Goal: Contribute content: Contribute content

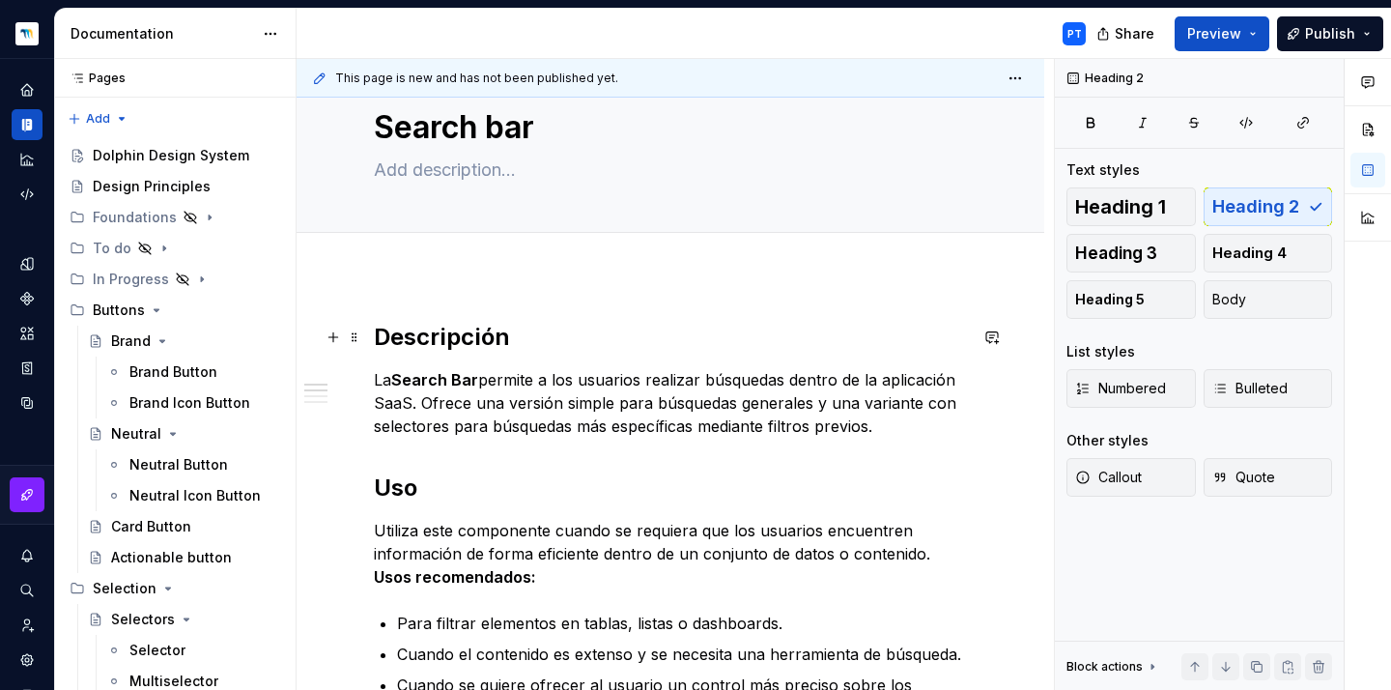
click at [423, 345] on h2 "Descripción" at bounding box center [670, 337] width 593 height 31
type textarea "*"
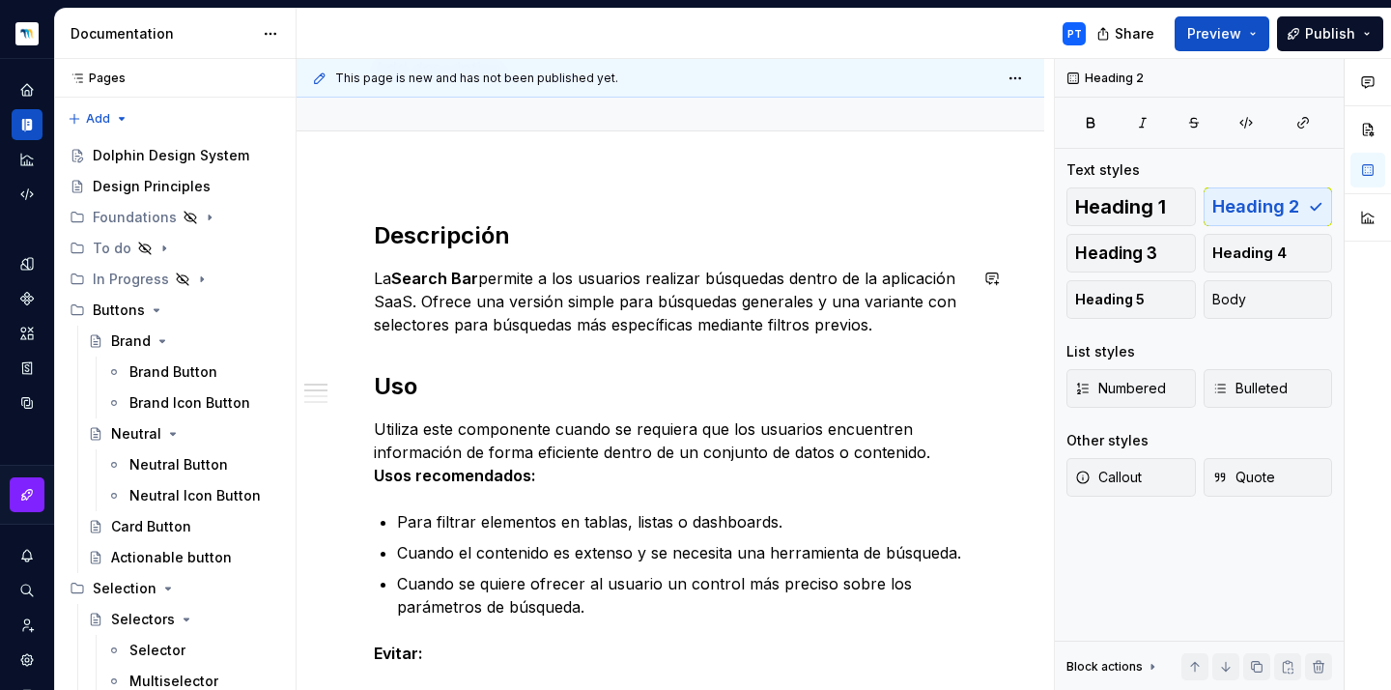
scroll to position [165, 0]
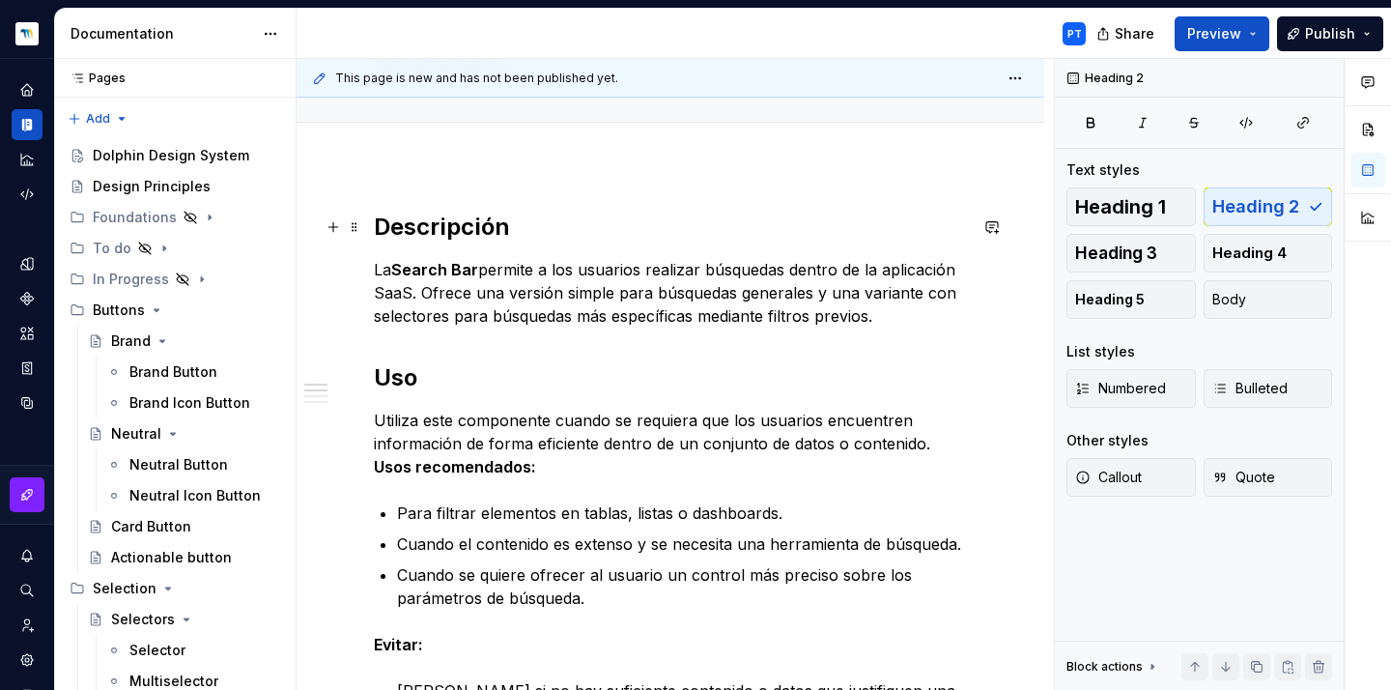
click at [410, 238] on h2 "Descripción" at bounding box center [670, 227] width 593 height 31
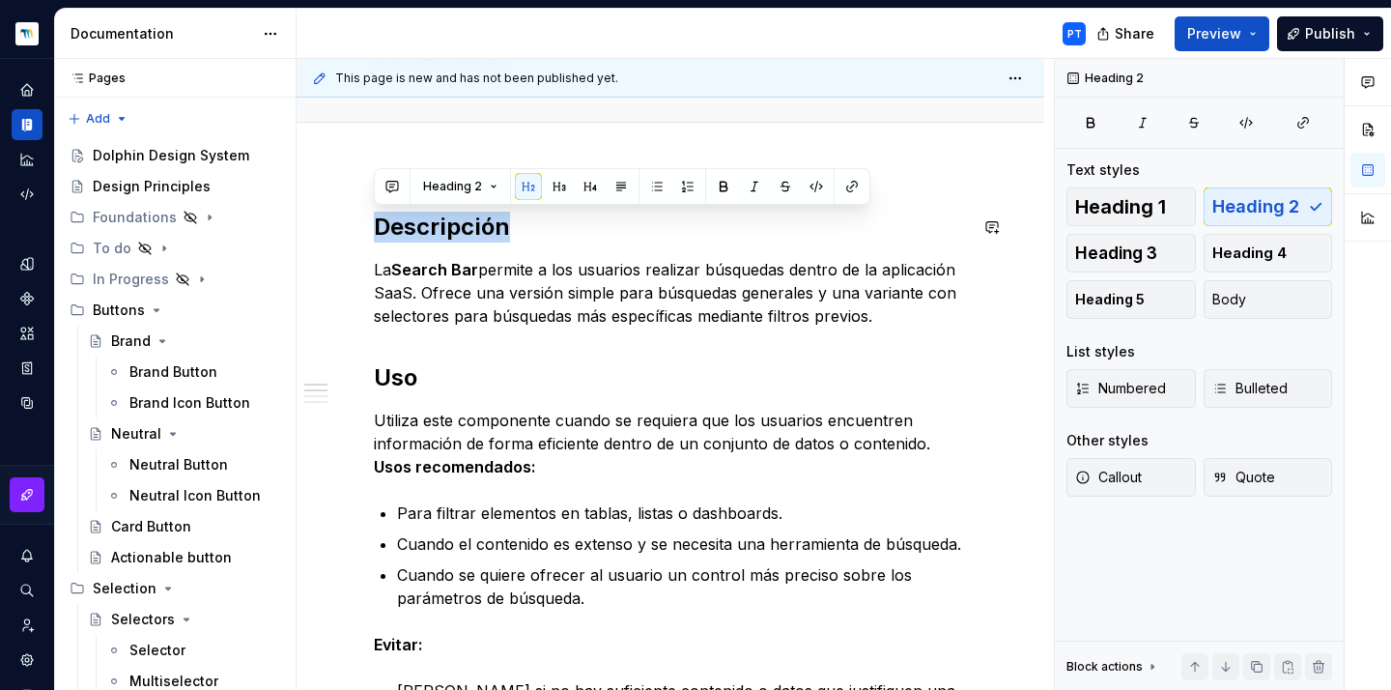
copy h2 "Descripción"
click at [379, 231] on h2 "Descripción" at bounding box center [670, 227] width 593 height 31
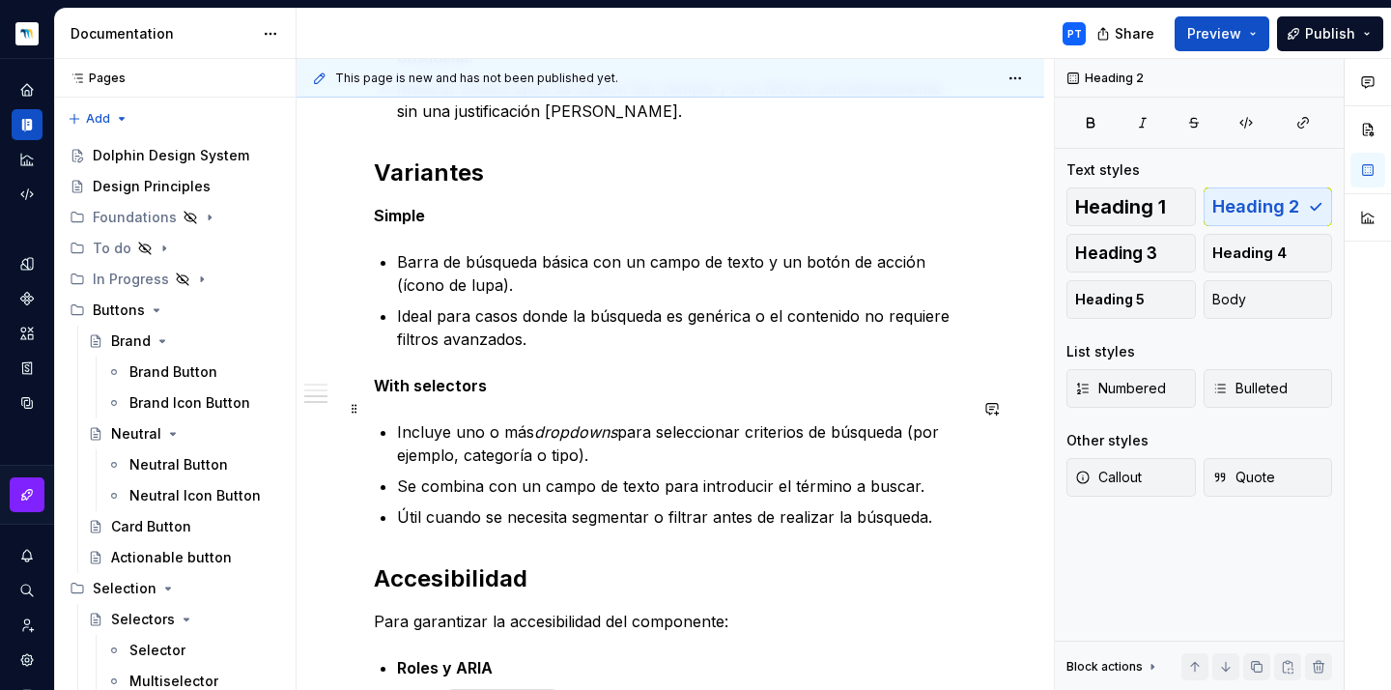
scroll to position [841, 0]
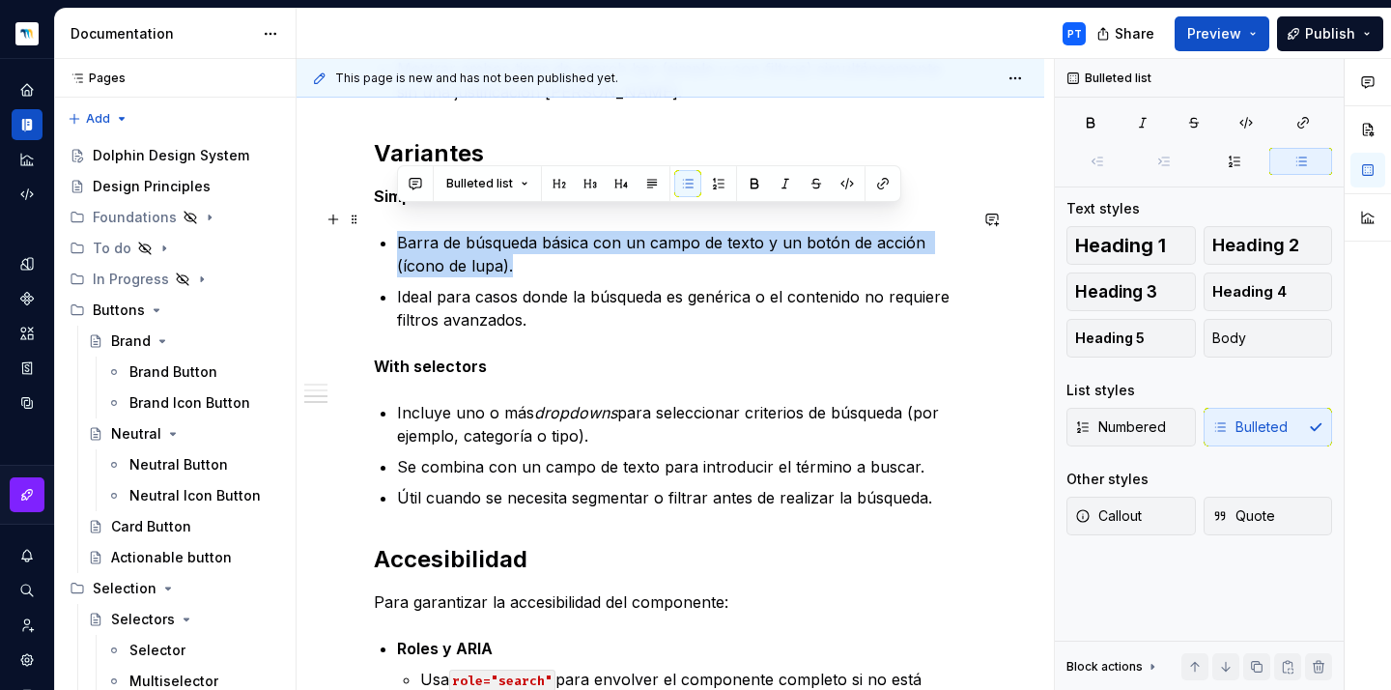
drag, startPoint x: 525, startPoint y: 242, endPoint x: 370, endPoint y: 213, distance: 158.2
click at [370, 213] on div "Descripción La Search Bar permite a los usuarios realizar búsquedas dentro de l…" at bounding box center [670, 374] width 748 height 1771
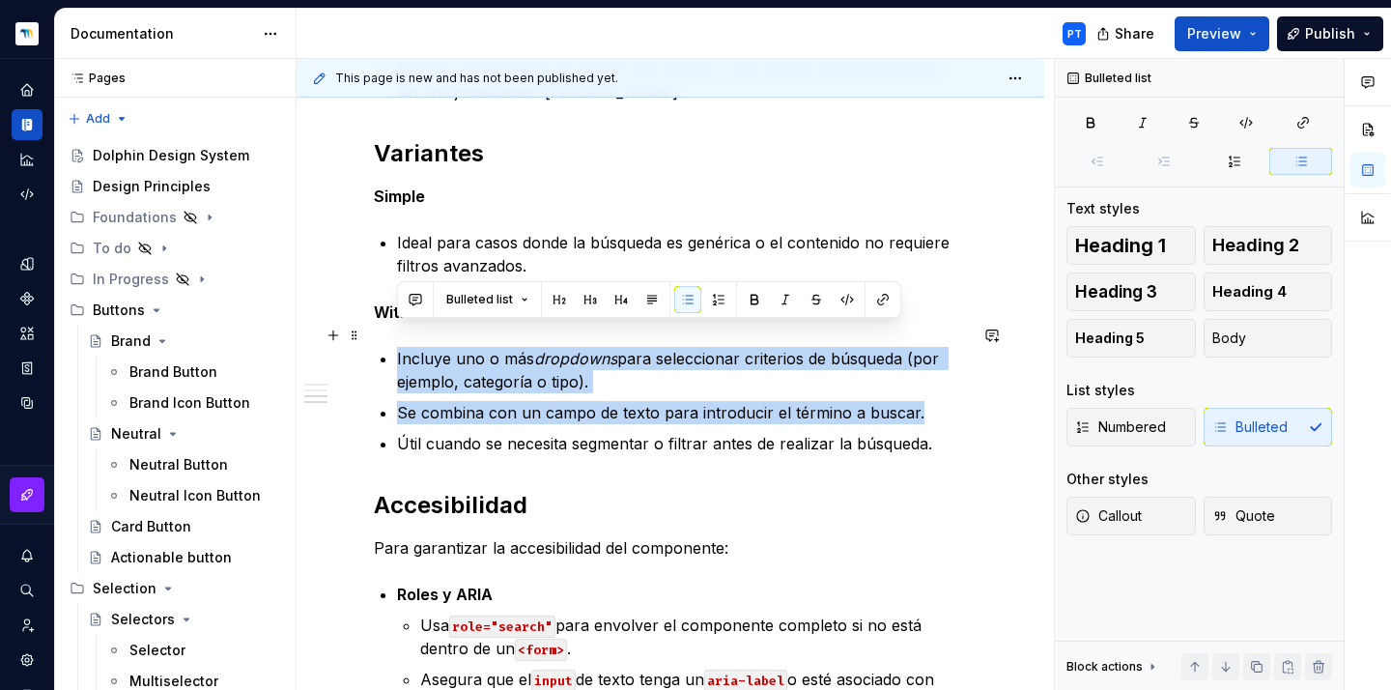
drag, startPoint x: 927, startPoint y: 390, endPoint x: 390, endPoint y: 326, distance: 540.8
click at [390, 326] on div "Descripción La Search Bar permite a los usuarios realizar búsquedas dentro de l…" at bounding box center [670, 255] width 593 height 1441
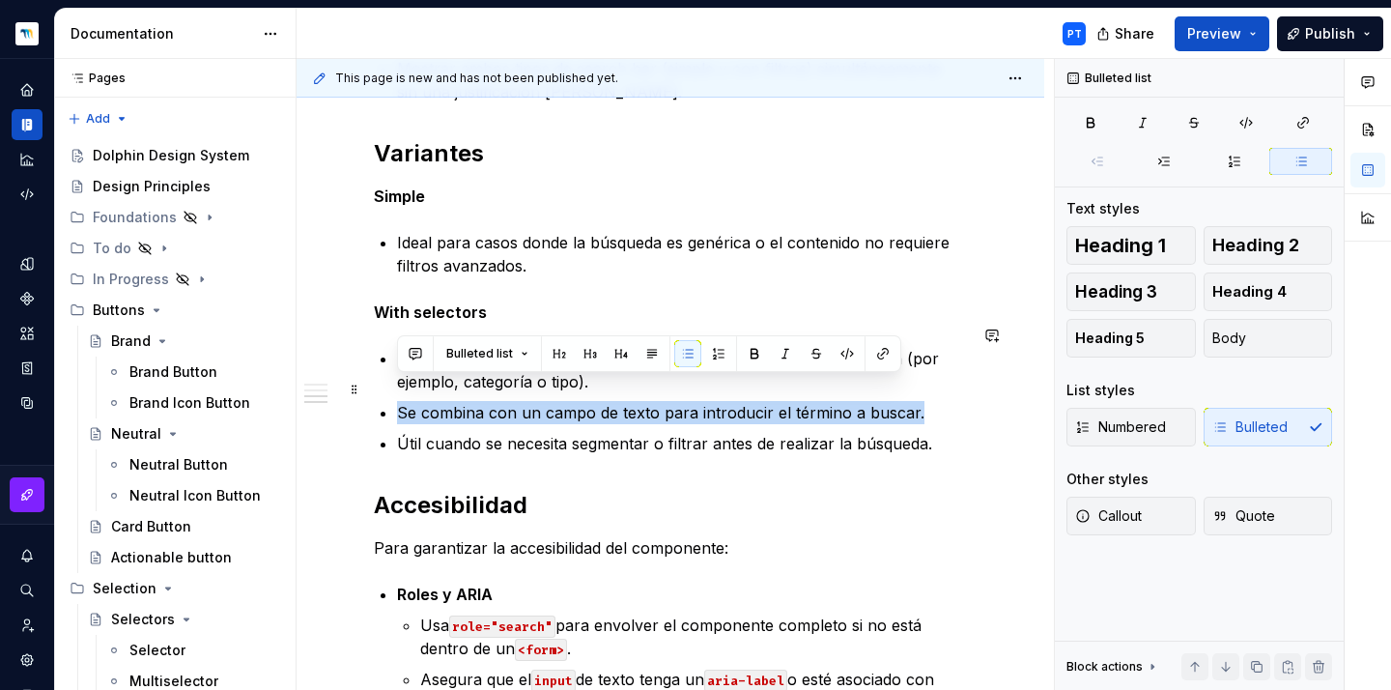
drag, startPoint x: 922, startPoint y: 396, endPoint x: 376, endPoint y: 392, distance: 546.7
click at [376, 392] on div "Descripción La Search Bar permite a los usuarios realizar búsquedas dentro de l…" at bounding box center [670, 255] width 593 height 1441
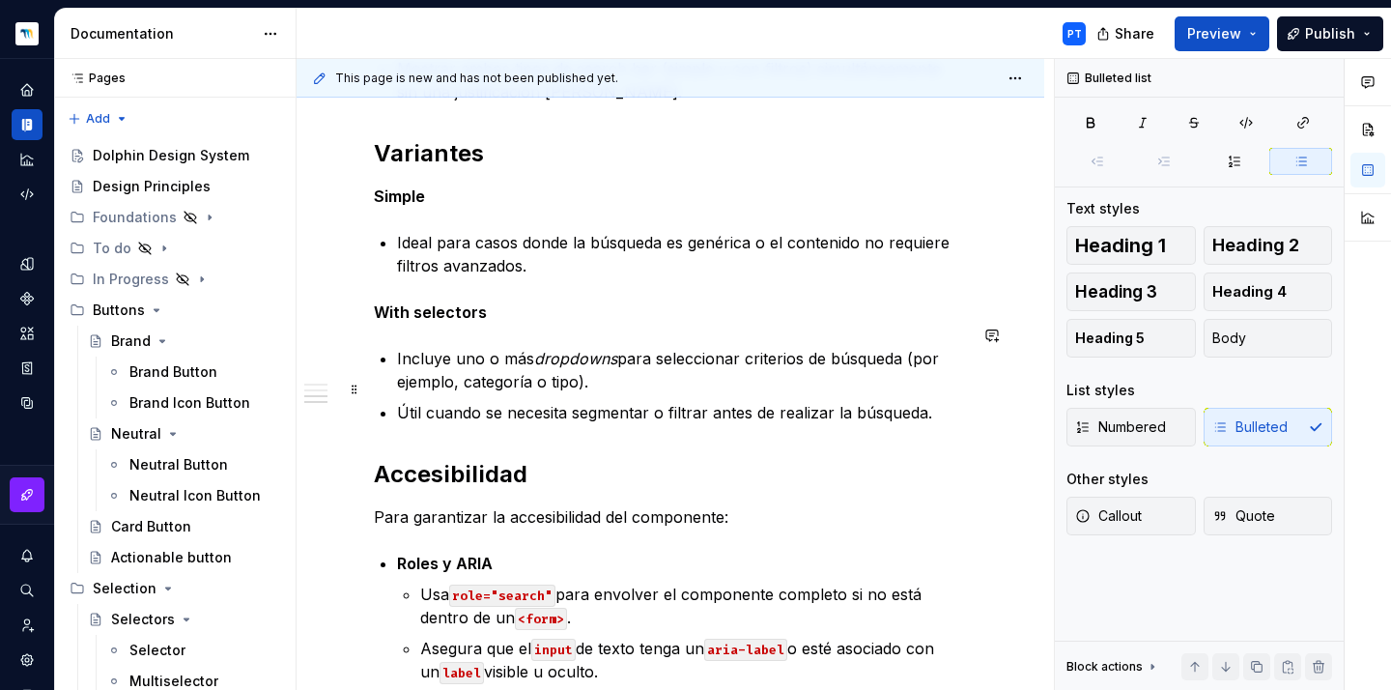
click at [939, 401] on p "Útil cuando se necesita segmentar o filtrar antes de realizar la búsqueda." at bounding box center [682, 412] width 570 height 23
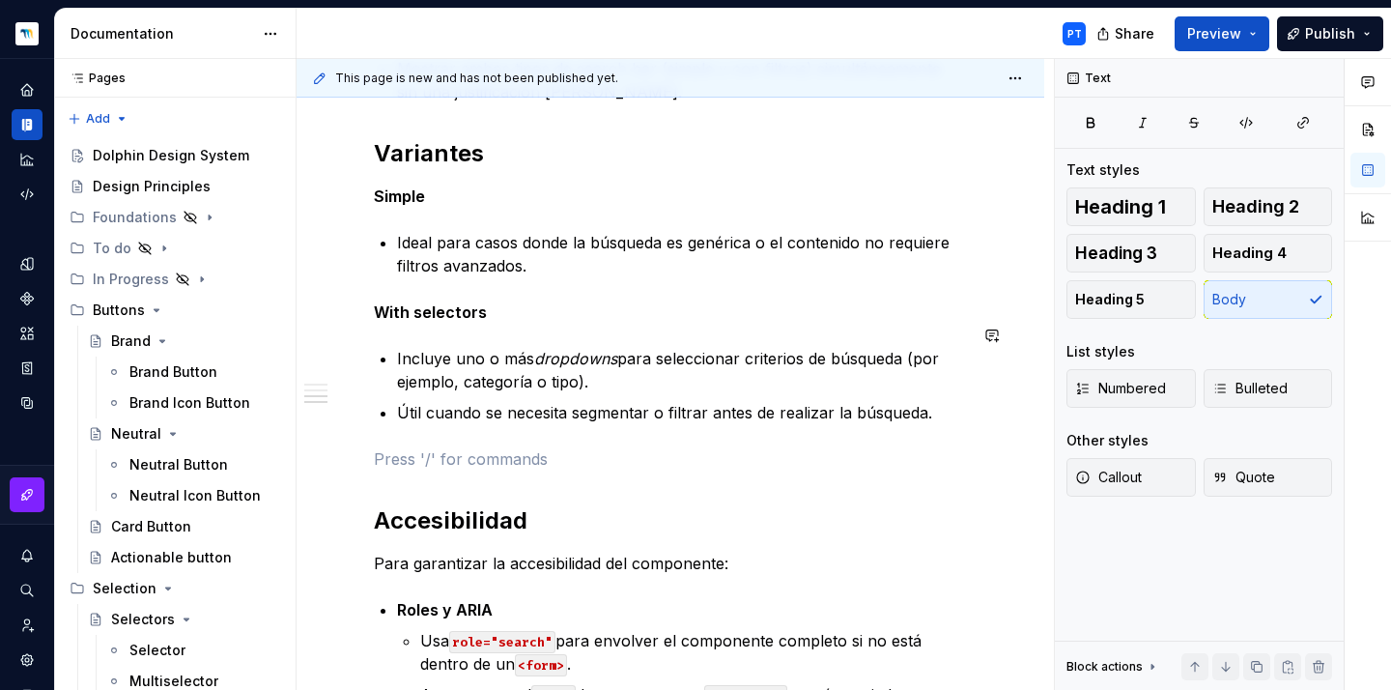
paste div
click at [411, 447] on p "Descripción" at bounding box center [670, 458] width 593 height 23
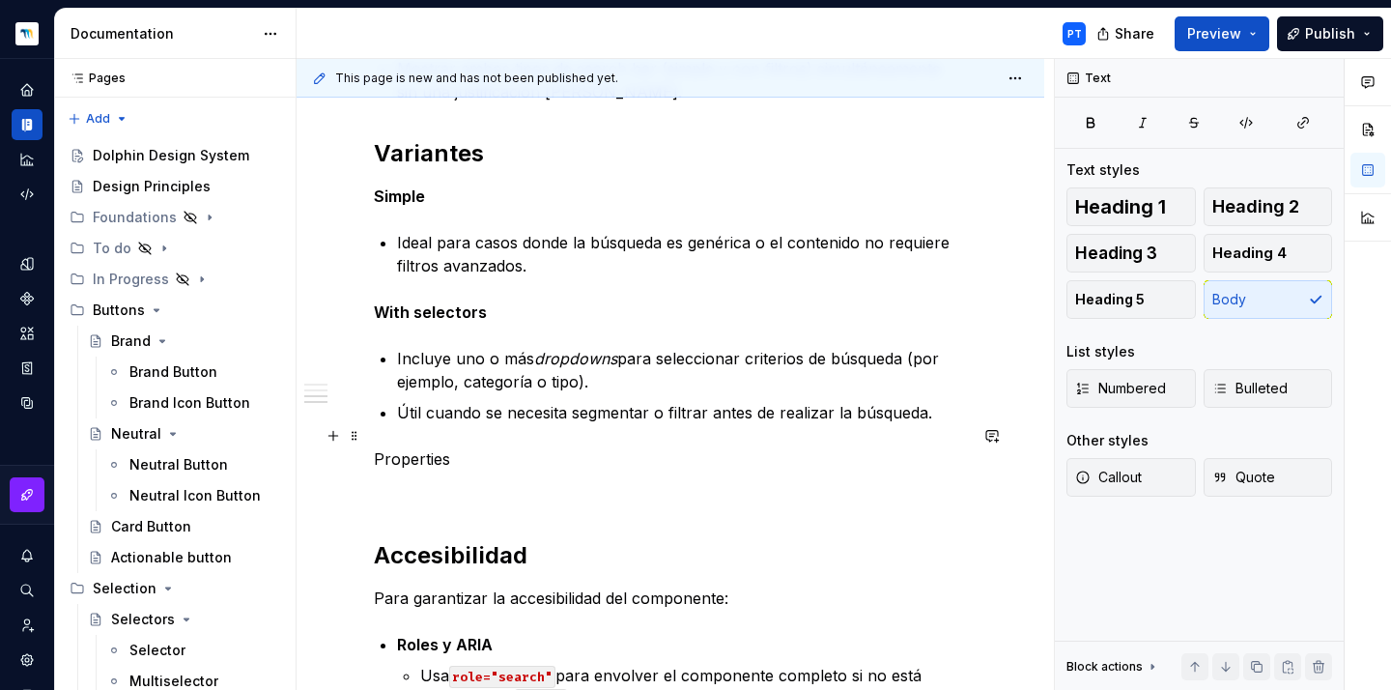
click at [398, 447] on p "Properties" at bounding box center [670, 458] width 593 height 23
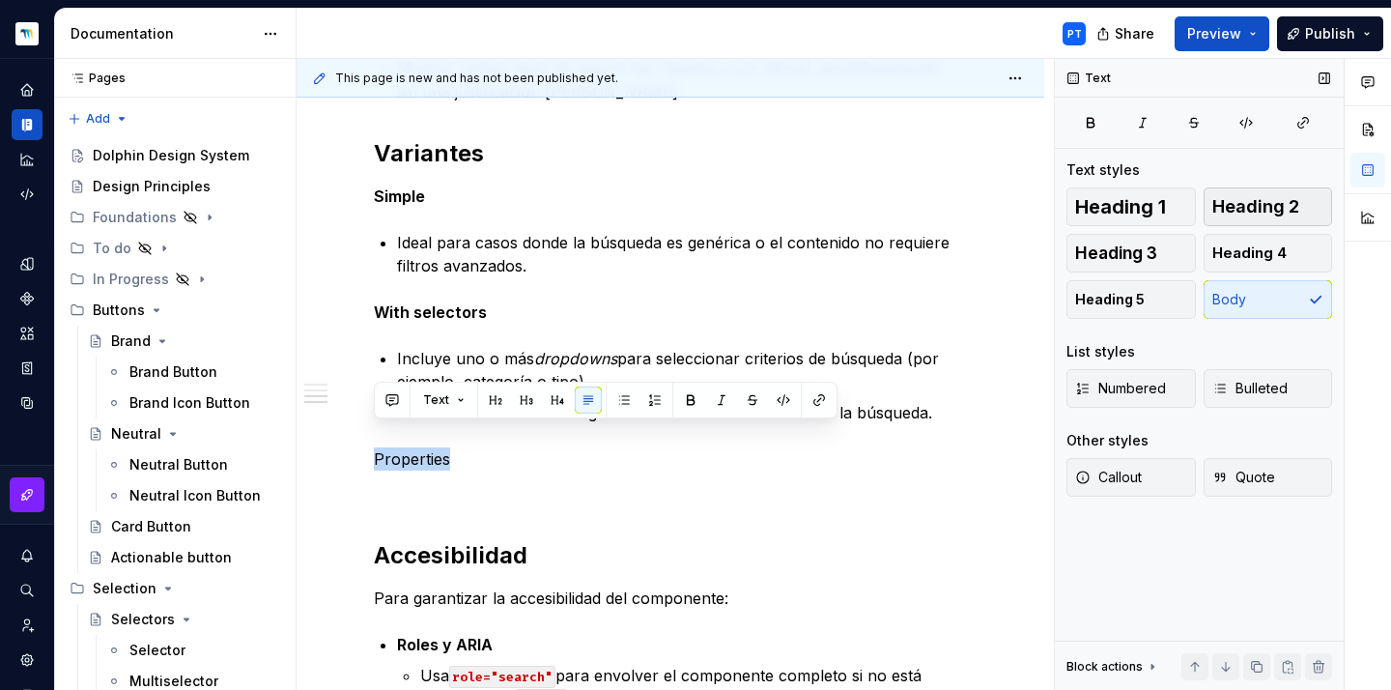
click at [1268, 211] on span "Heading 2" at bounding box center [1255, 206] width 87 height 19
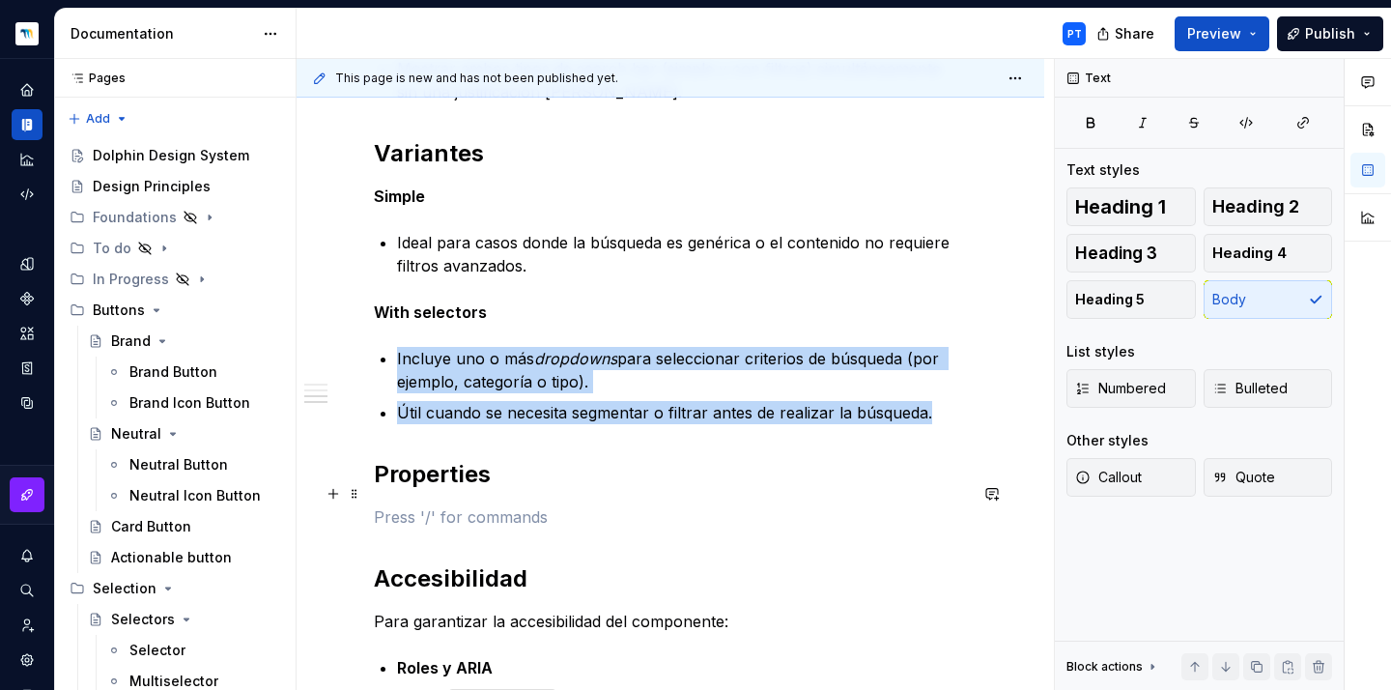
click at [420, 505] on p at bounding box center [670, 516] width 593 height 23
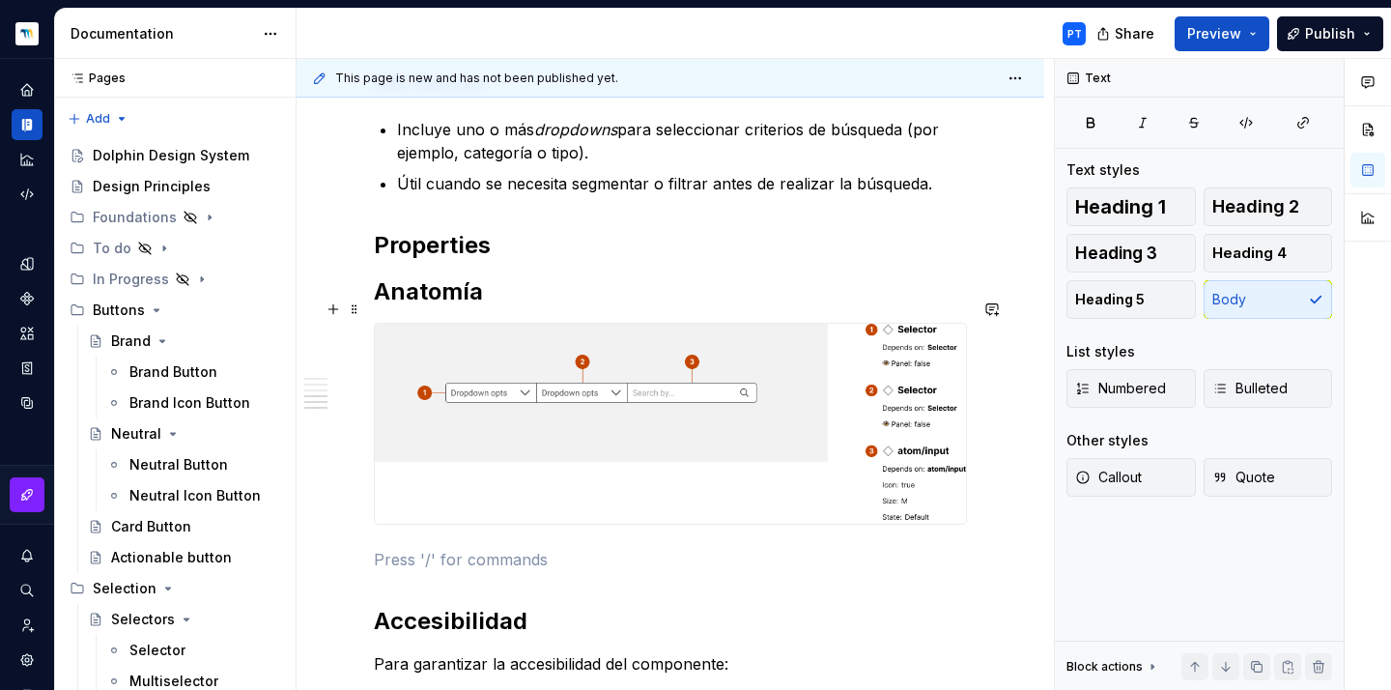
scroll to position [1076, 0]
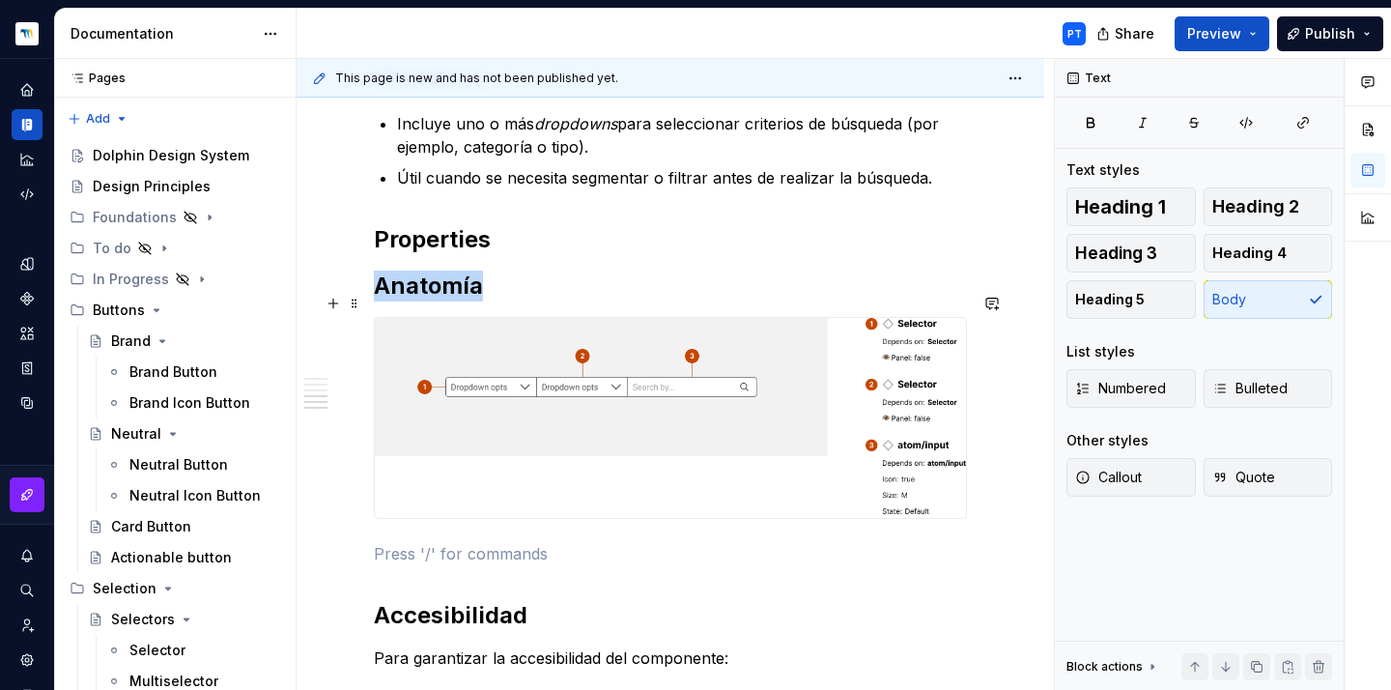
click at [524, 416] on img at bounding box center [670, 418] width 591 height 200
click at [515, 542] on p at bounding box center [670, 553] width 593 height 23
click at [690, 347] on img at bounding box center [670, 418] width 591 height 200
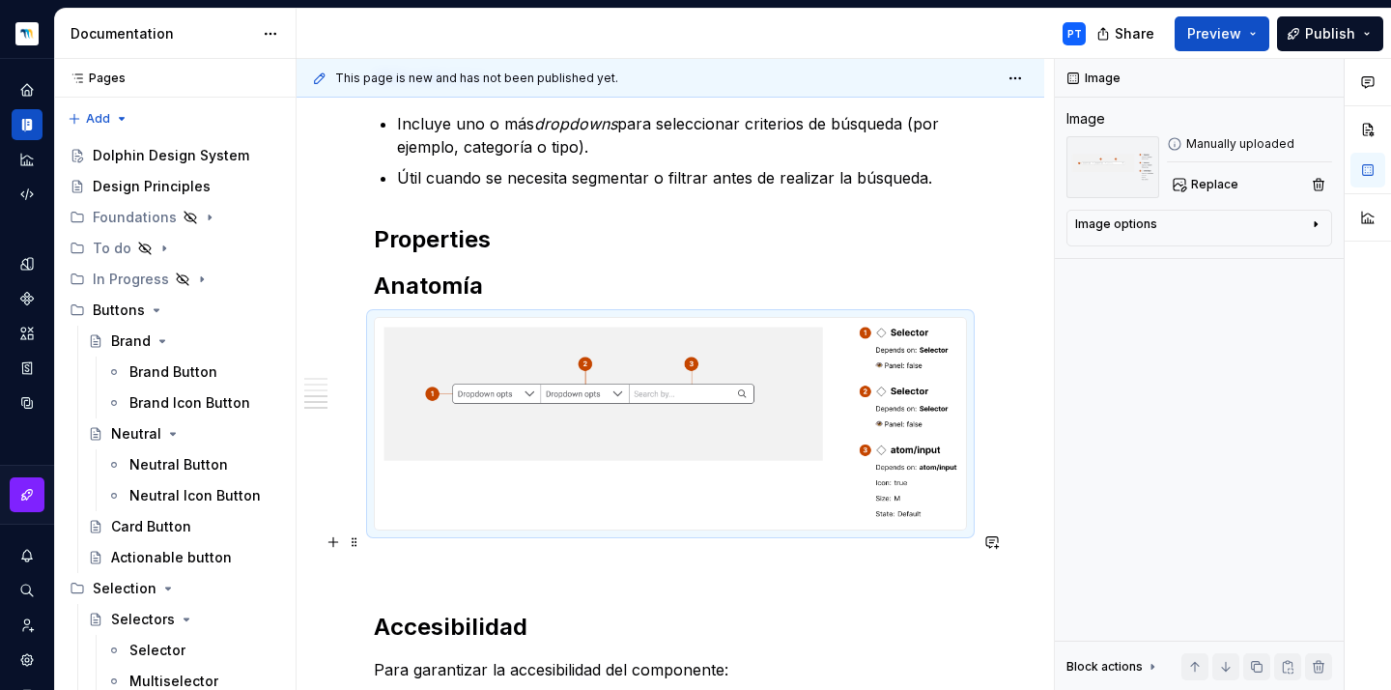
click at [421, 553] on p at bounding box center [670, 564] width 593 height 23
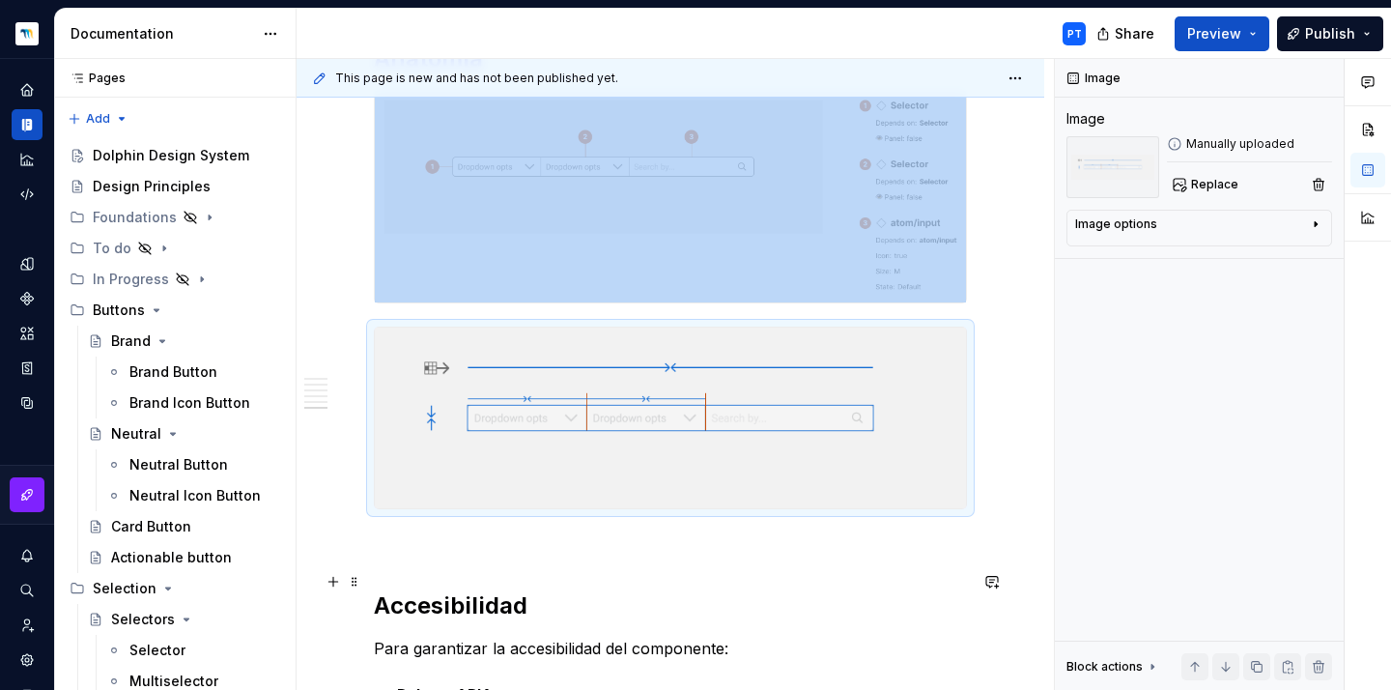
scroll to position [1324, 0]
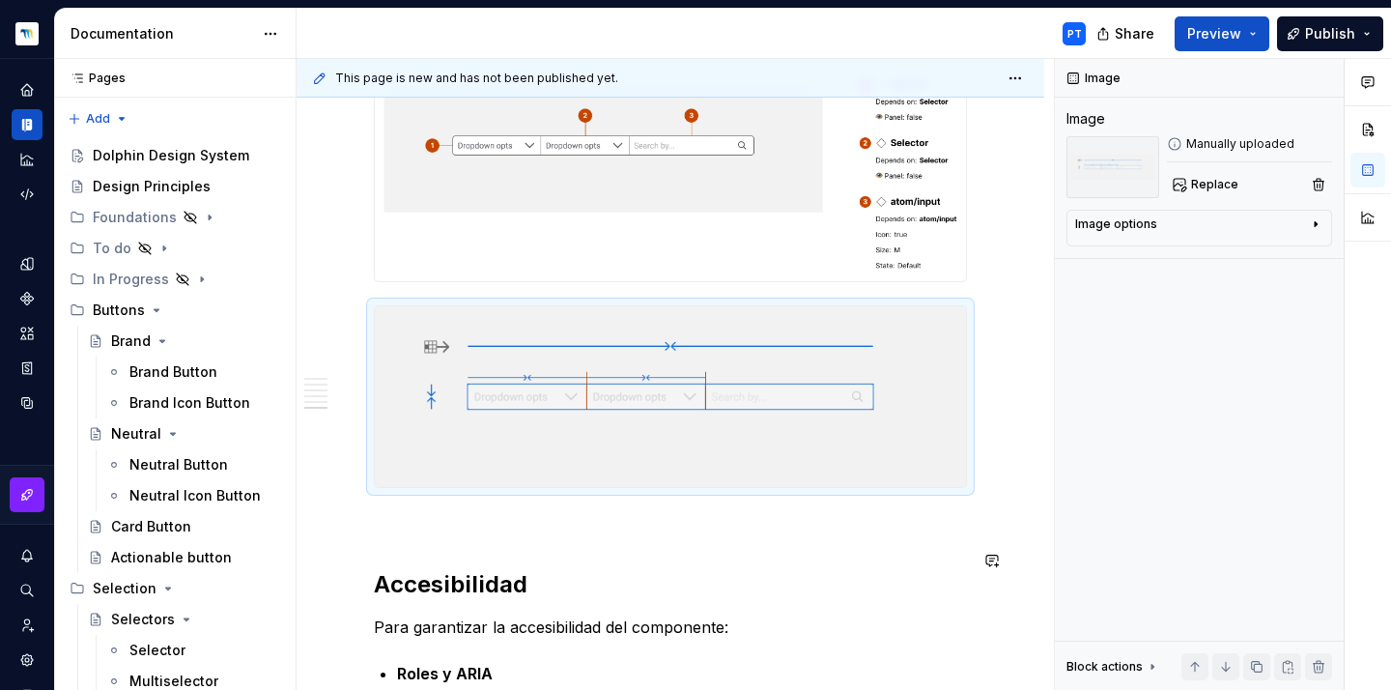
click at [467, 518] on div "Descripción La Search Bar permite a los usuarios realizar búsquedas dentro de l…" at bounding box center [670, 54] width 593 height 2003
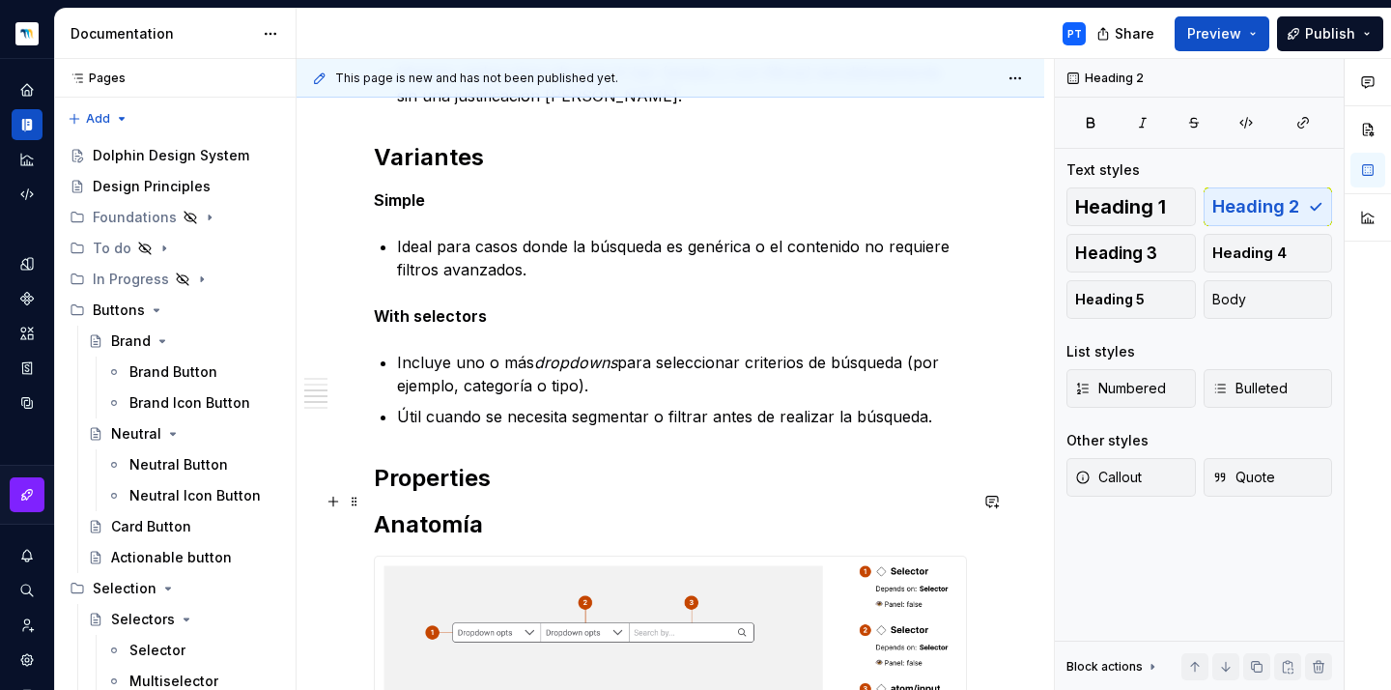
scroll to position [840, 0]
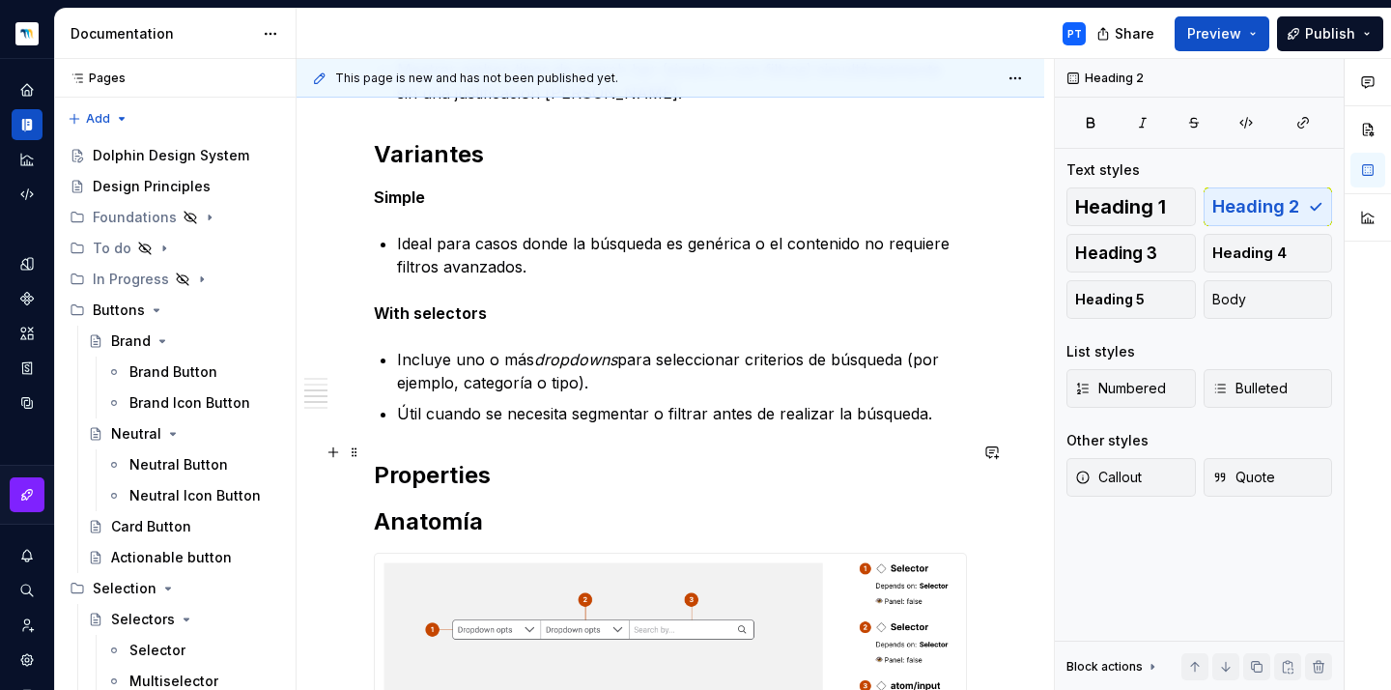
click at [527, 460] on h2 "Properties" at bounding box center [670, 475] width 593 height 31
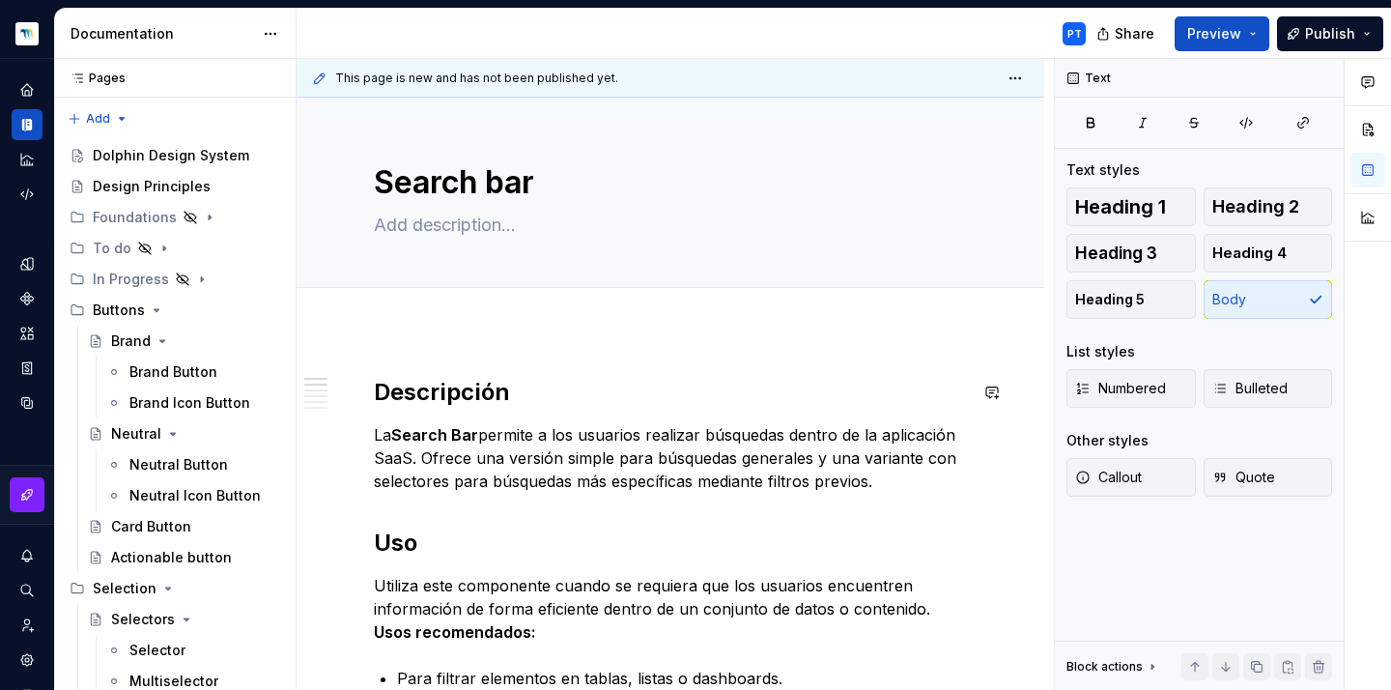
scroll to position [0, 0]
click at [374, 394] on h2 "Descripción" at bounding box center [670, 392] width 593 height 31
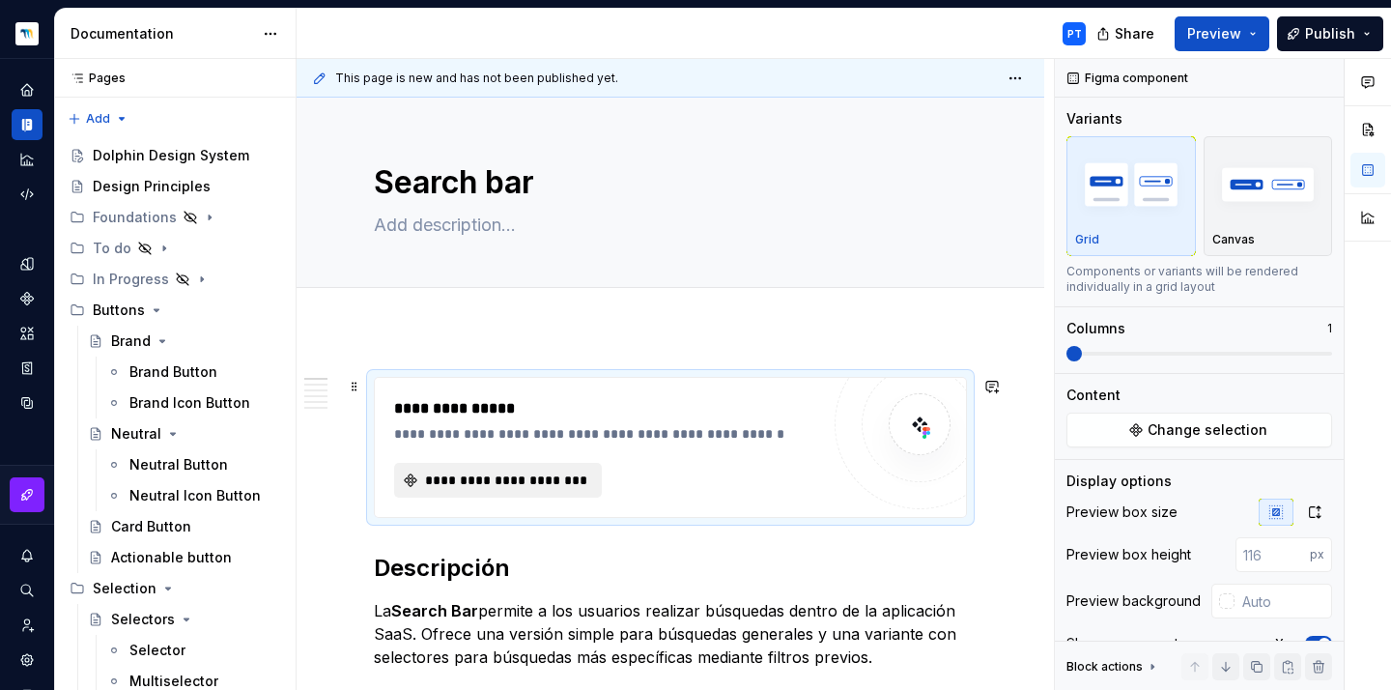
click at [524, 478] on span "**********" at bounding box center [505, 479] width 167 height 19
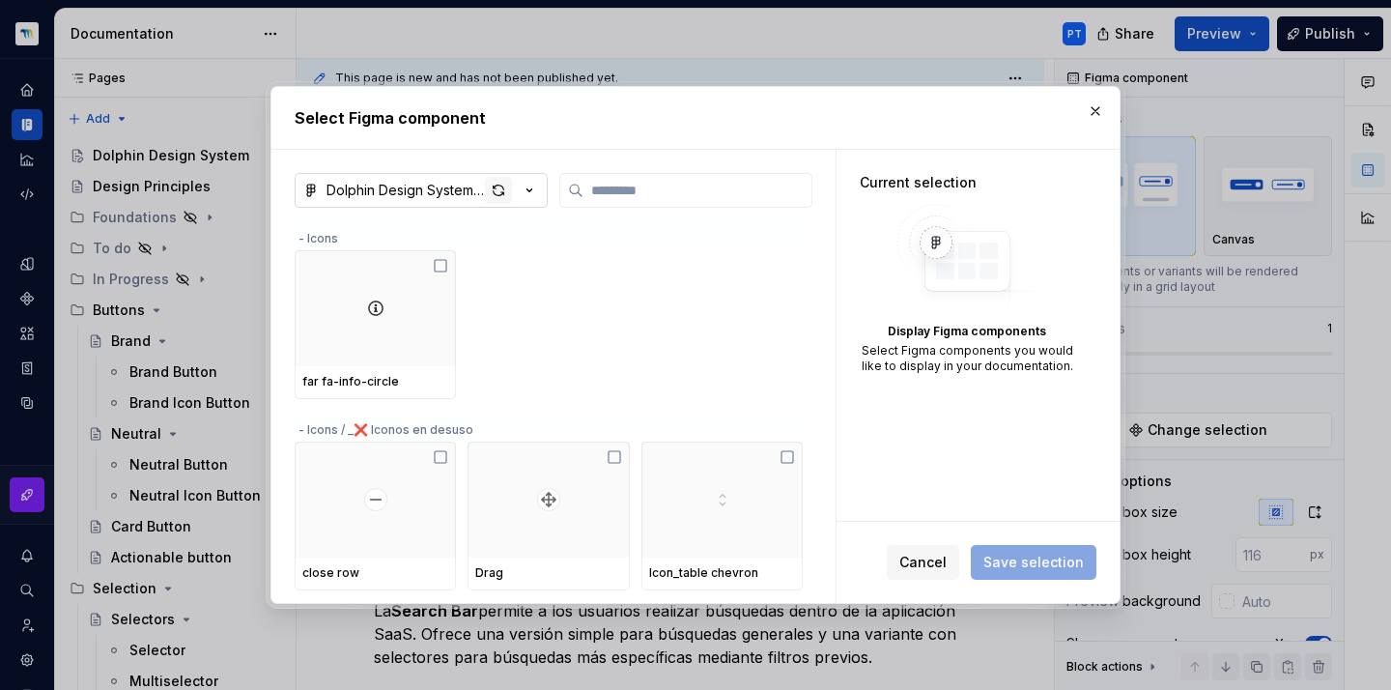
click at [496, 188] on div "button" at bounding box center [498, 190] width 27 height 27
type textarea "*"
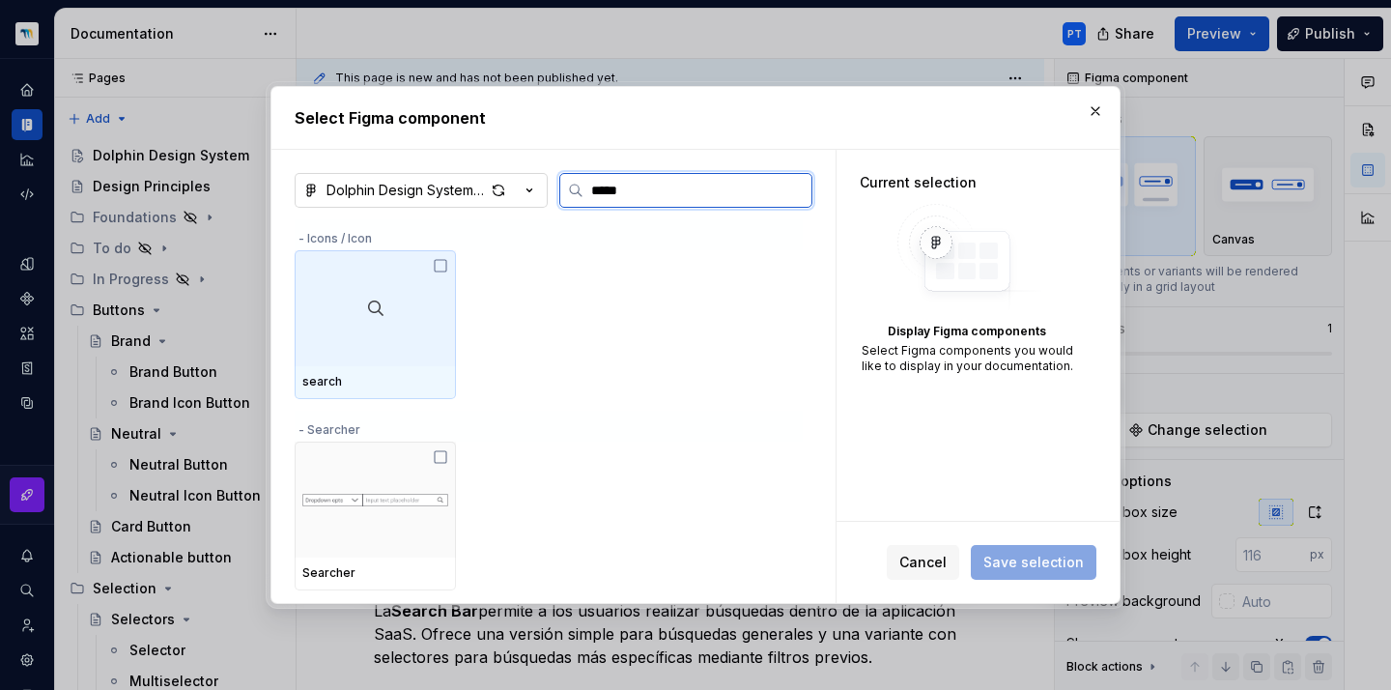
type input "******"
click at [1094, 111] on button "button" at bounding box center [1095, 111] width 27 height 27
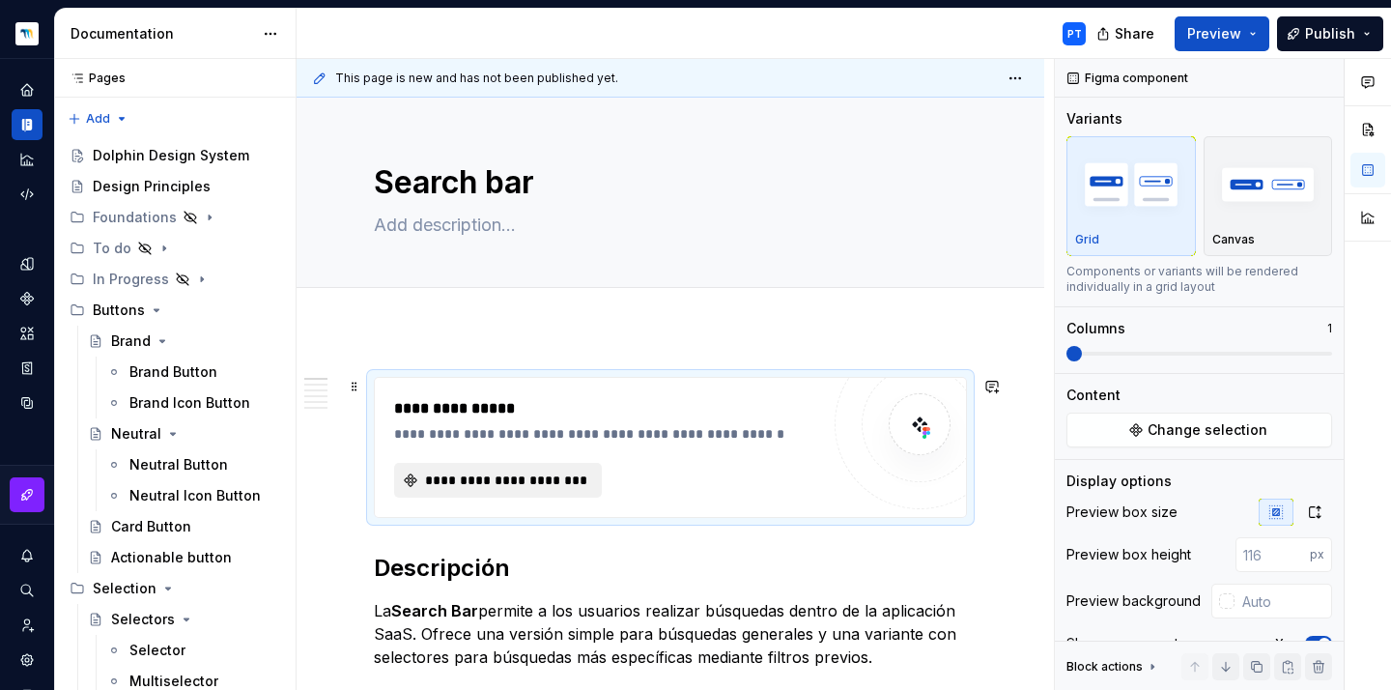
click at [453, 477] on span "**********" at bounding box center [505, 479] width 167 height 19
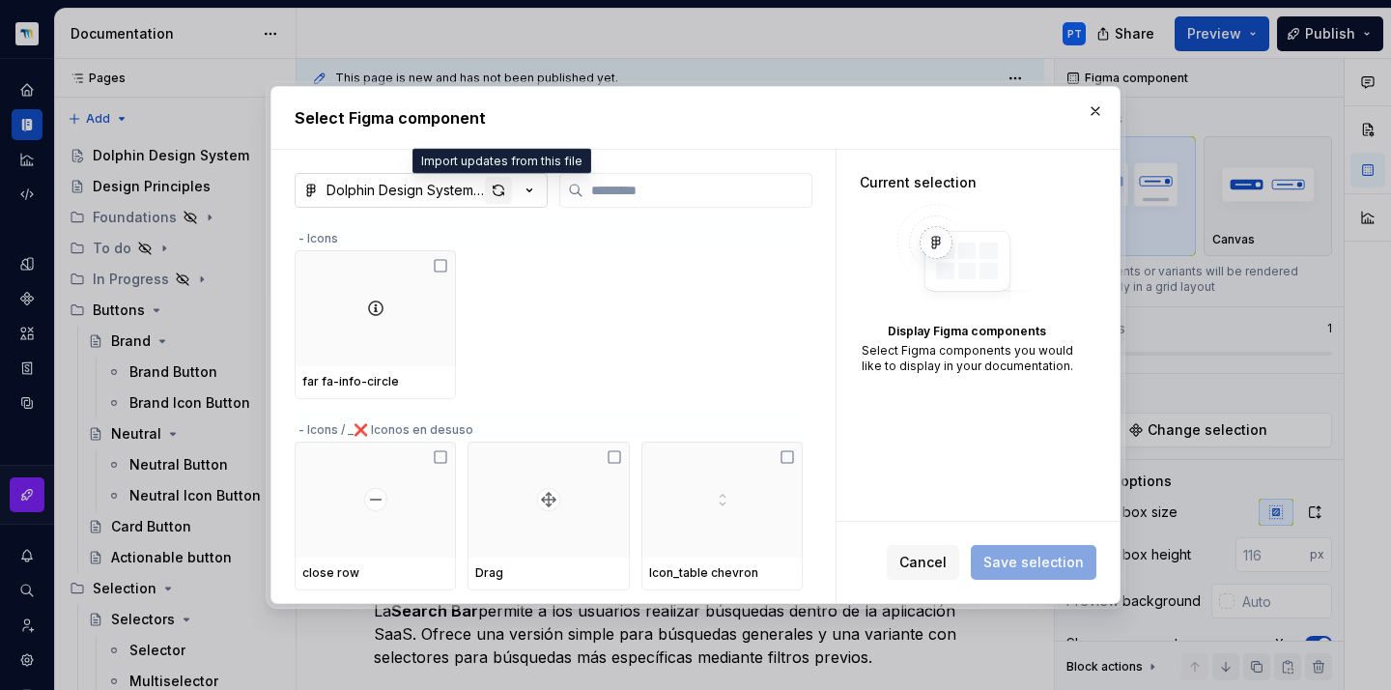
click at [503, 190] on div "button" at bounding box center [498, 190] width 27 height 27
type textarea "*"
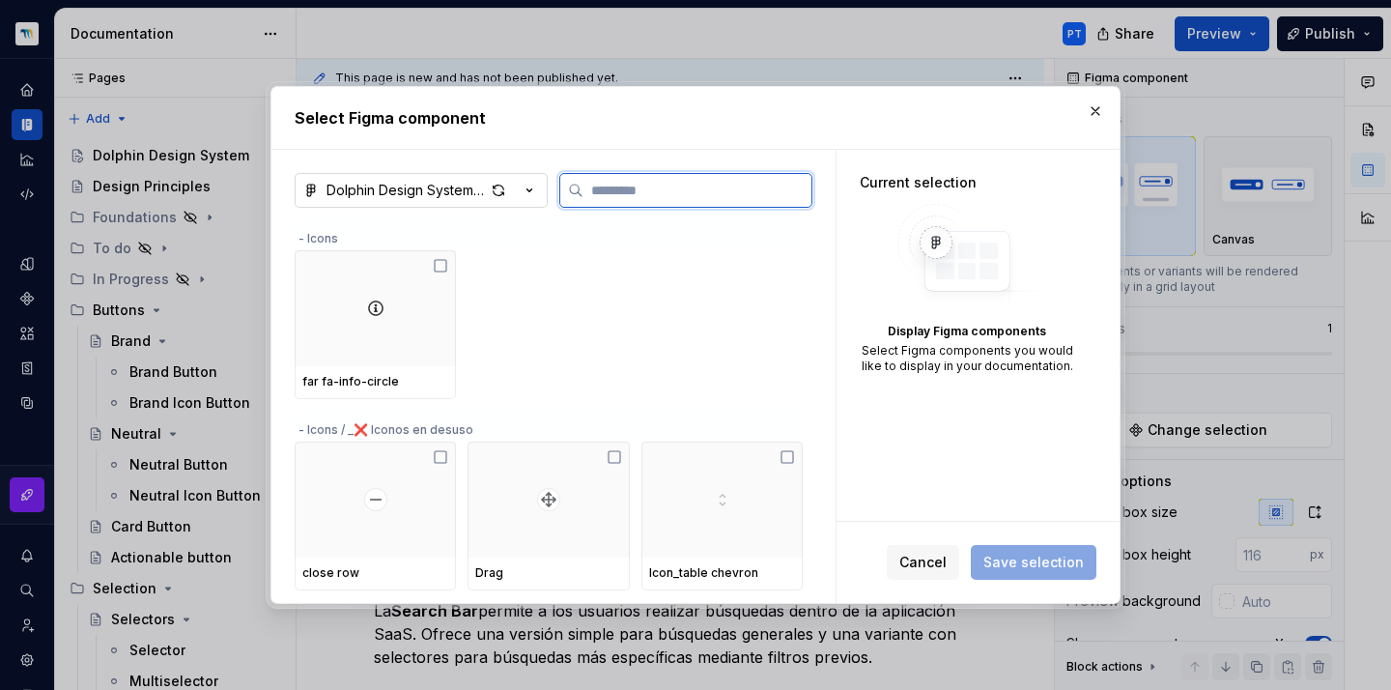
click at [674, 185] on input "search" at bounding box center [697, 190] width 228 height 19
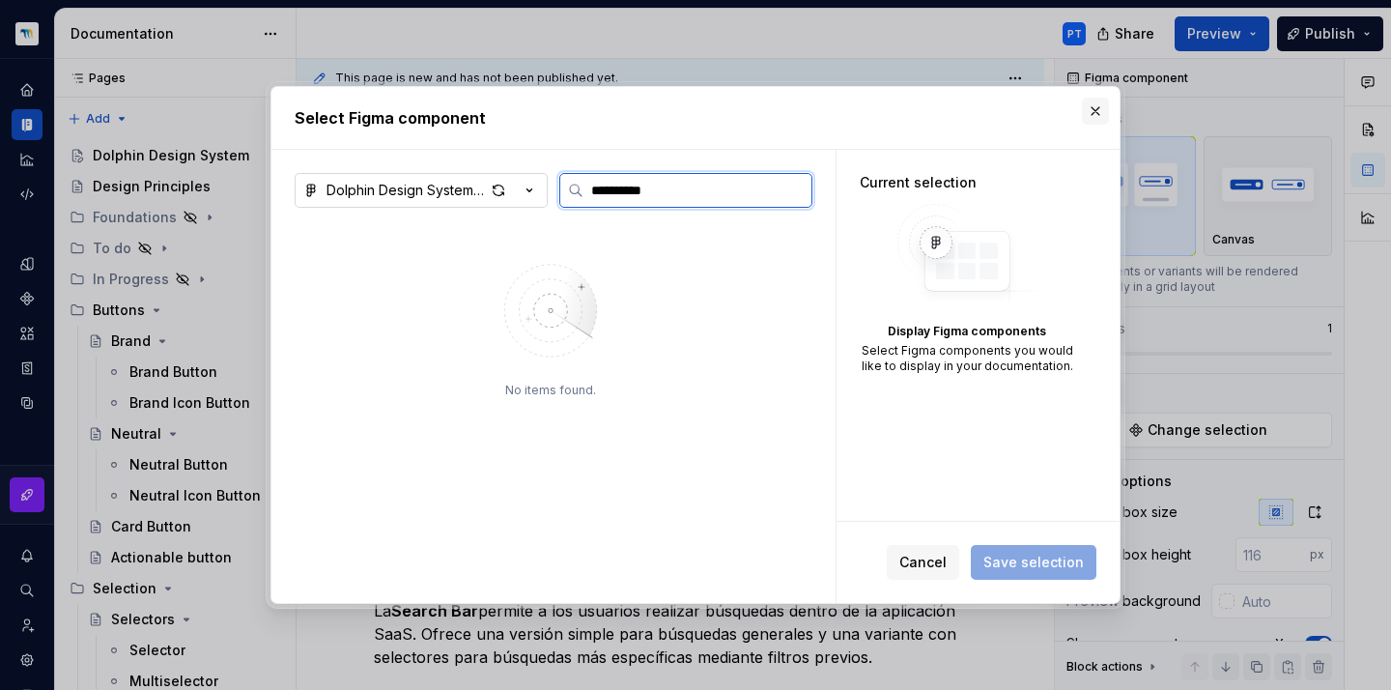
type input "**********"
click at [1095, 114] on button "button" at bounding box center [1095, 111] width 27 height 27
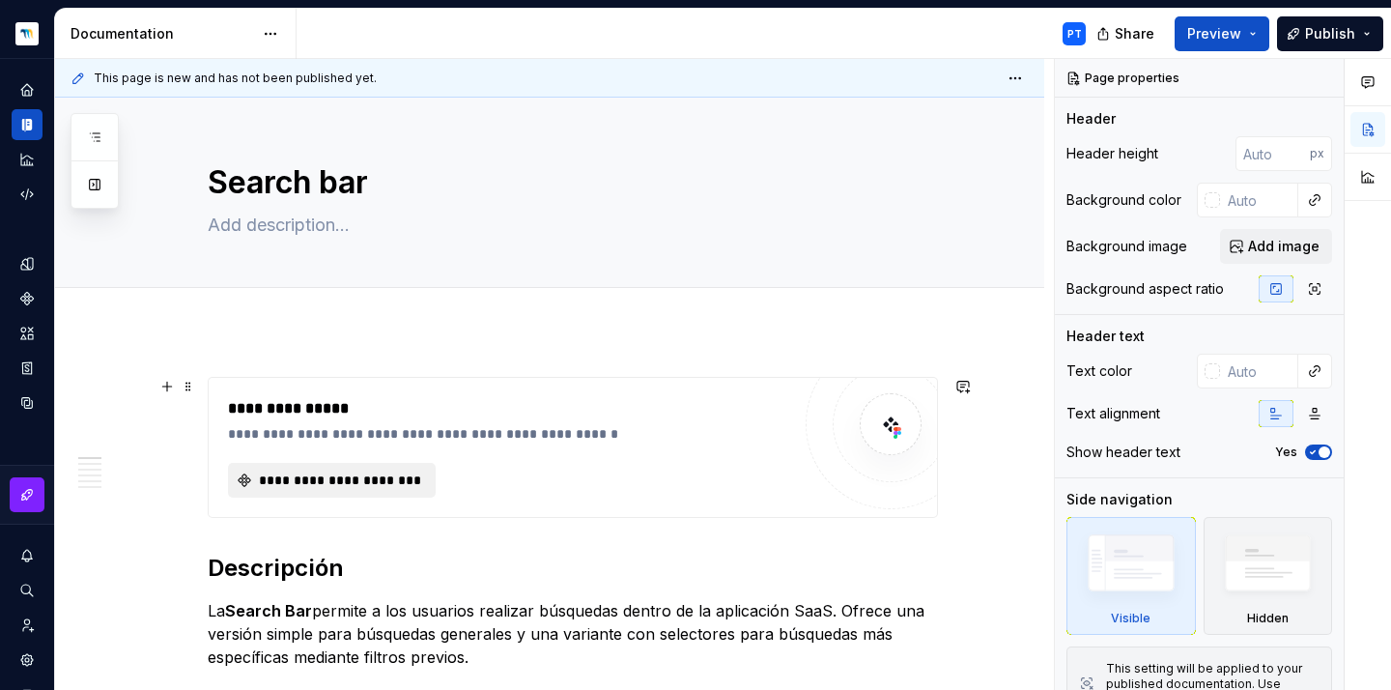
click at [353, 487] on span "**********" at bounding box center [339, 479] width 167 height 19
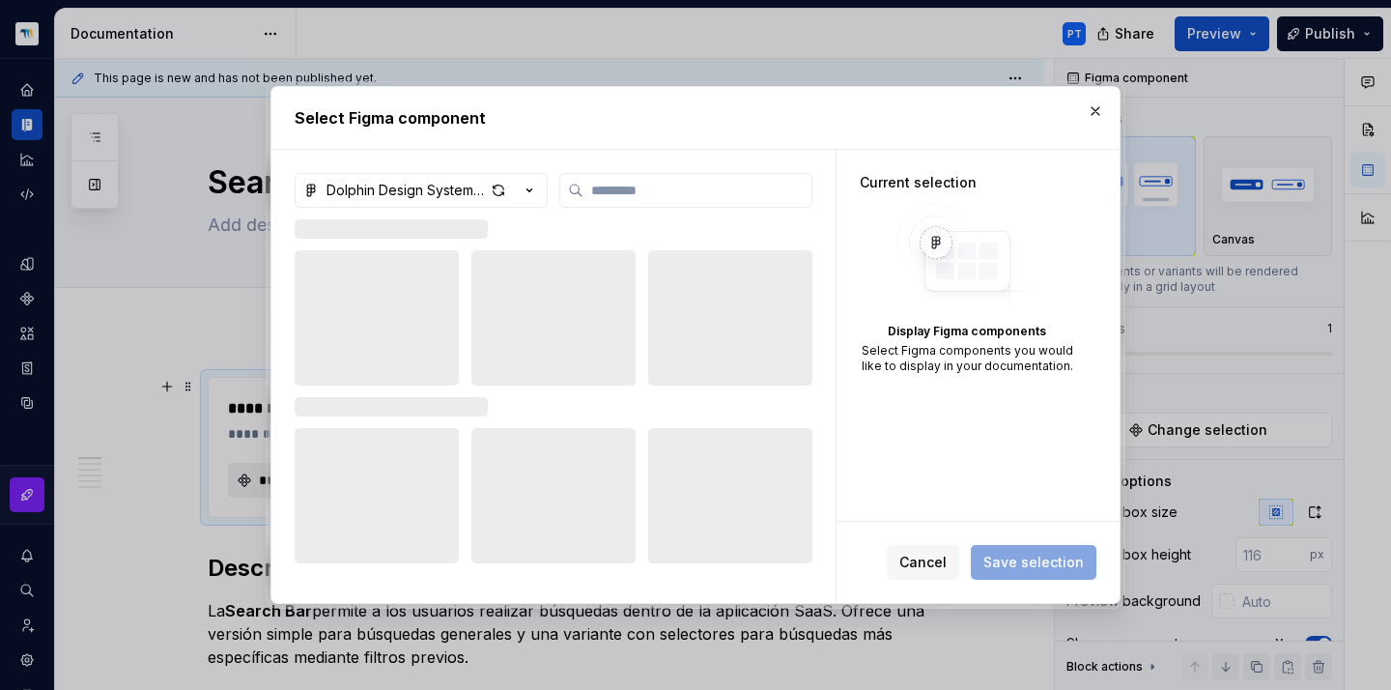
type textarea "*"
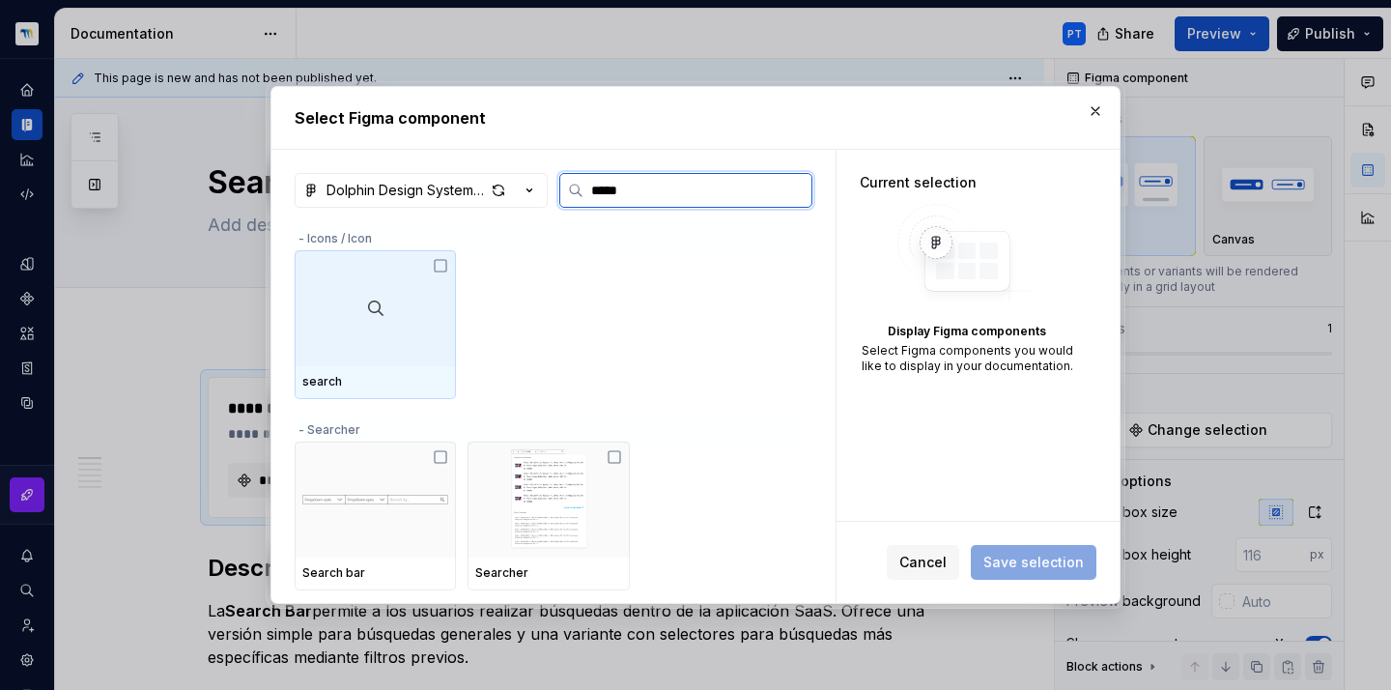
type input "******"
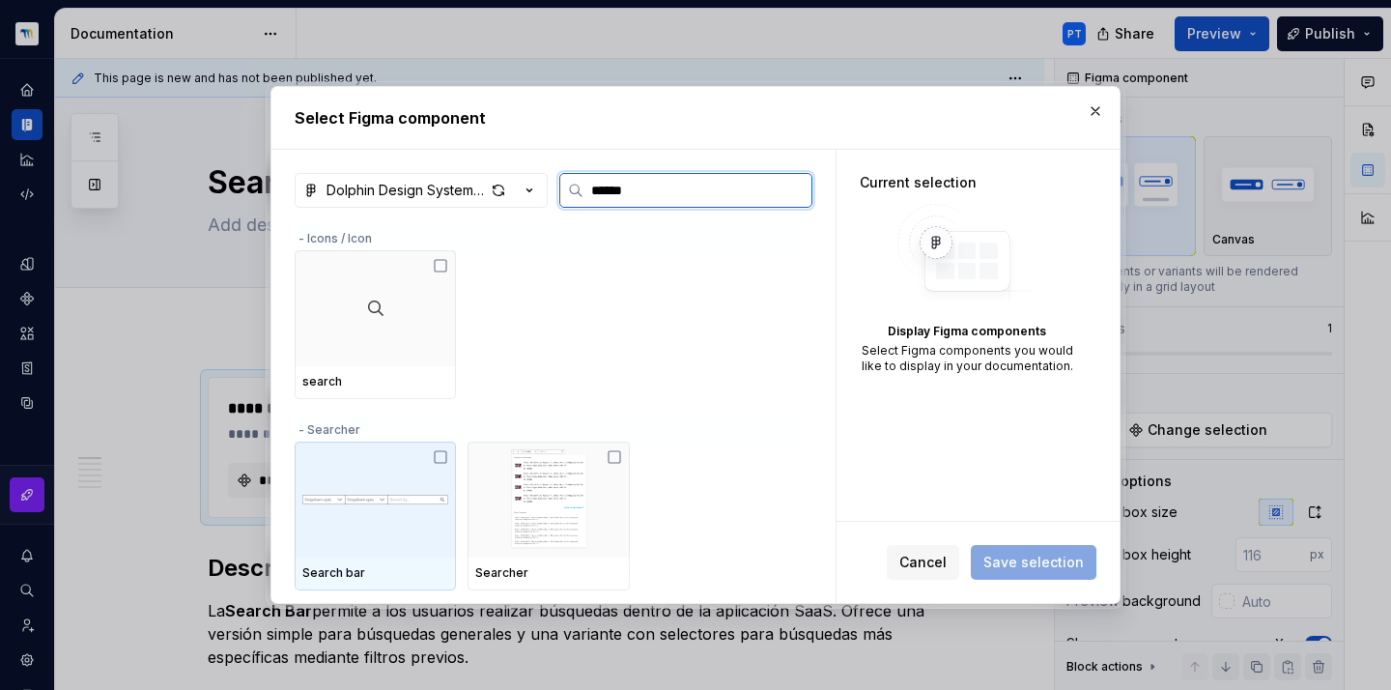
click at [377, 481] on div at bounding box center [375, 499] width 161 height 116
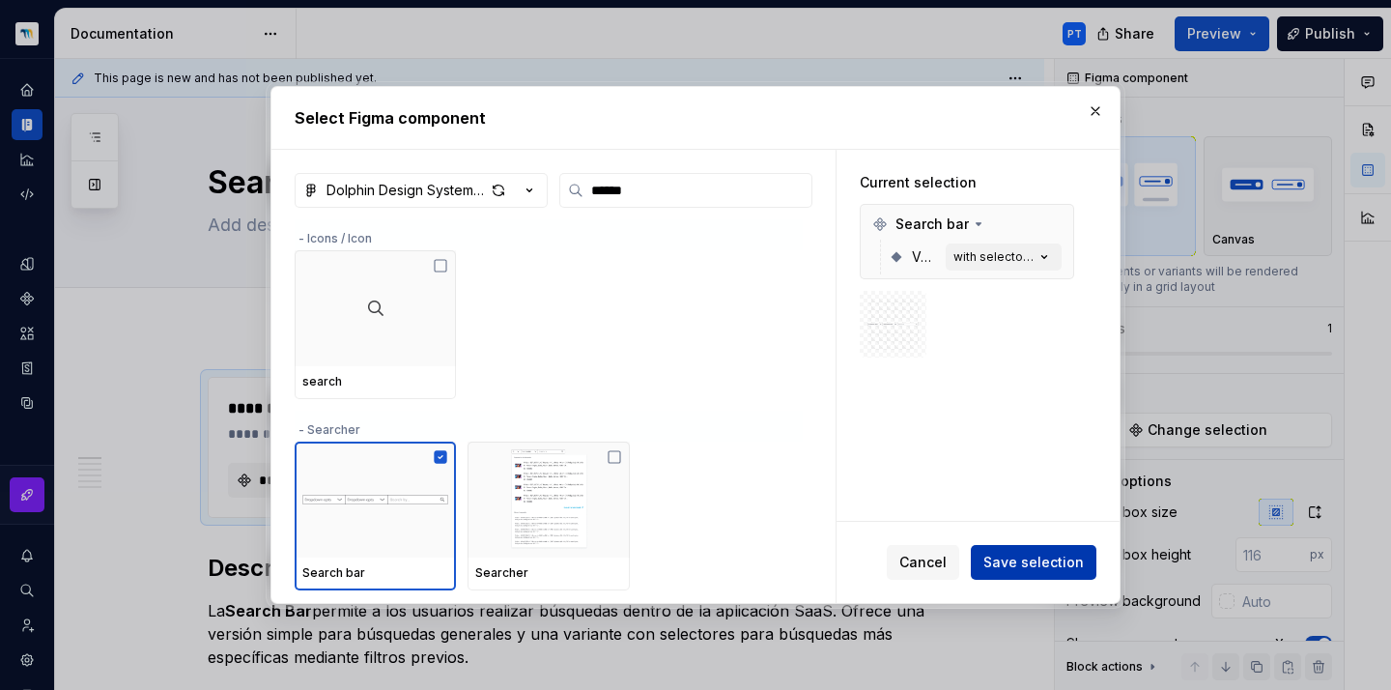
click at [1023, 565] on span "Save selection" at bounding box center [1033, 561] width 100 height 19
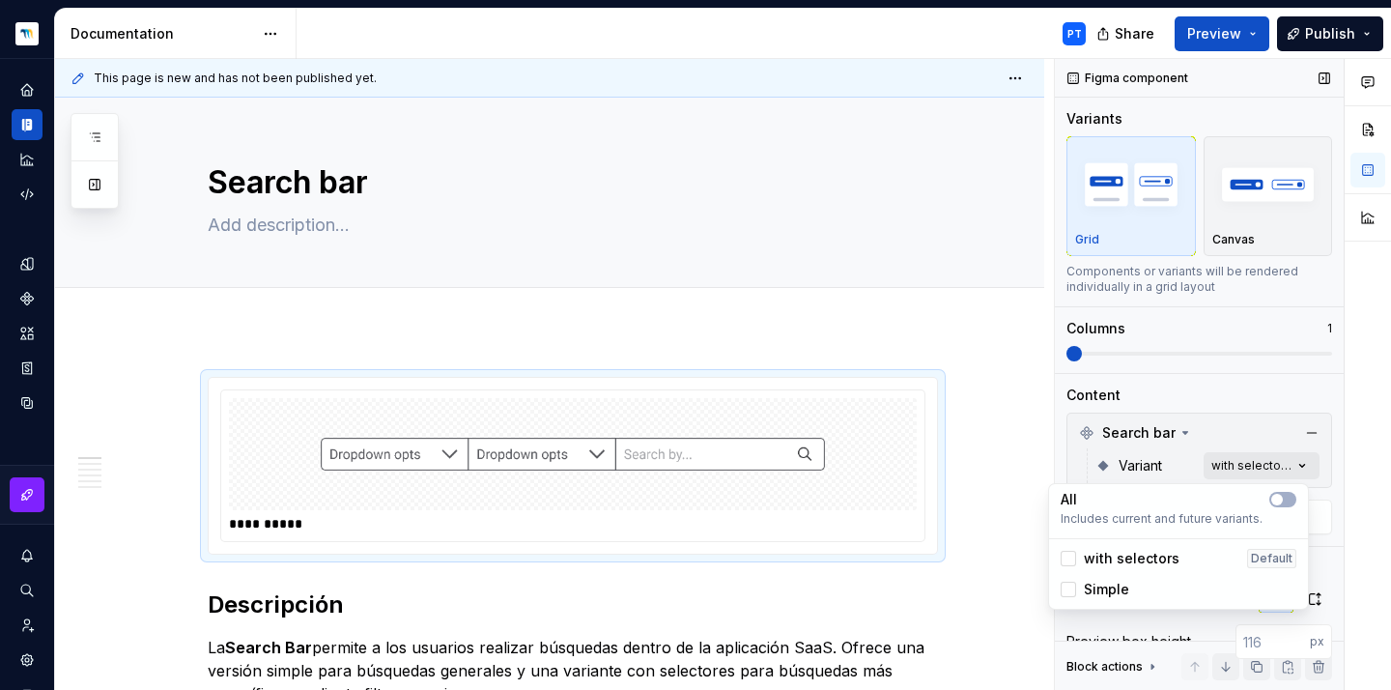
click at [1267, 461] on div "Comments Open comments No comments yet Select ‘Comment’ from the block context …" at bounding box center [1223, 375] width 336 height 632
click at [1286, 501] on button "button" at bounding box center [1282, 499] width 27 height 15
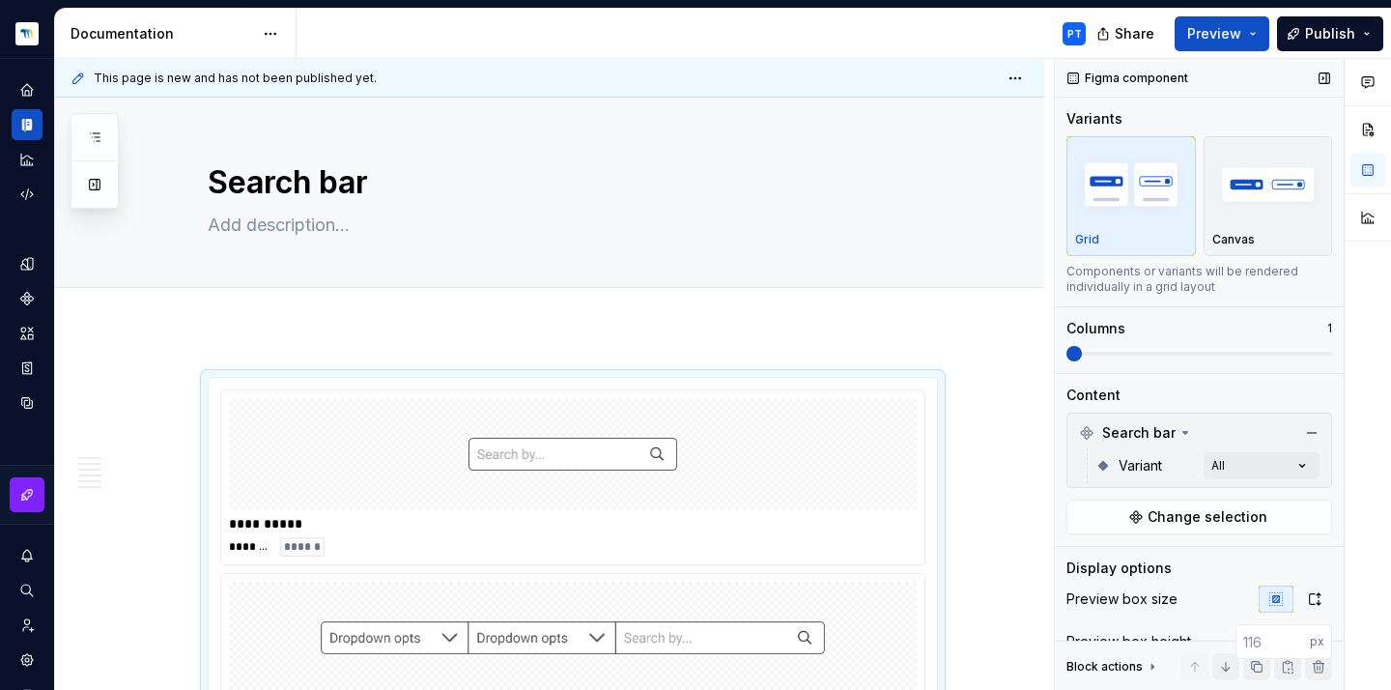
click at [1125, 351] on div "Comments Open comments No comments yet Select ‘Comment’ from the block context …" at bounding box center [1223, 375] width 336 height 632
click at [1154, 354] on span at bounding box center [1199, 353] width 266 height 15
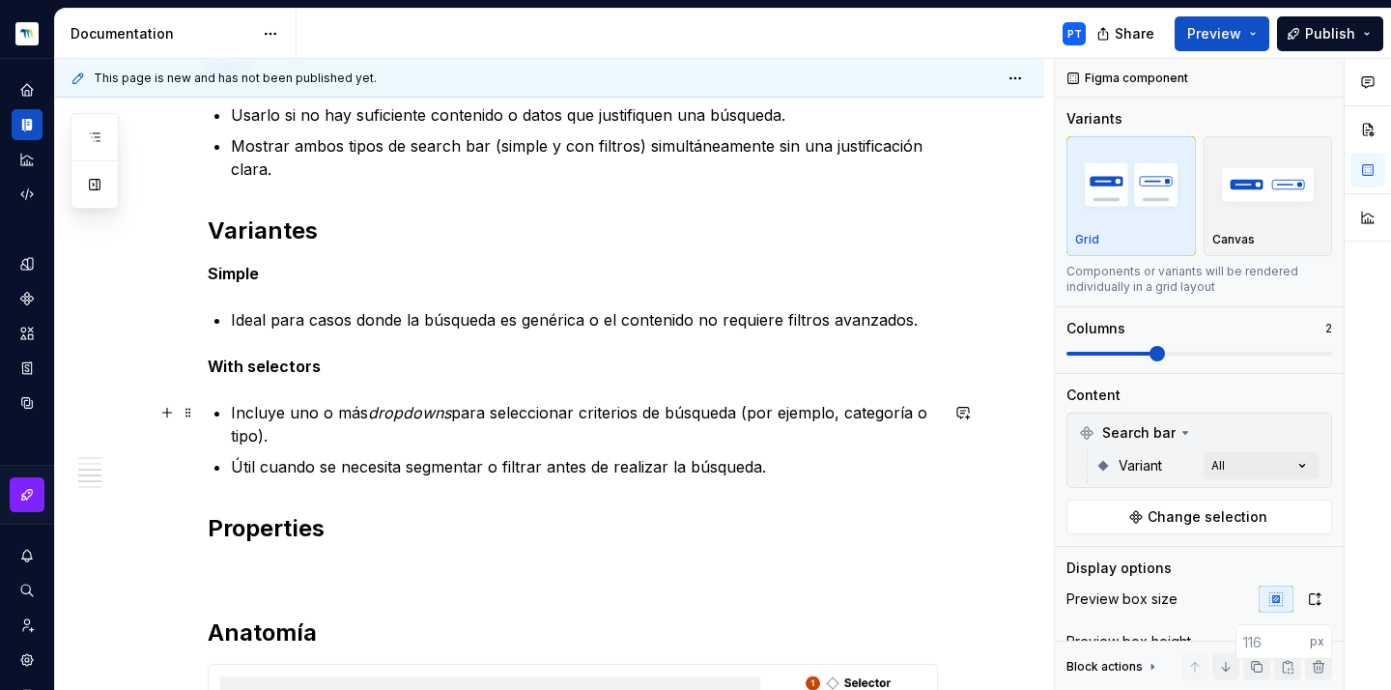
scroll to position [958, 0]
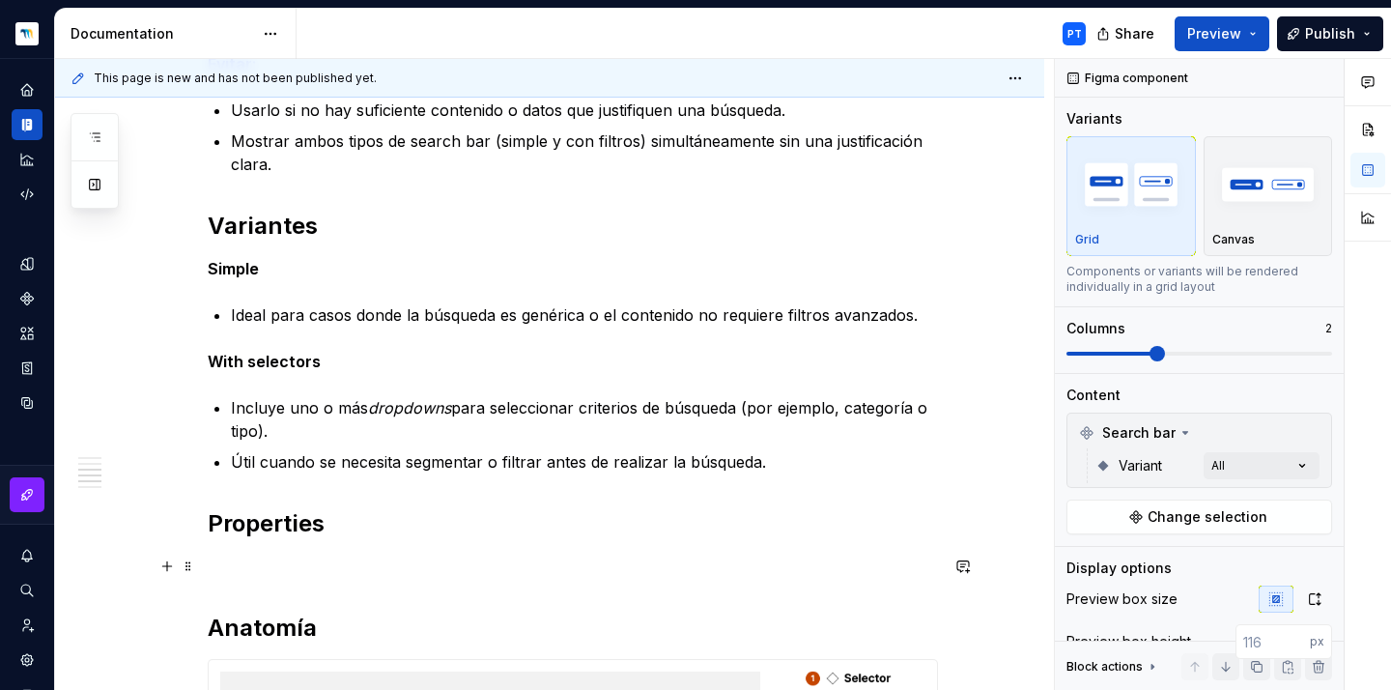
click at [274, 560] on p at bounding box center [573, 565] width 730 height 23
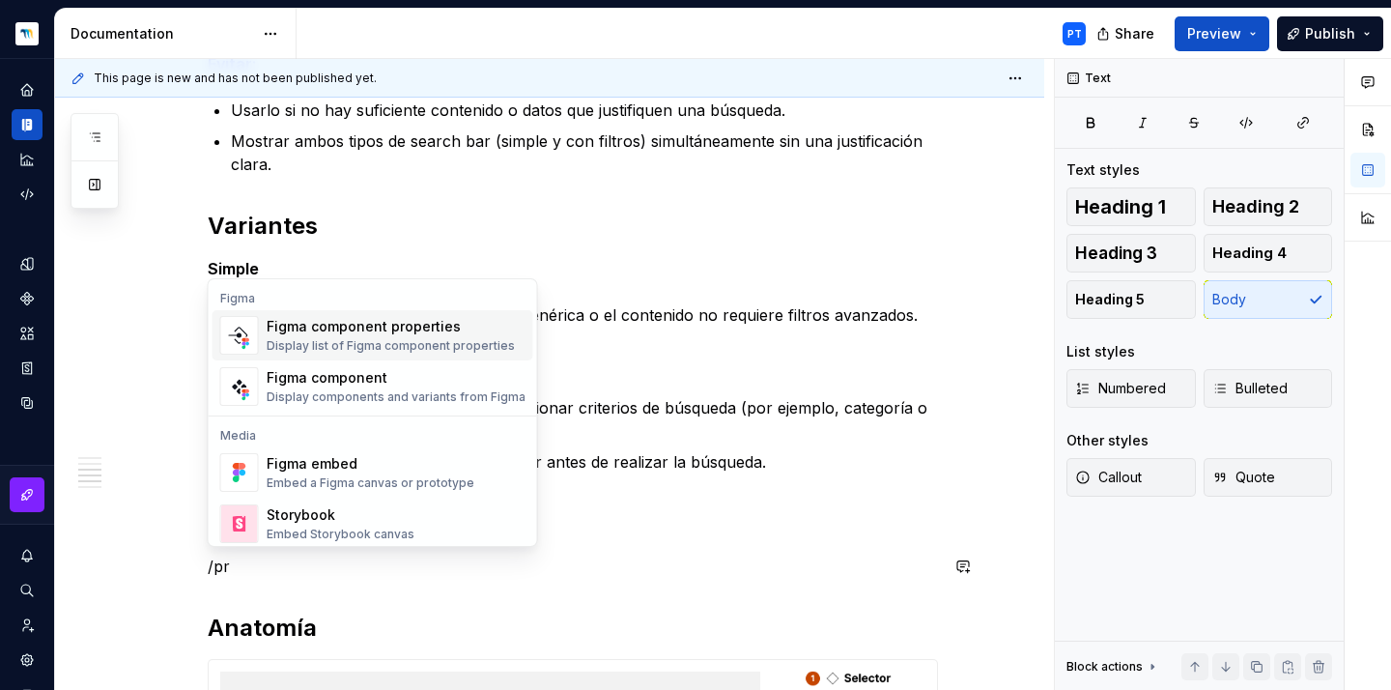
scroll to position [0, 0]
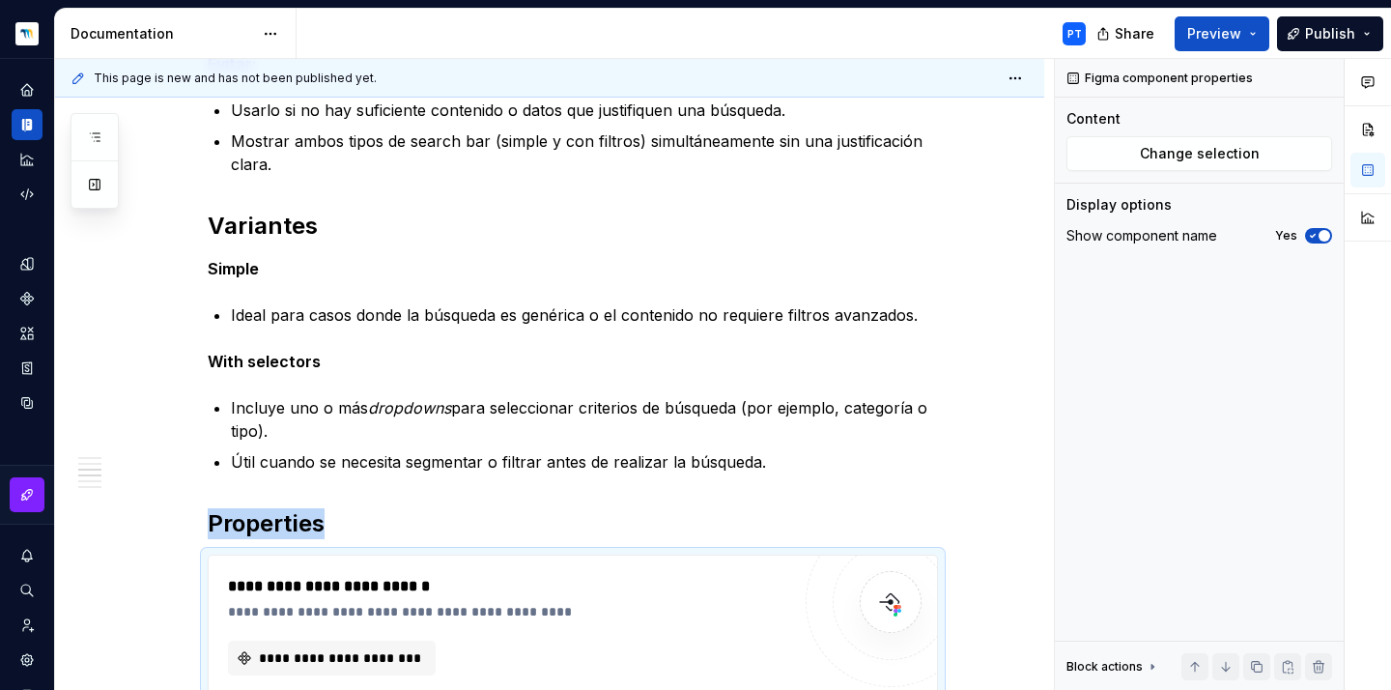
type textarea "*"
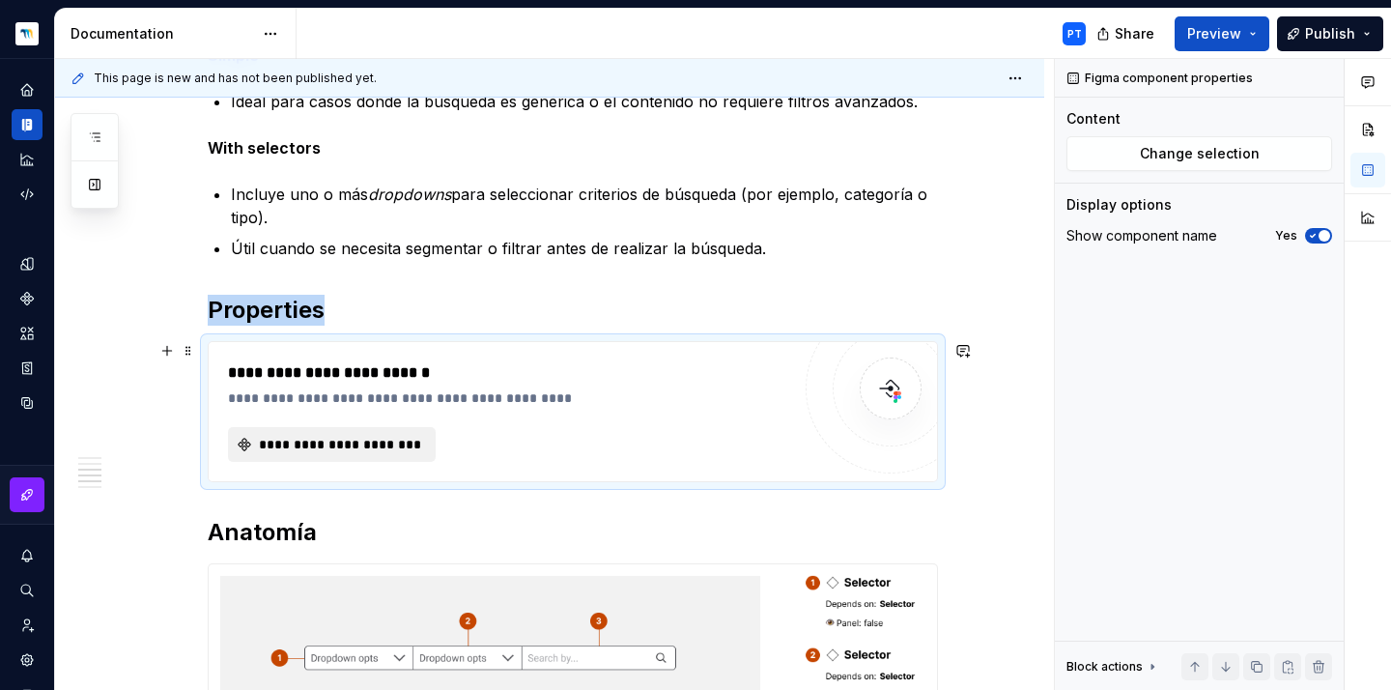
scroll to position [1198, 0]
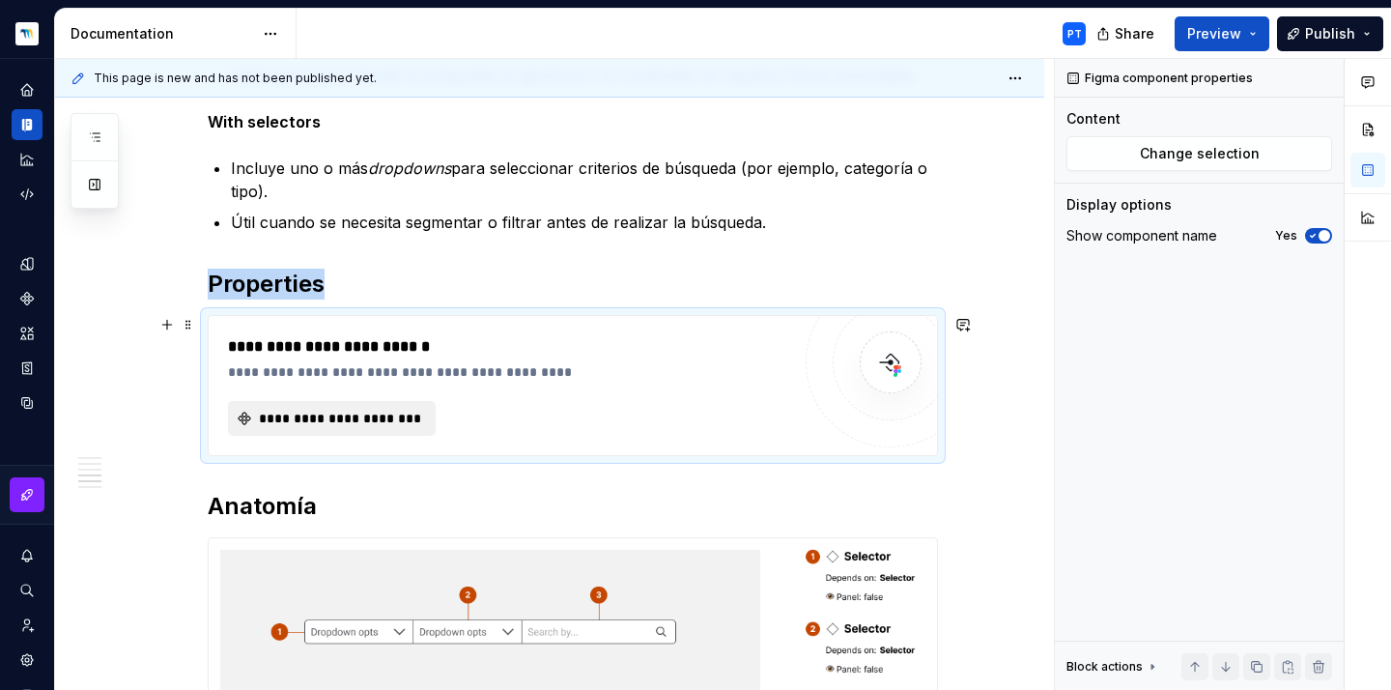
click at [331, 426] on span "**********" at bounding box center [339, 418] width 167 height 19
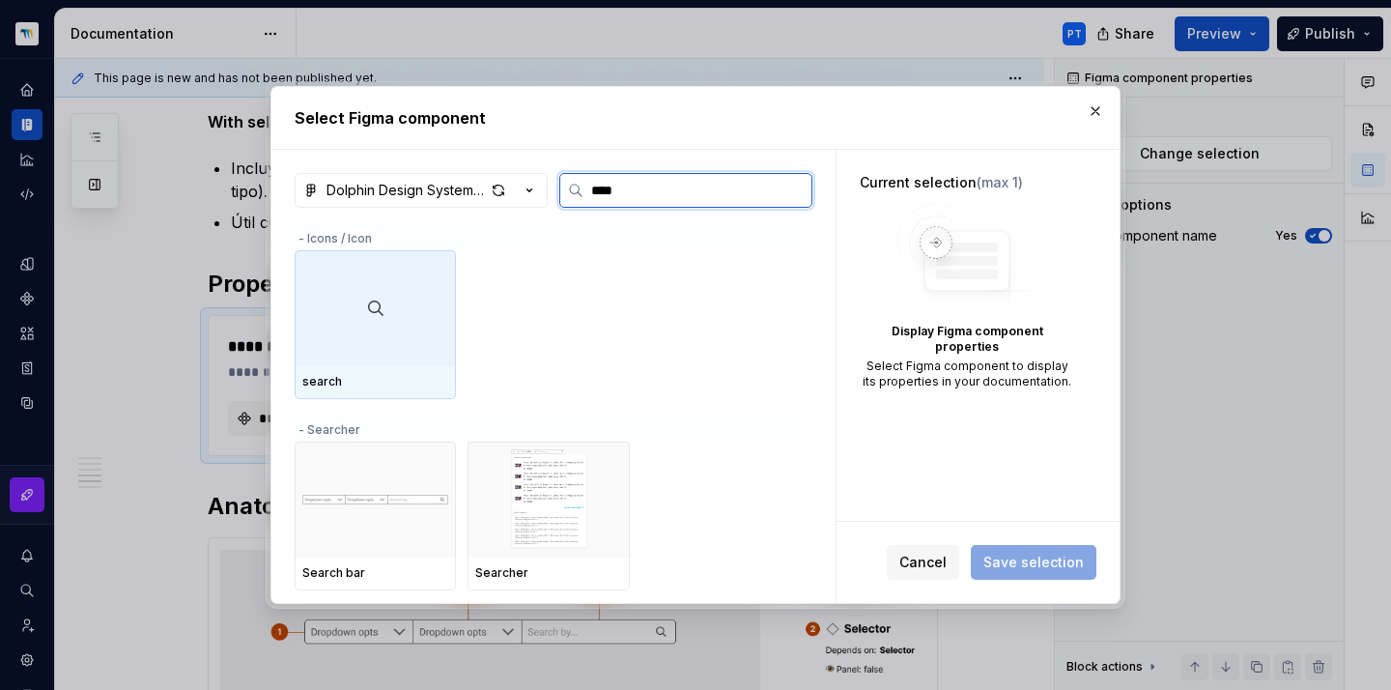
type input "*****"
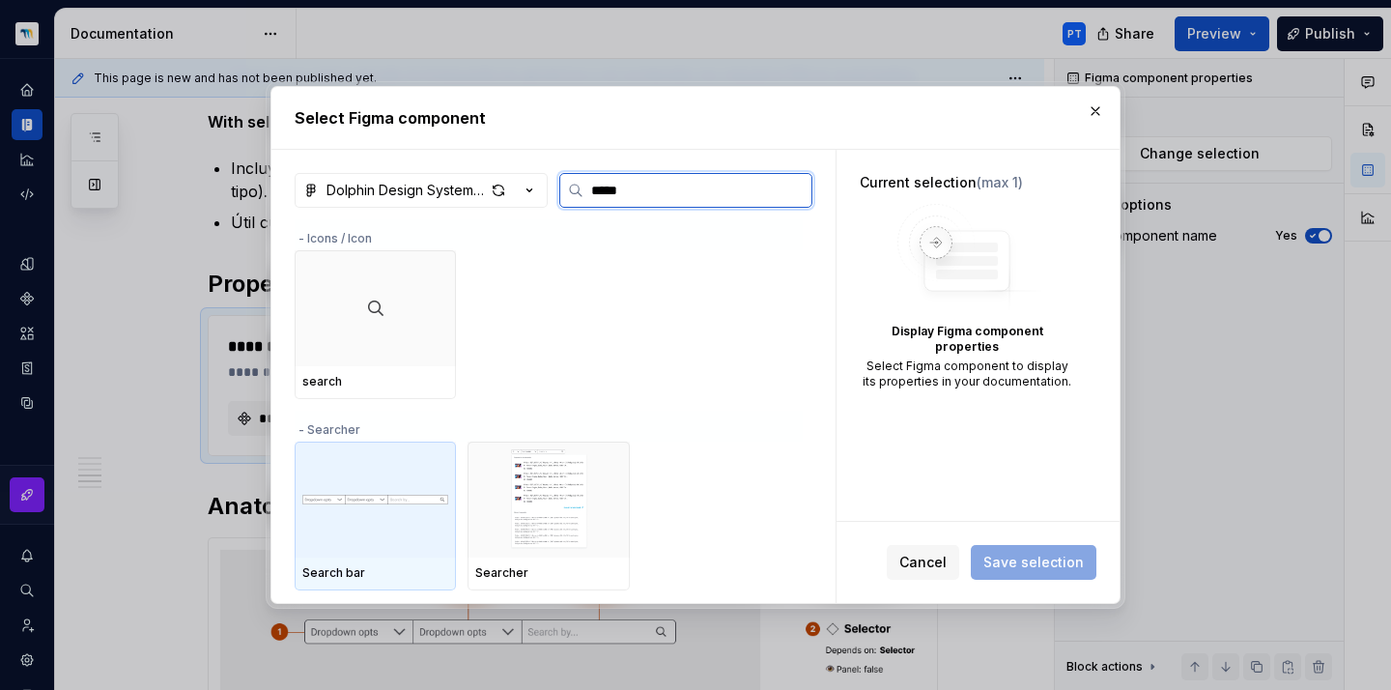
click at [415, 498] on img at bounding box center [375, 499] width 146 height 31
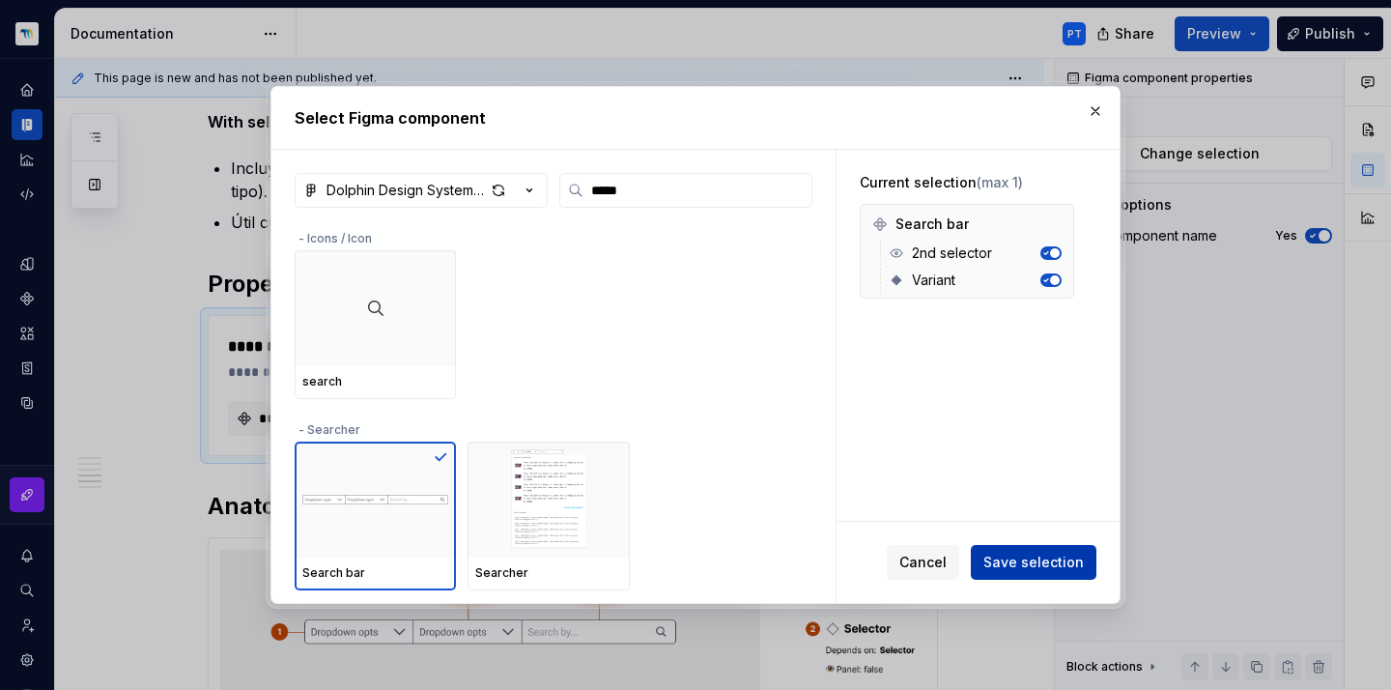
click at [1009, 565] on span "Save selection" at bounding box center [1033, 561] width 100 height 19
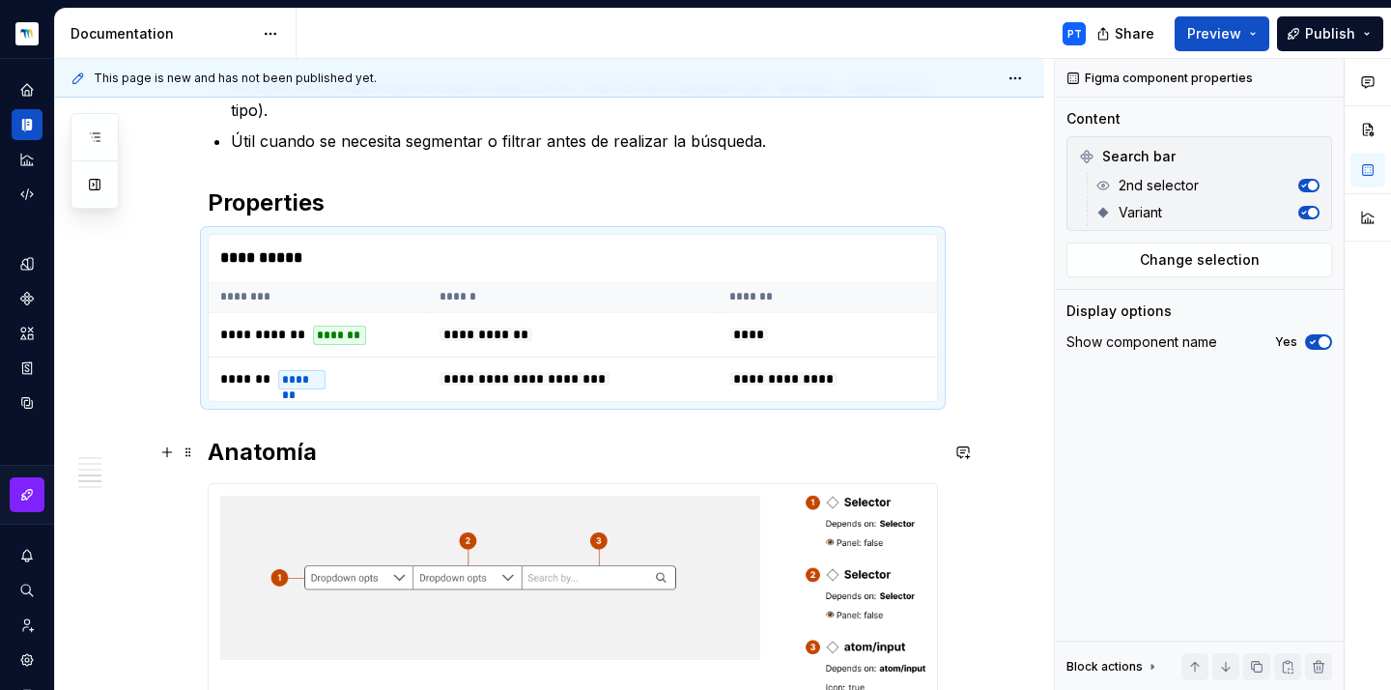
scroll to position [1251, 0]
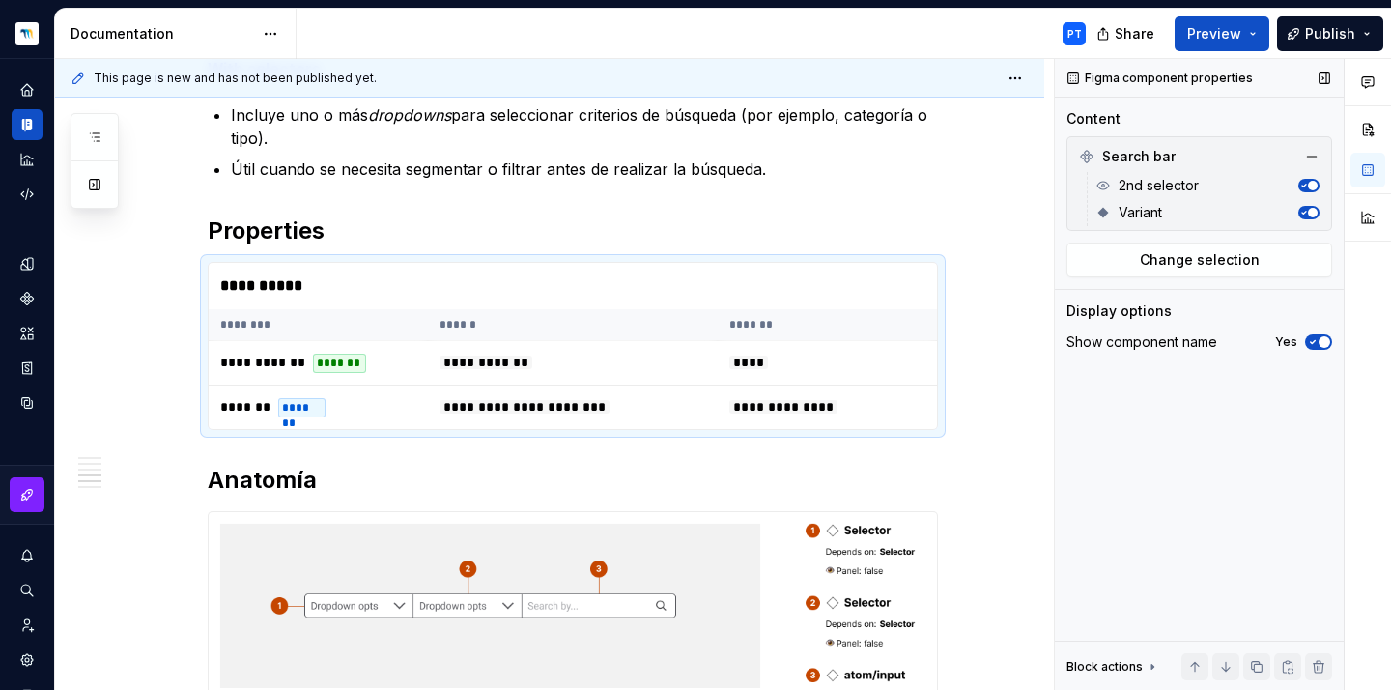
click at [1311, 343] on icon "button" at bounding box center [1313, 342] width 5 height 3
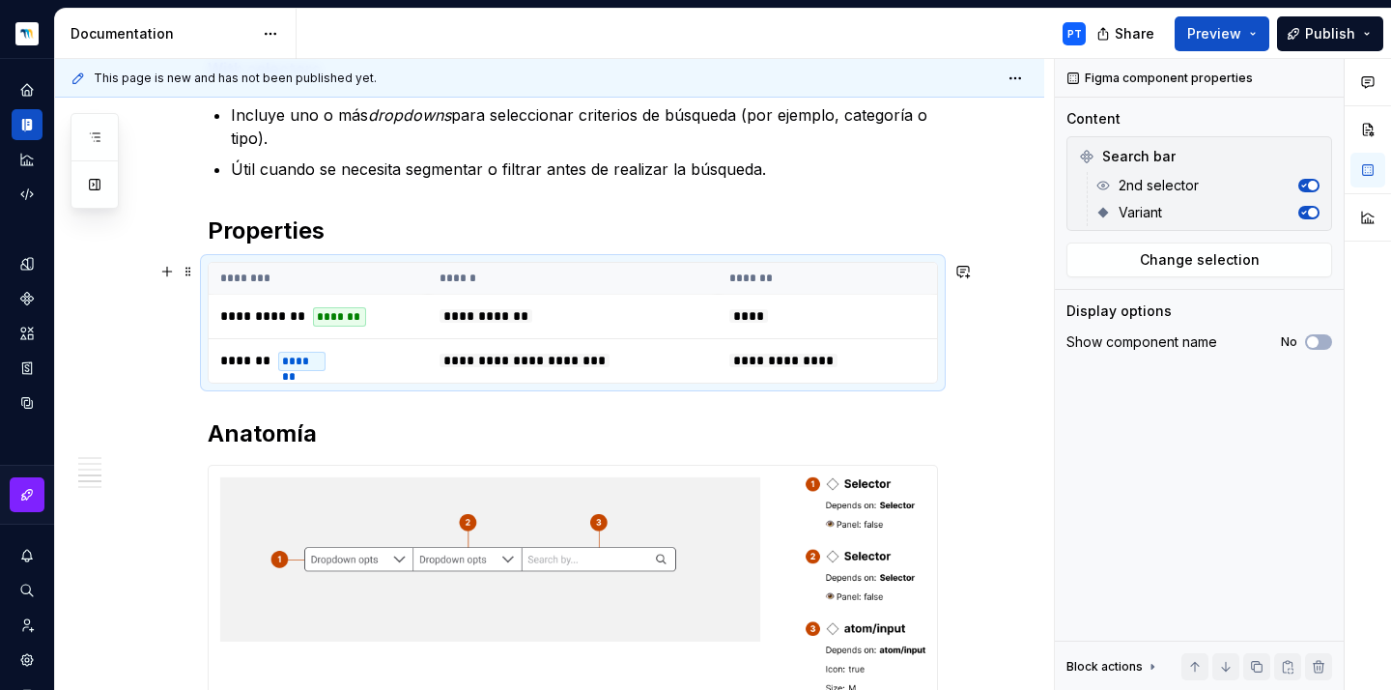
click at [1013, 269] on div "**********" at bounding box center [549, 380] width 989 height 2600
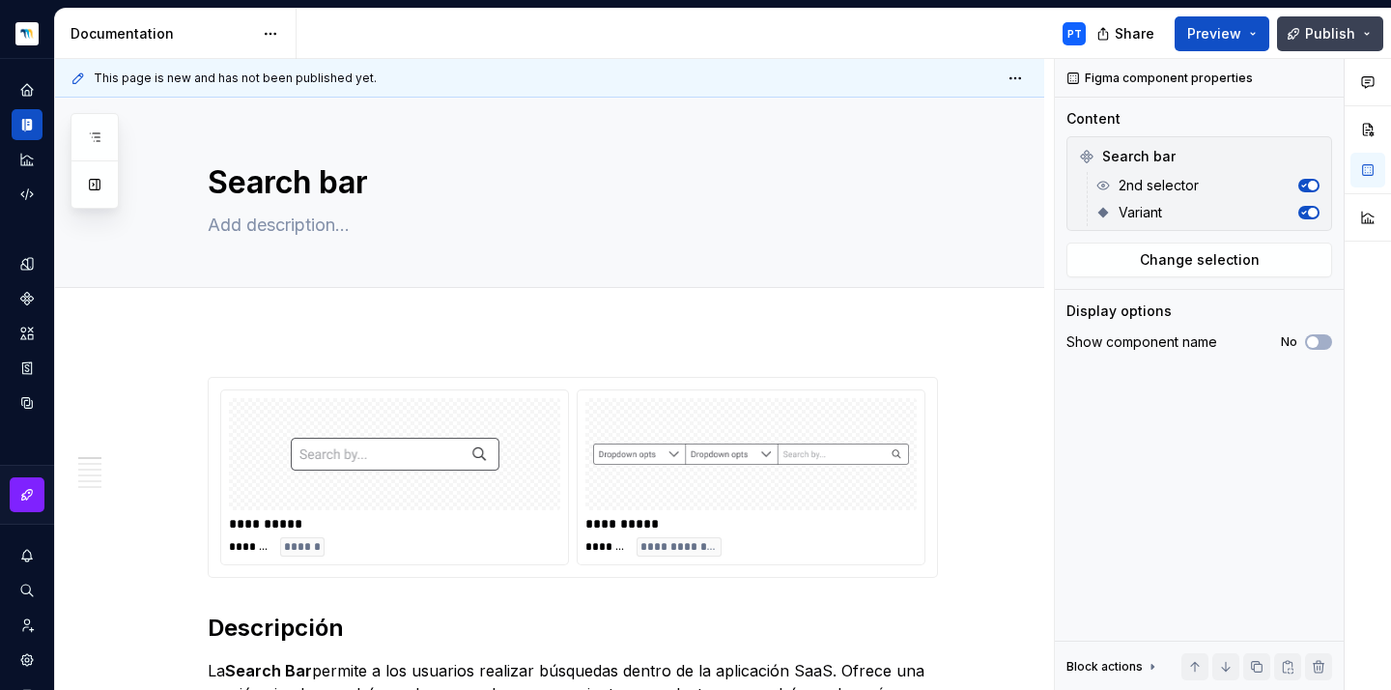
scroll to position [0, 0]
click at [1326, 38] on span "Publish" at bounding box center [1330, 33] width 50 height 19
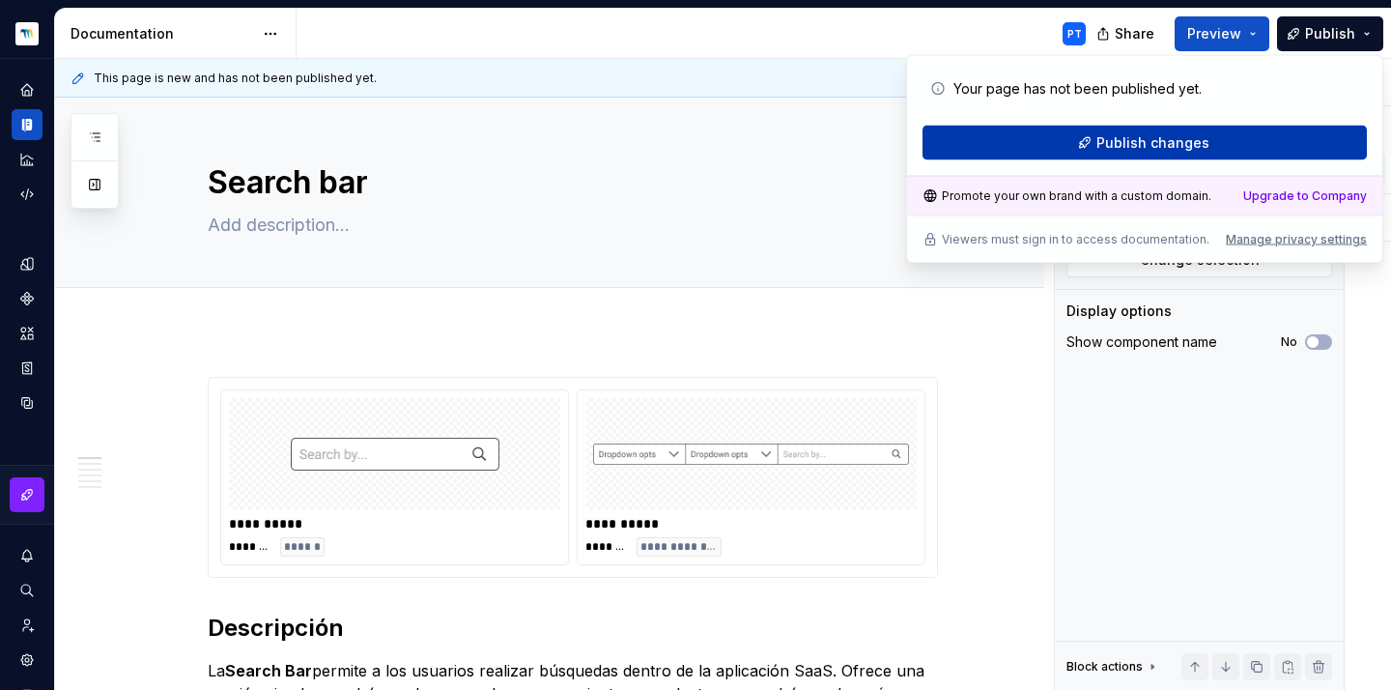
click at [1095, 139] on button "Publish changes" at bounding box center [1144, 143] width 444 height 35
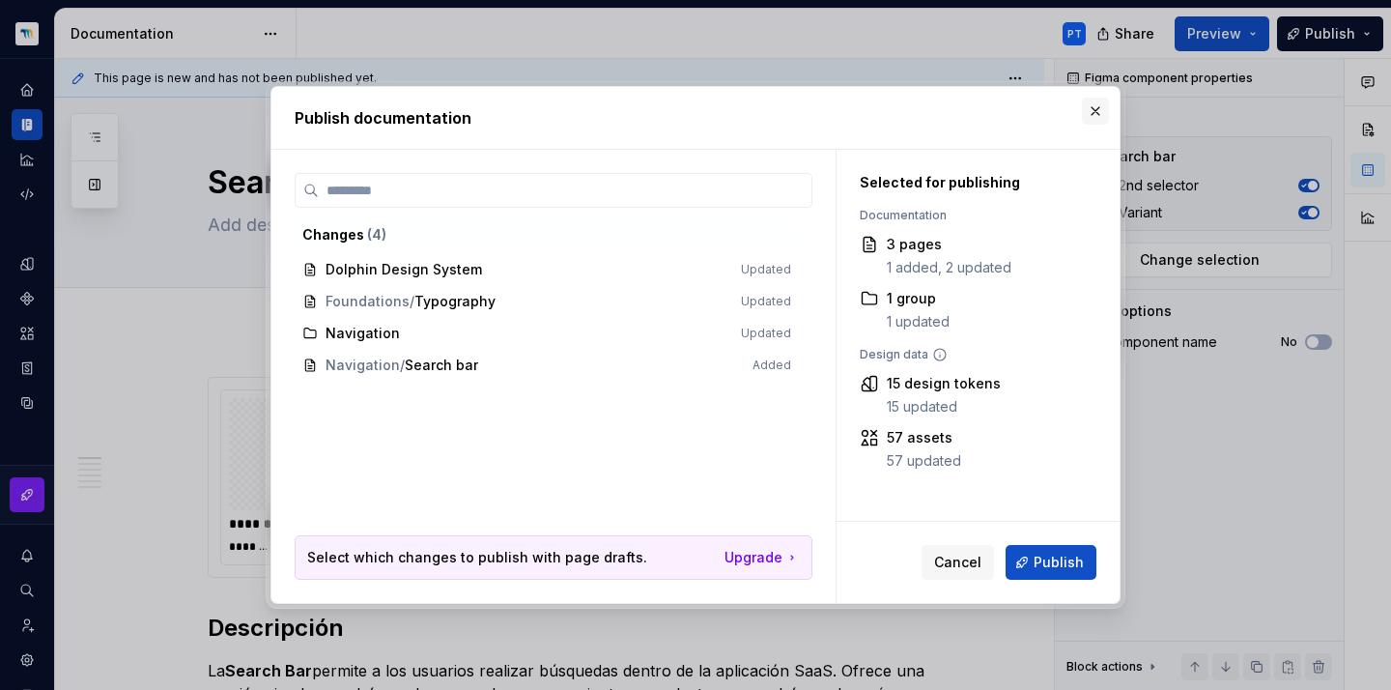
click at [1093, 116] on button "button" at bounding box center [1095, 111] width 27 height 27
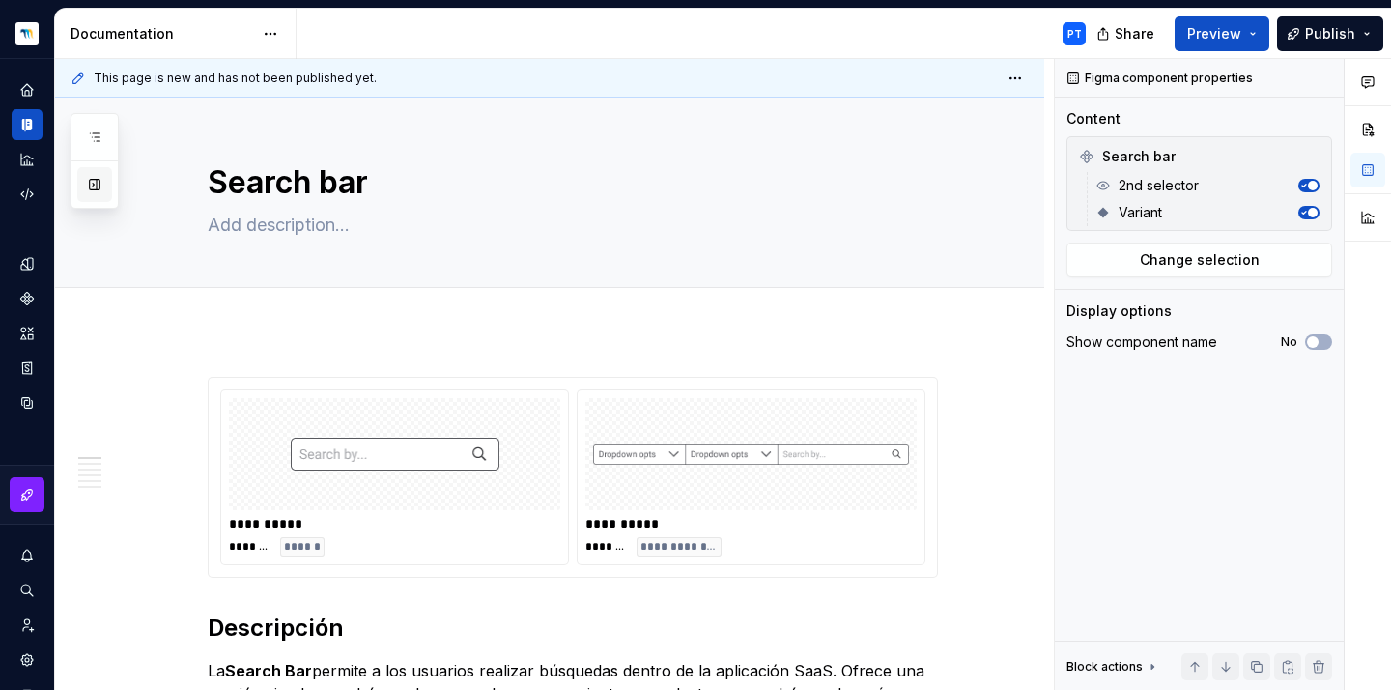
click at [95, 185] on button "button" at bounding box center [94, 184] width 35 height 35
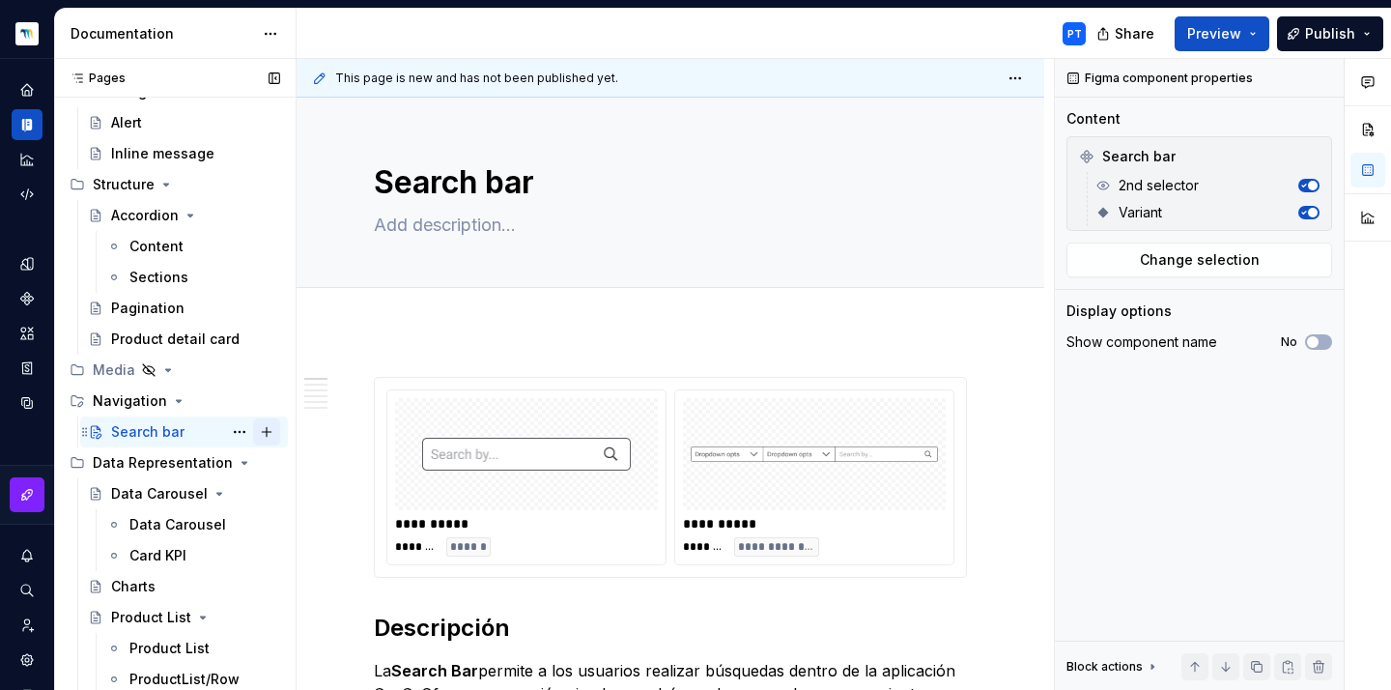
scroll to position [1238, 0]
click at [259, 396] on button "Page tree" at bounding box center [266, 400] width 27 height 27
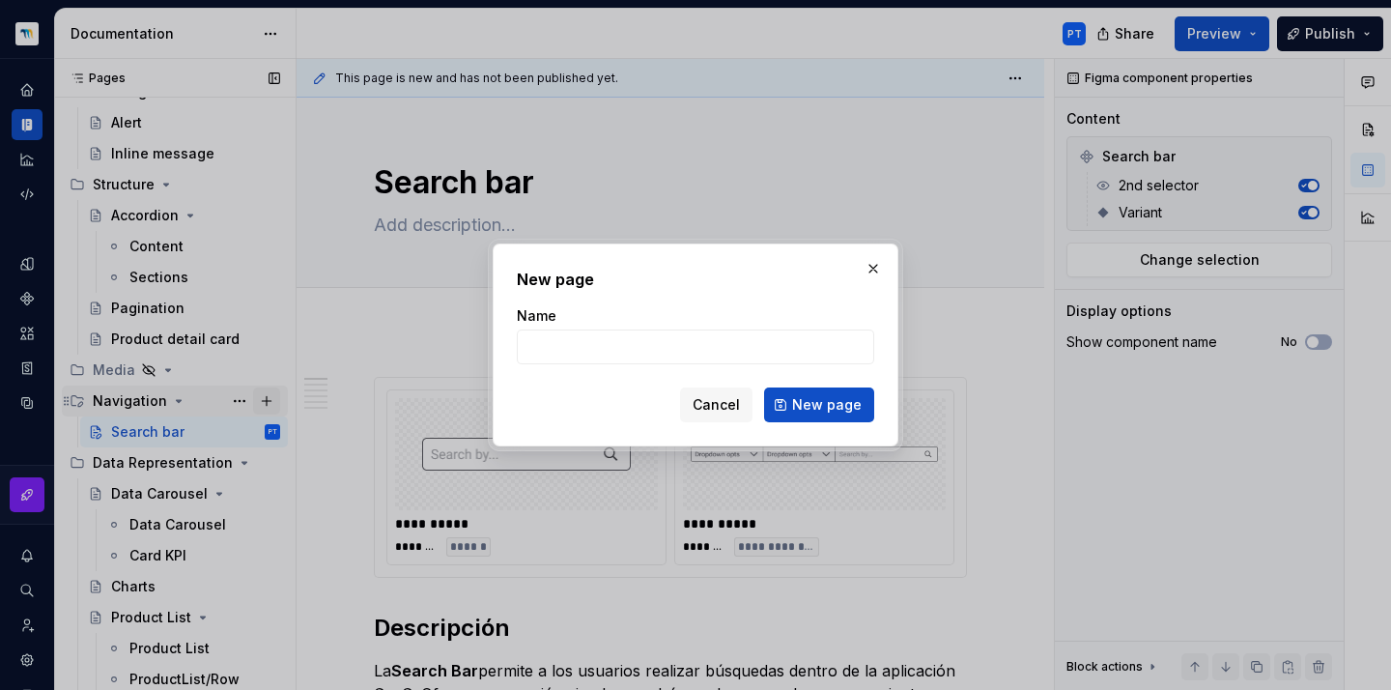
type textarea "*"
type input "Searcher"
click at [832, 406] on span "New page" at bounding box center [827, 404] width 70 height 19
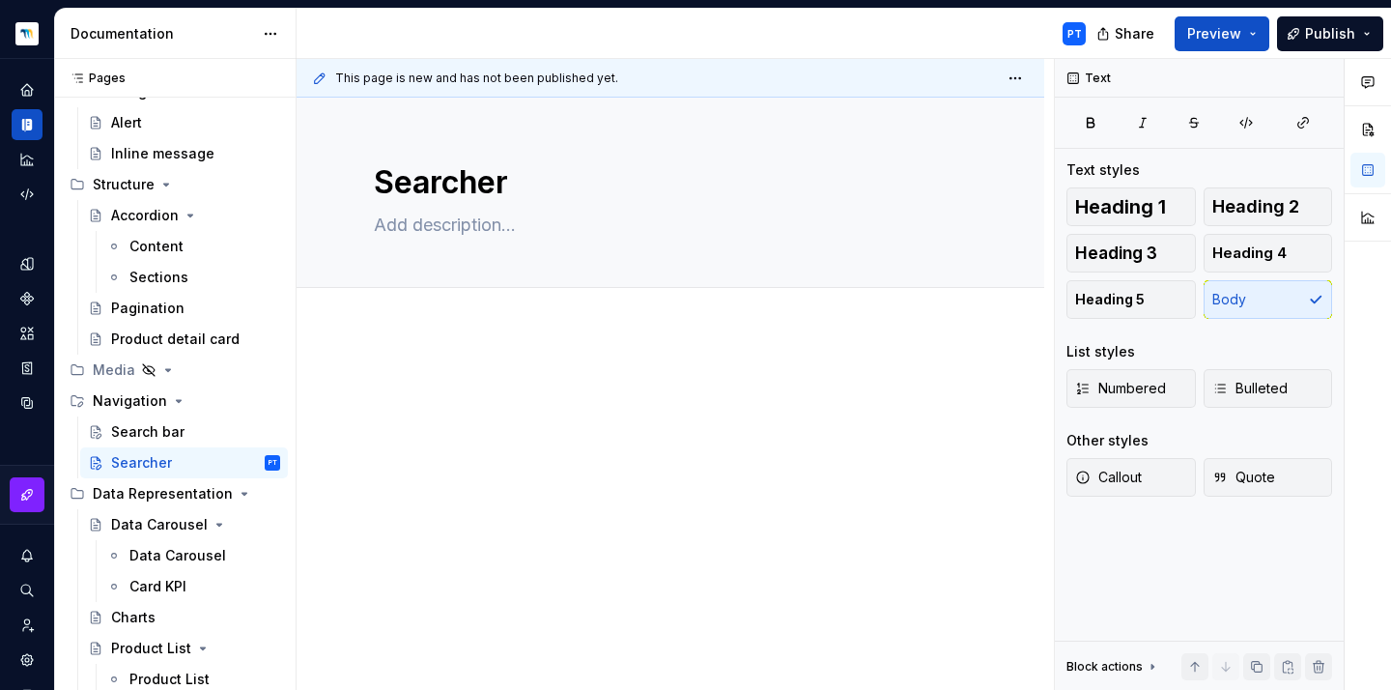
type textarea "*"
click at [441, 344] on div at bounding box center [670, 505] width 748 height 350
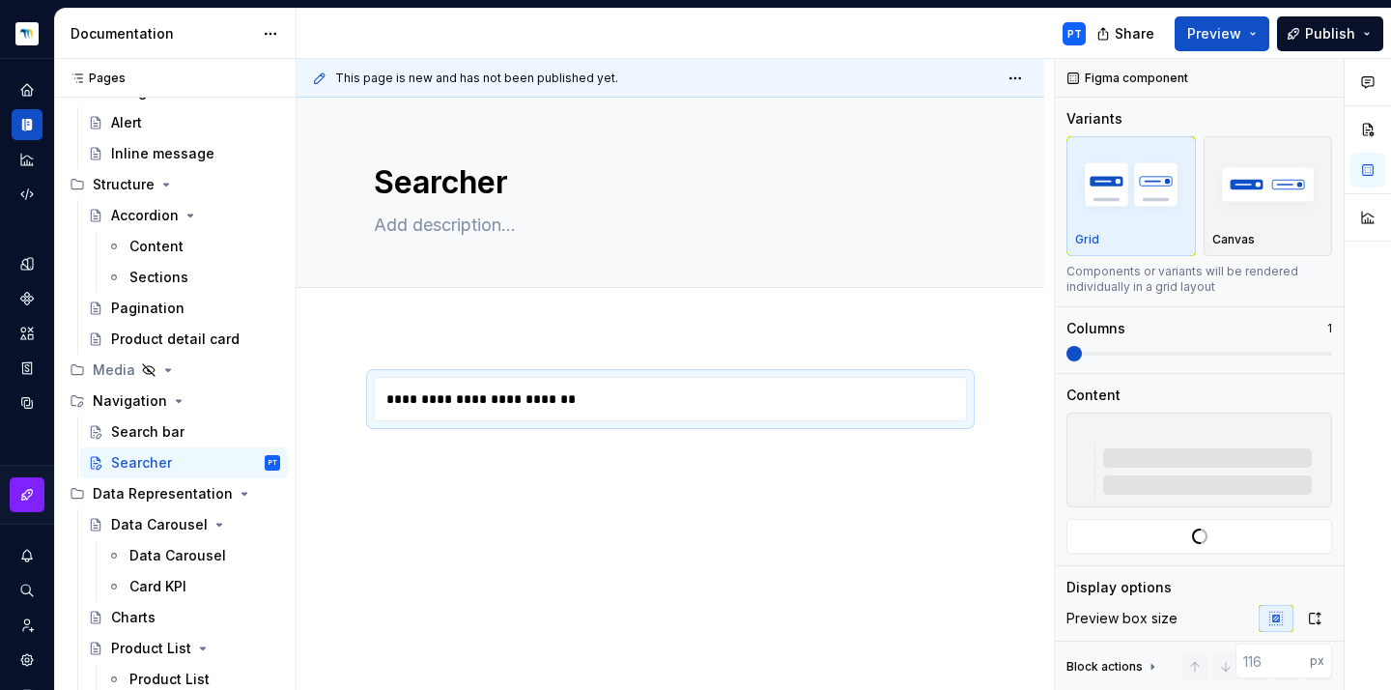
type textarea "*"
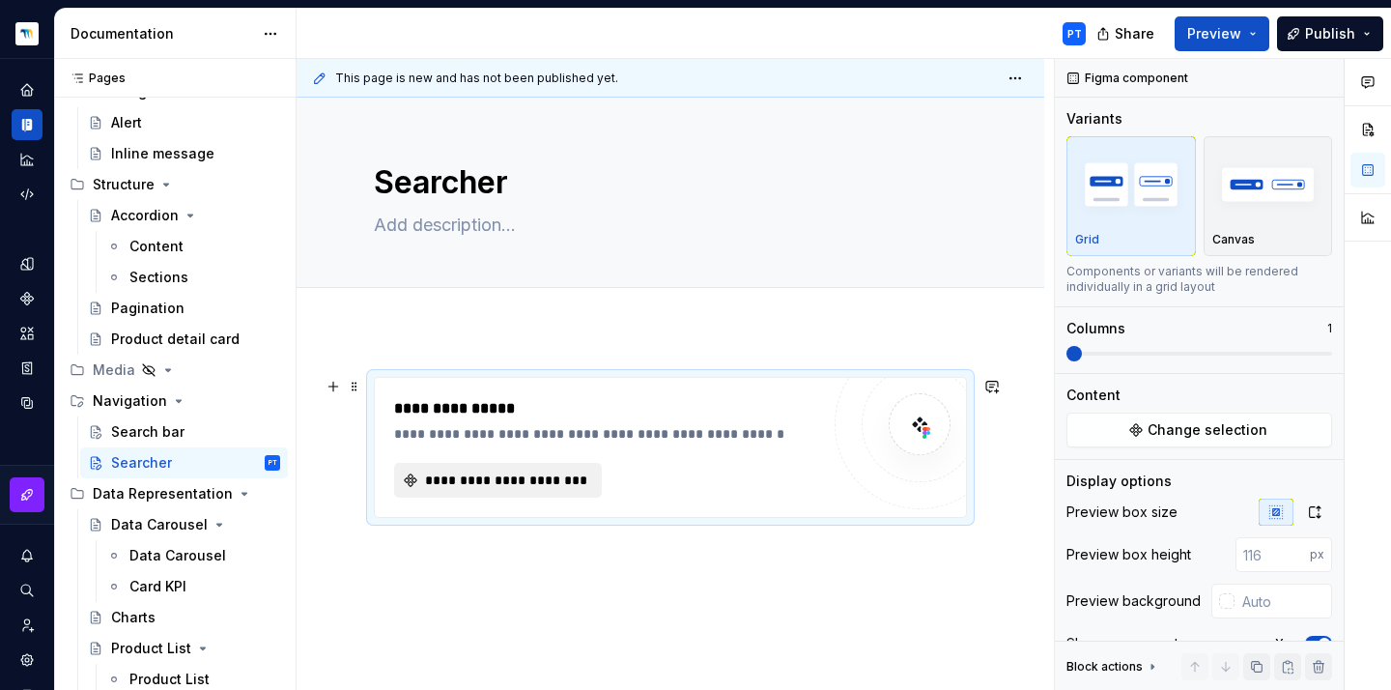
click at [466, 475] on span "**********" at bounding box center [505, 479] width 167 height 19
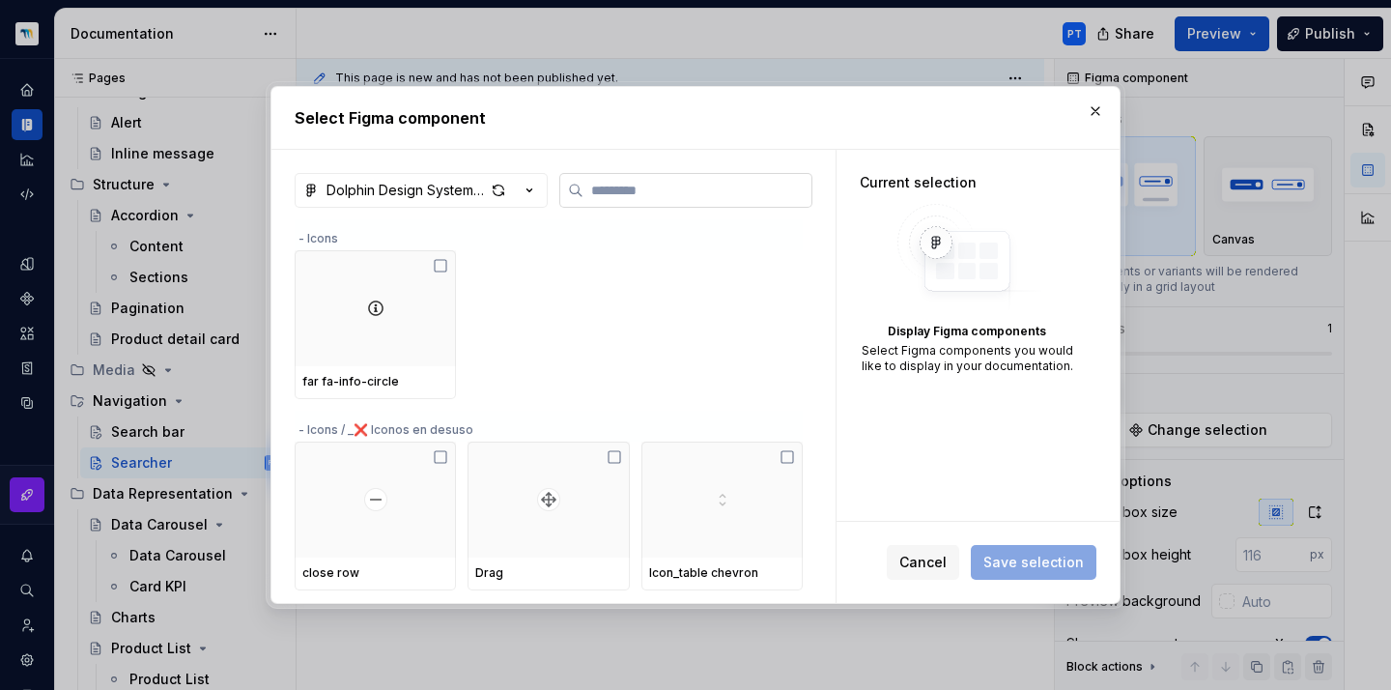
click at [632, 187] on input "search" at bounding box center [697, 190] width 228 height 19
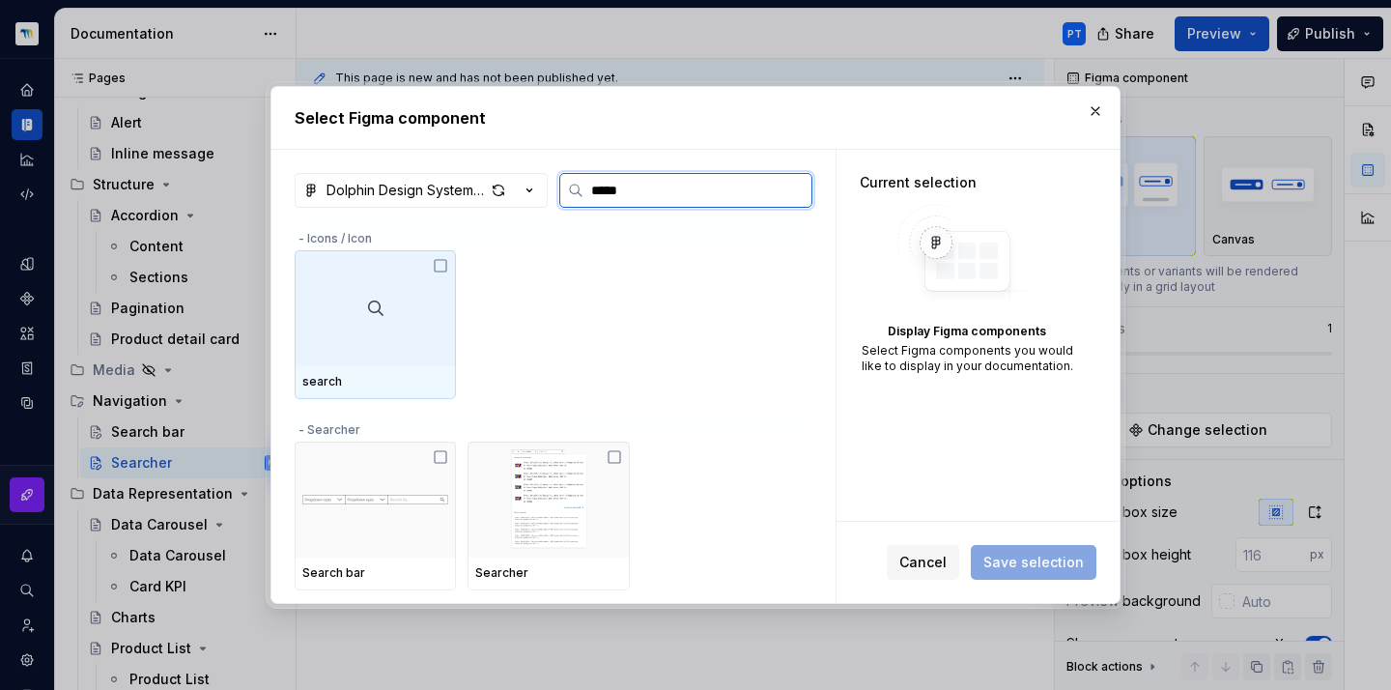
type input "******"
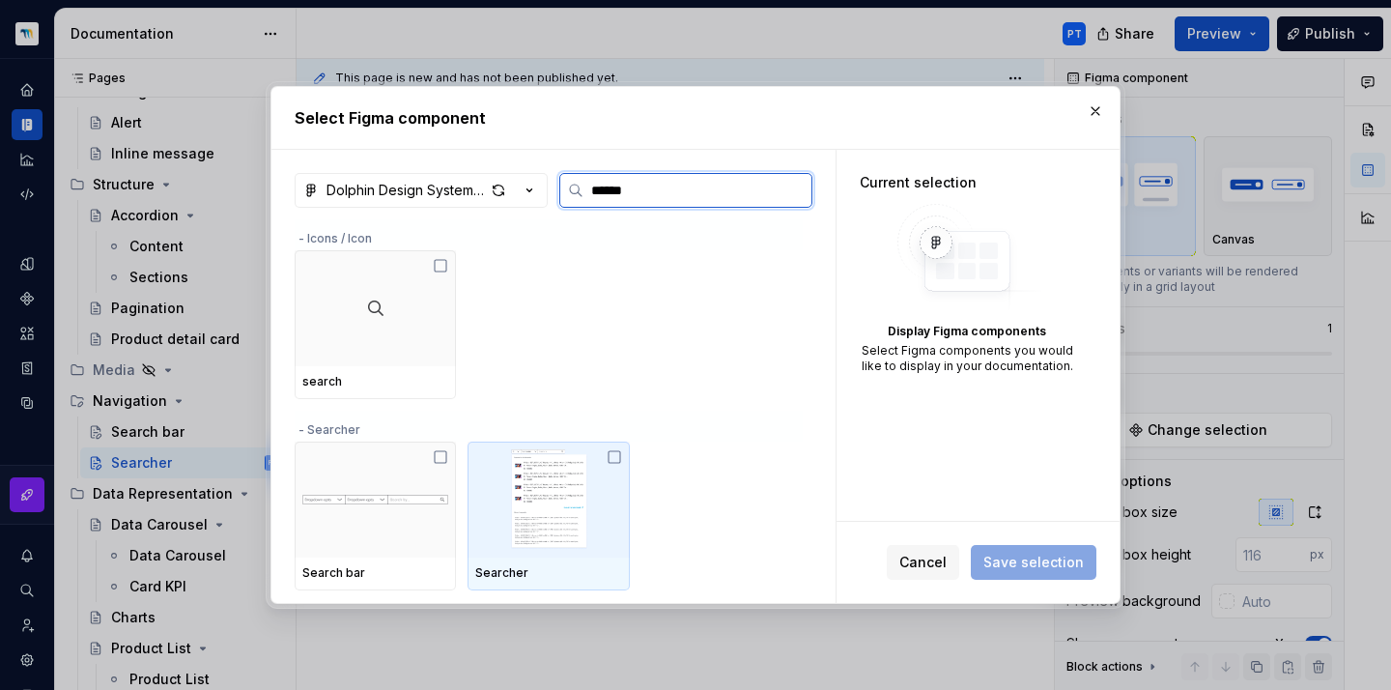
click at [538, 482] on img at bounding box center [548, 499] width 146 height 100
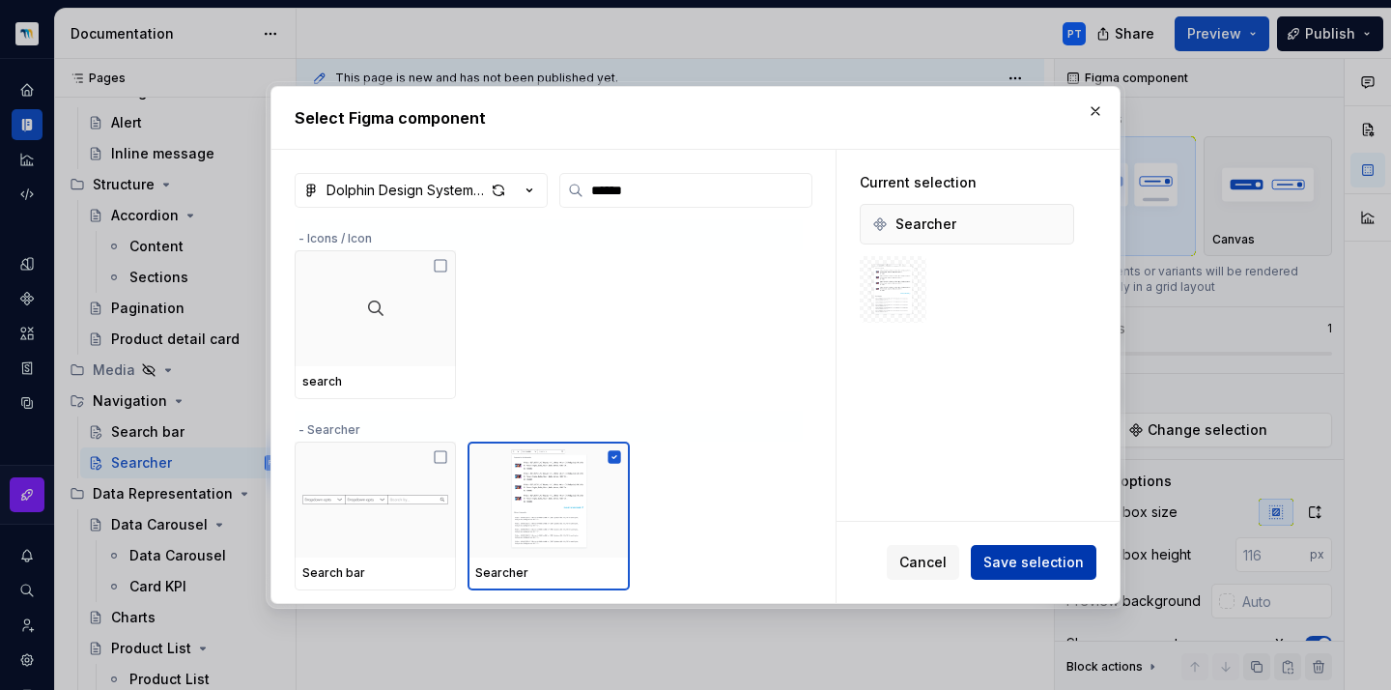
click at [1051, 566] on span "Save selection" at bounding box center [1033, 561] width 100 height 19
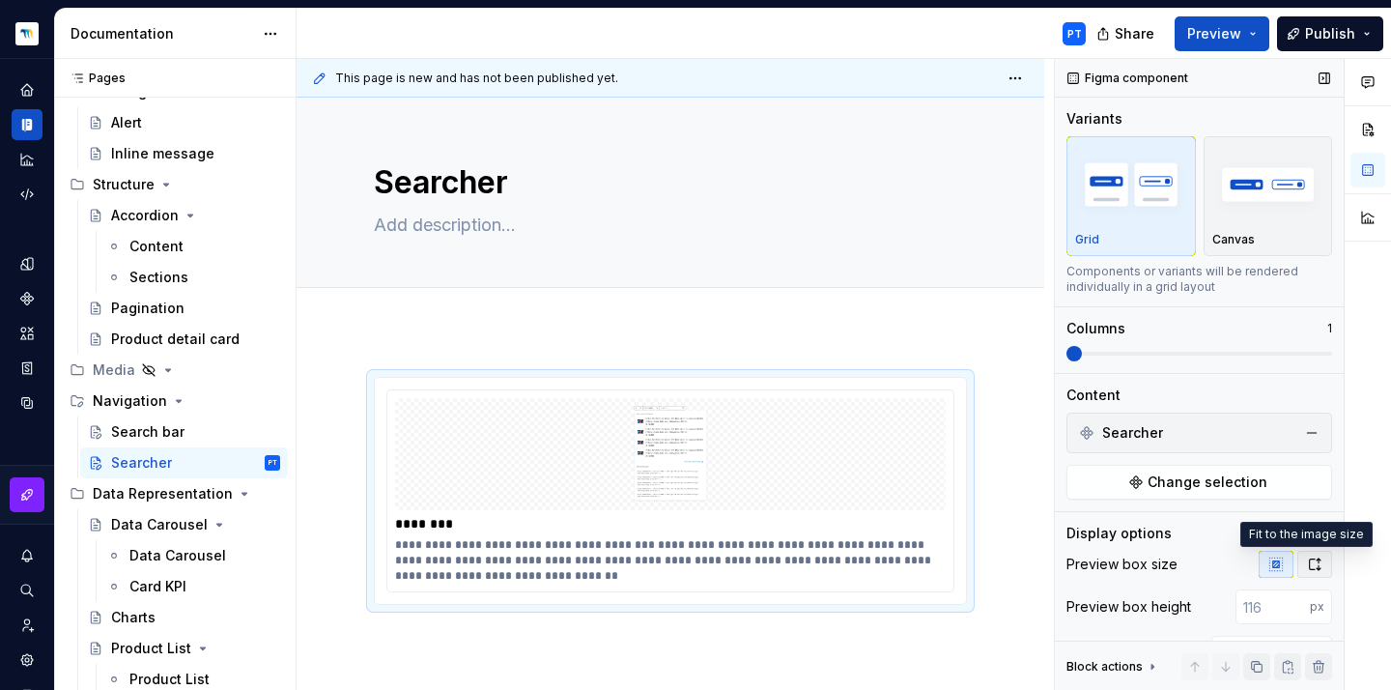
click at [1307, 561] on icon "button" at bounding box center [1314, 563] width 15 height 15
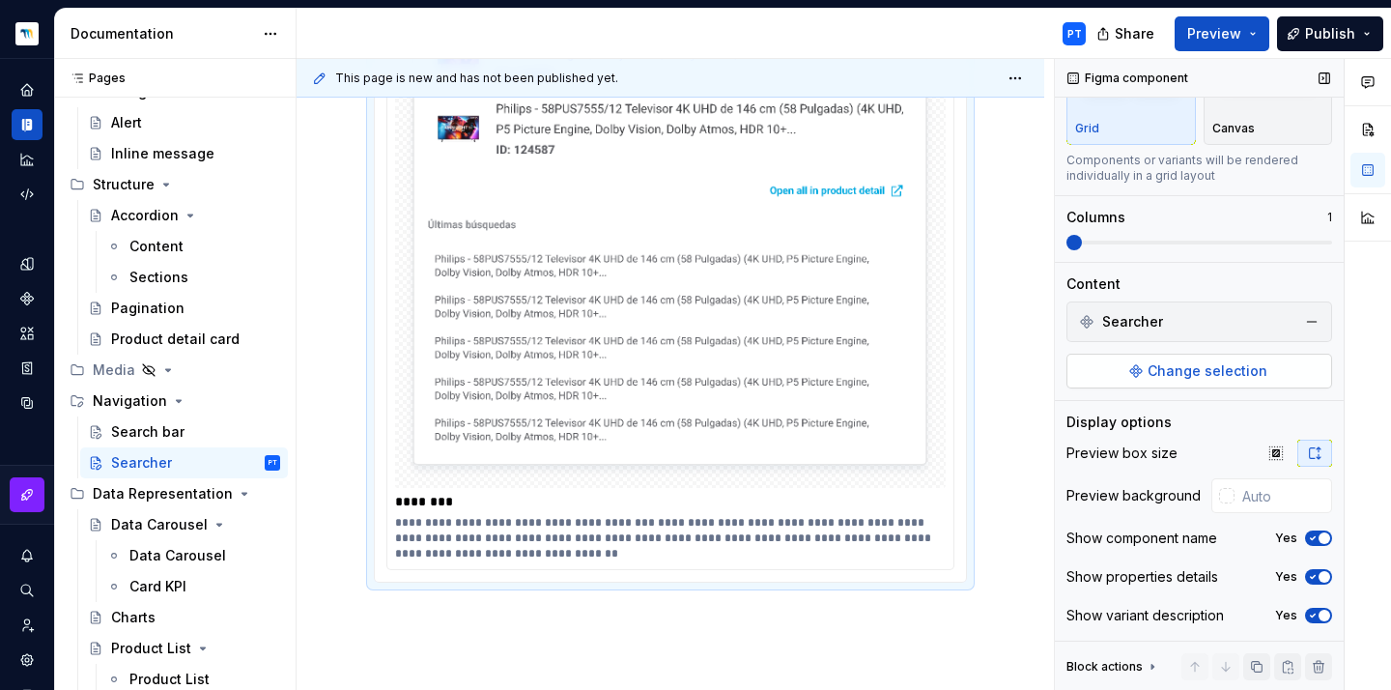
scroll to position [115, 0]
click at [1305, 538] on icon "button" at bounding box center [1312, 538] width 15 height 12
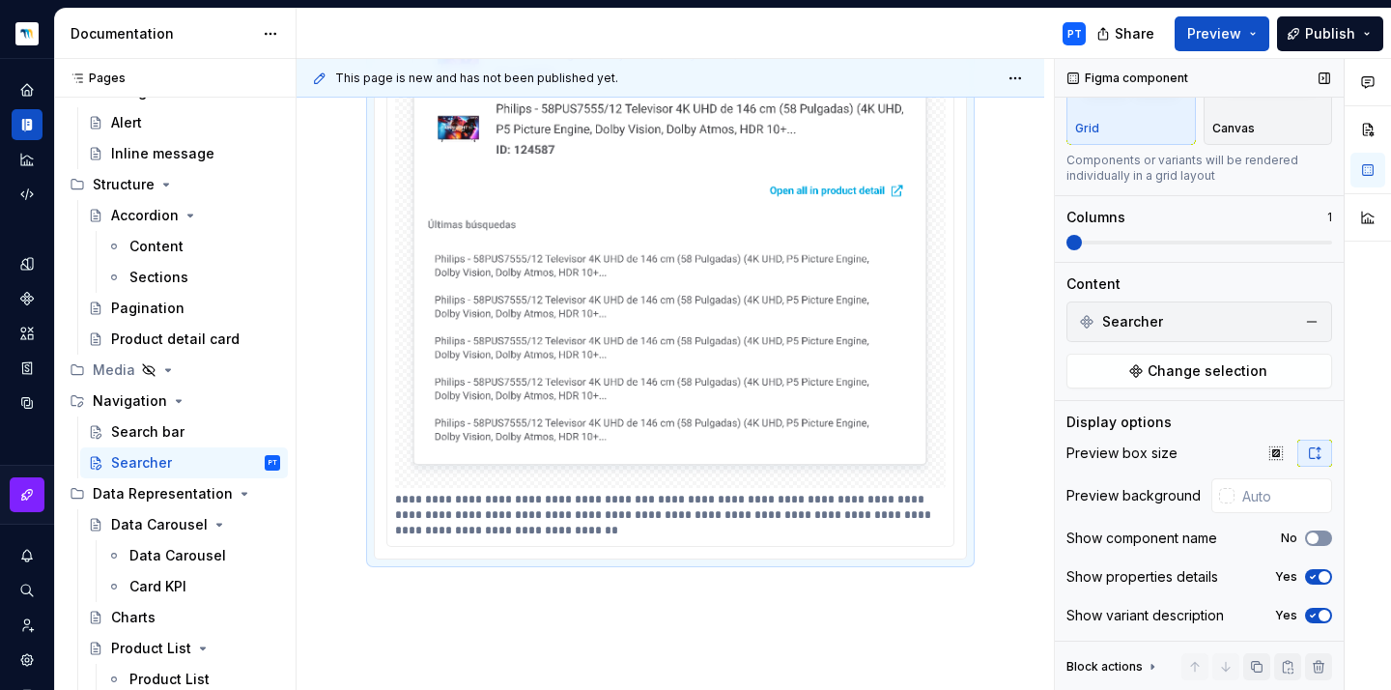
scroll to position [480, 0]
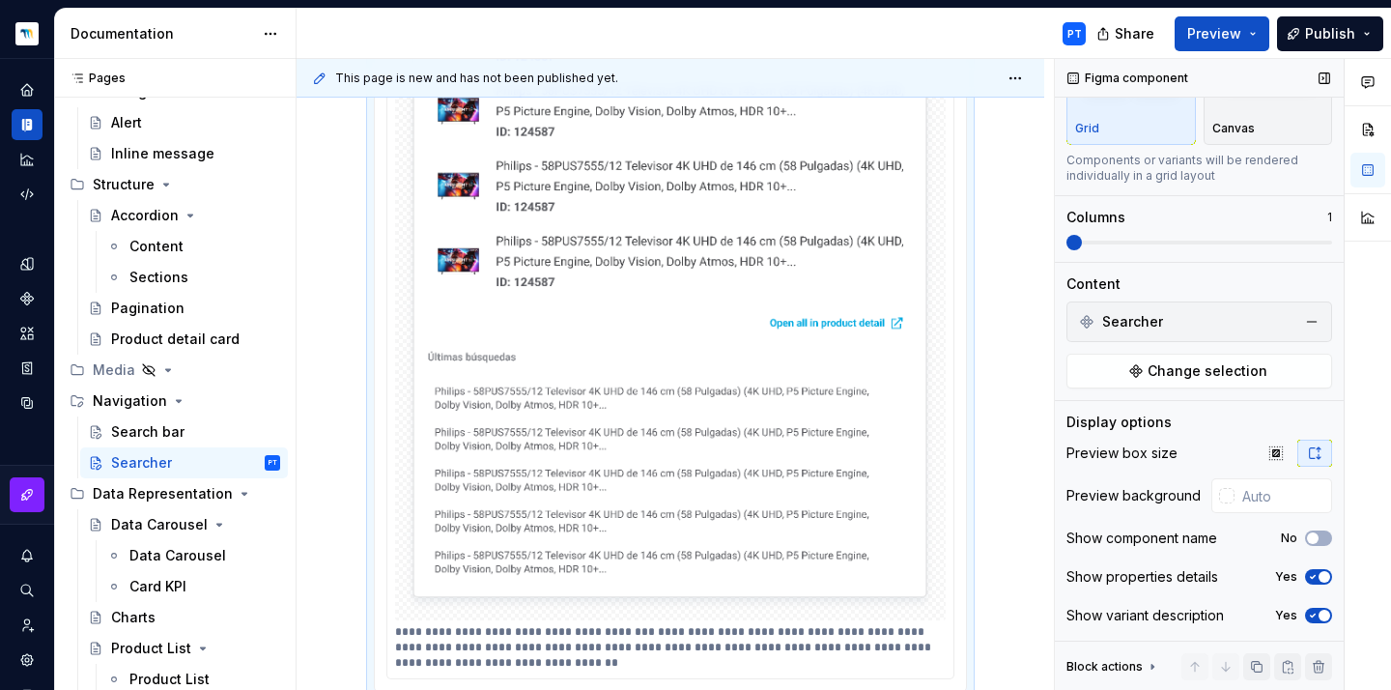
click at [1305, 579] on icon "button" at bounding box center [1312, 577] width 15 height 12
click at [1305, 615] on icon "button" at bounding box center [1312, 615] width 15 height 12
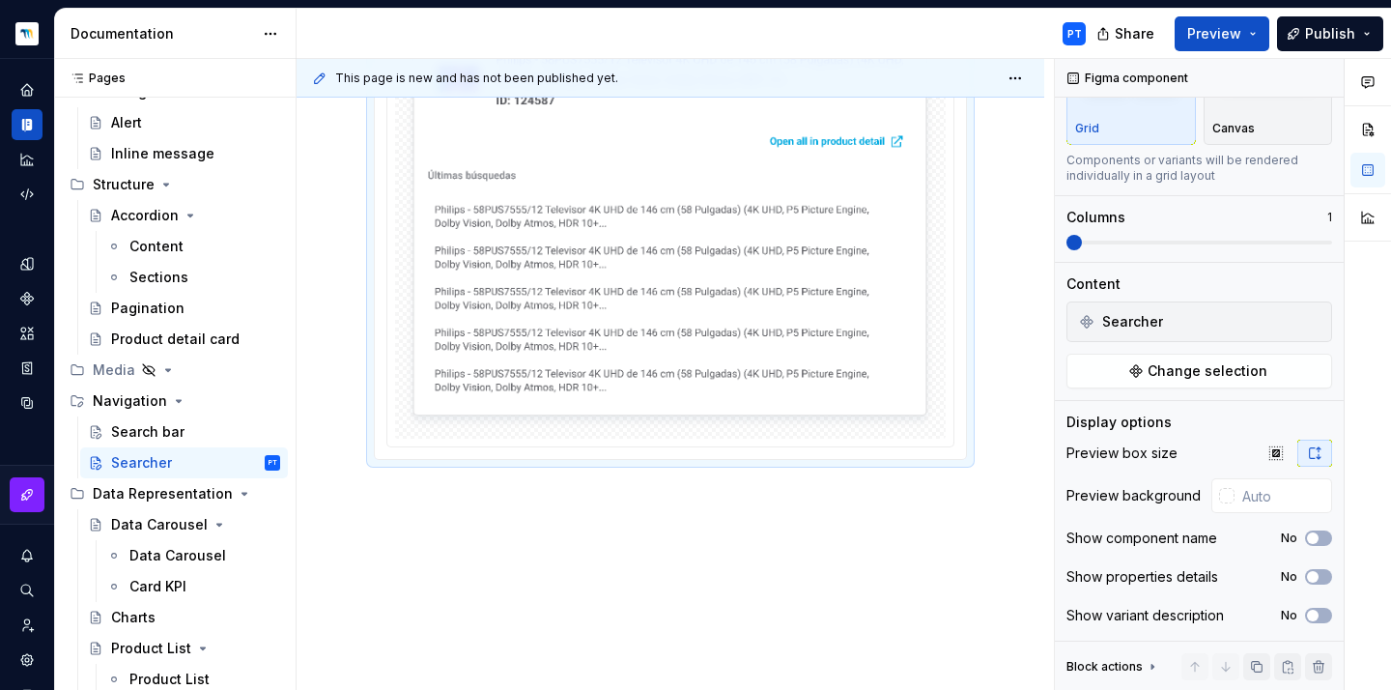
scroll to position [660, 0]
click at [514, 533] on div "This page is new and has not been published yet. Searcher Edit header" at bounding box center [674, 375] width 757 height 632
click at [437, 530] on div at bounding box center [670, 182] width 748 height 1022
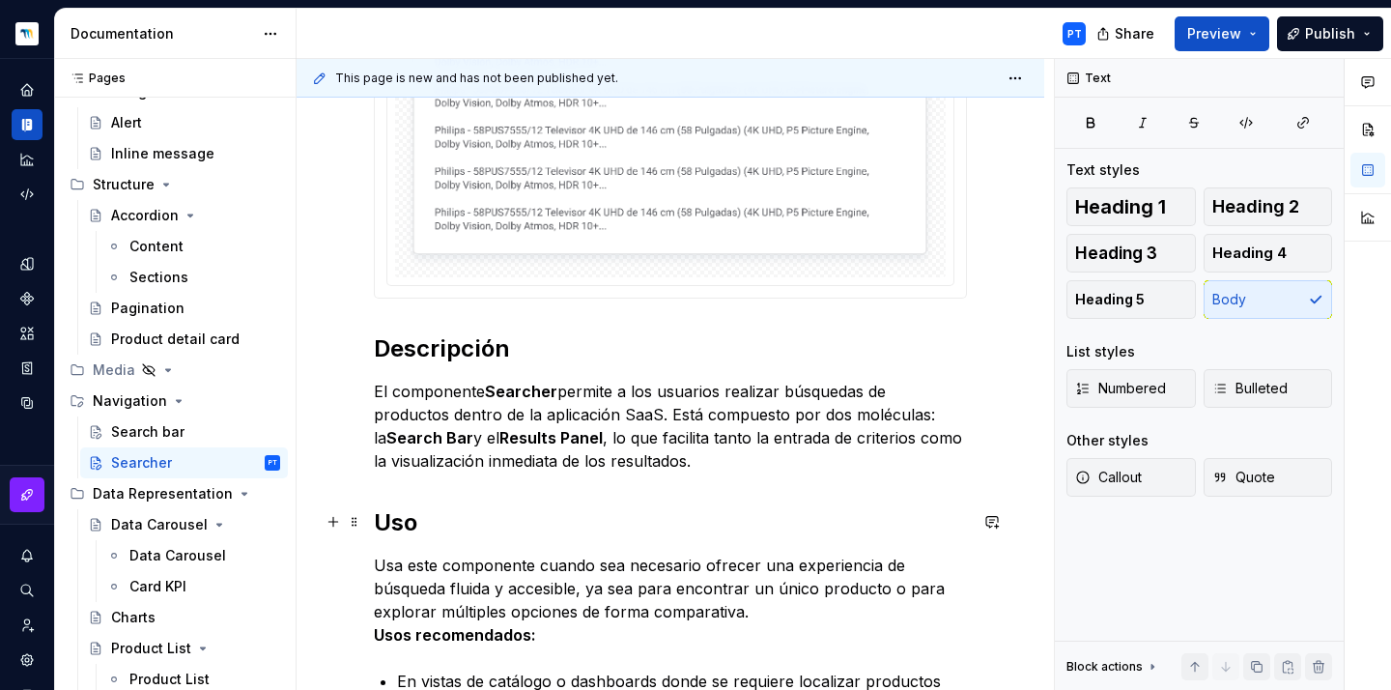
scroll to position [857, 0]
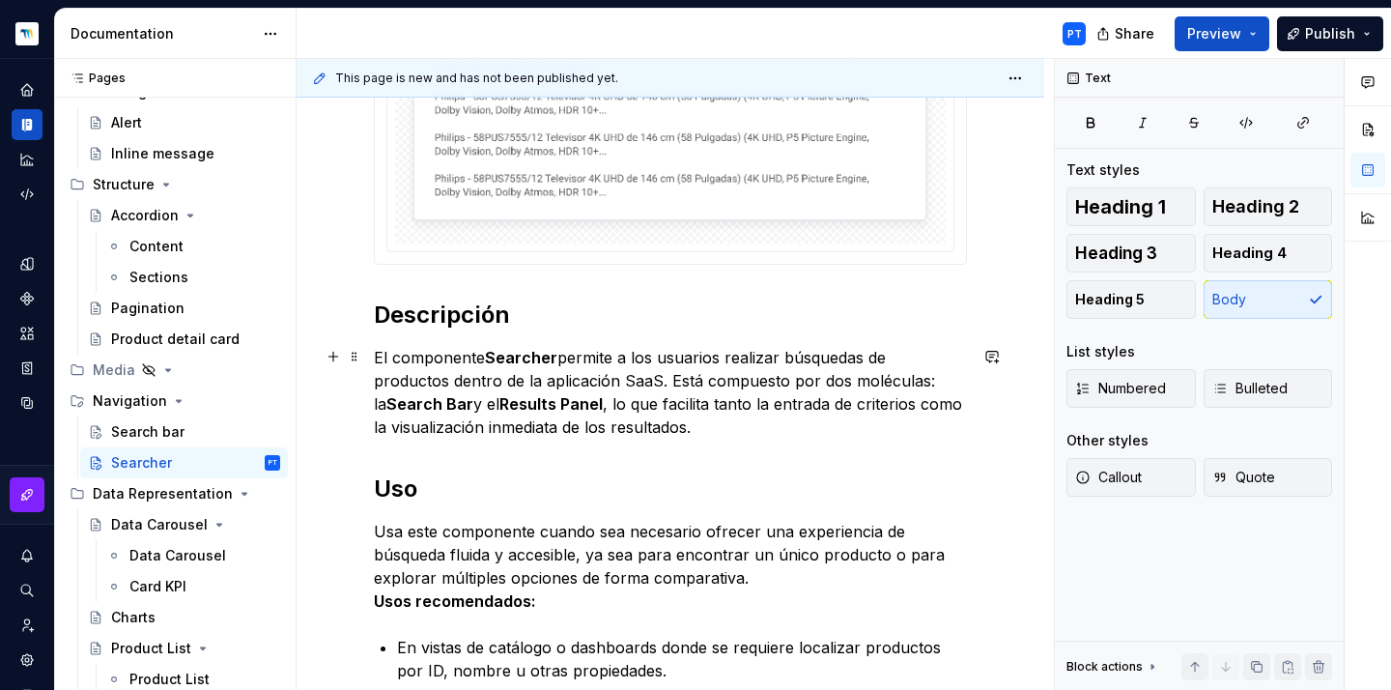
click at [703, 424] on p "El componente Searcher permite a los usuarios realizar búsquedas de productos d…" at bounding box center [670, 392] width 593 height 93
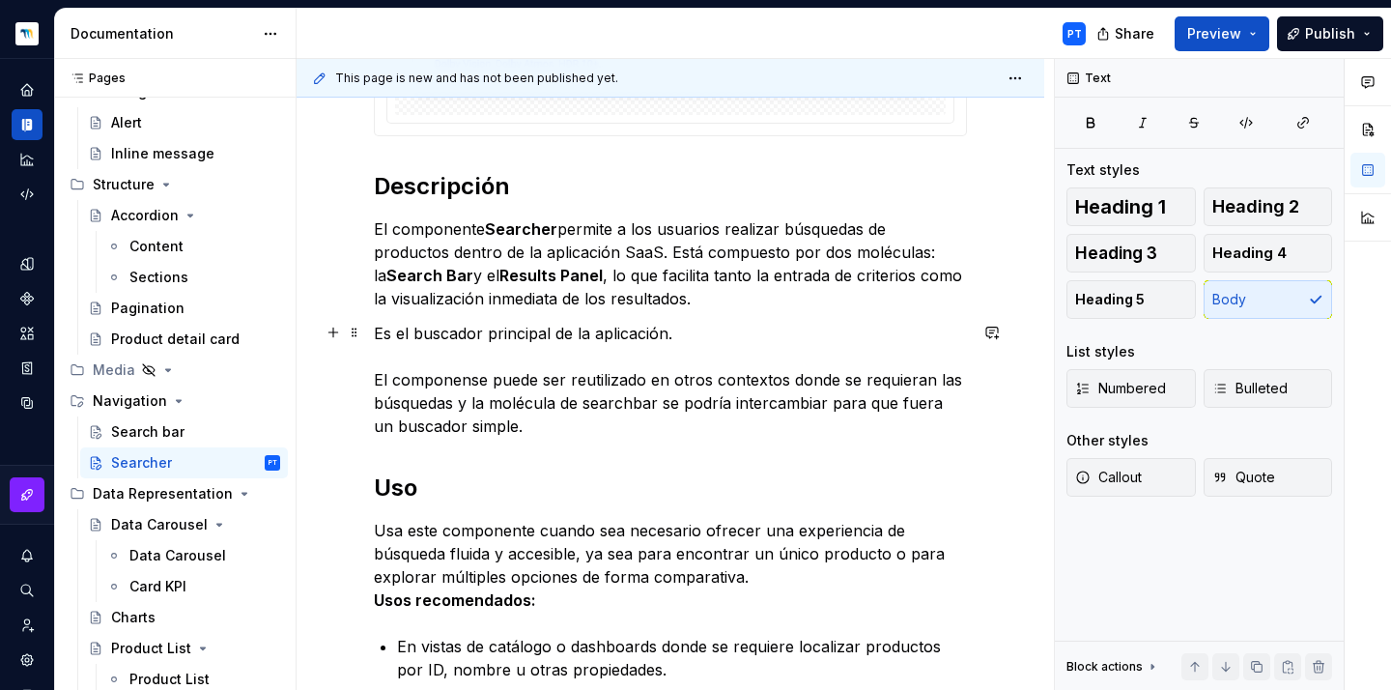
scroll to position [995, 0]
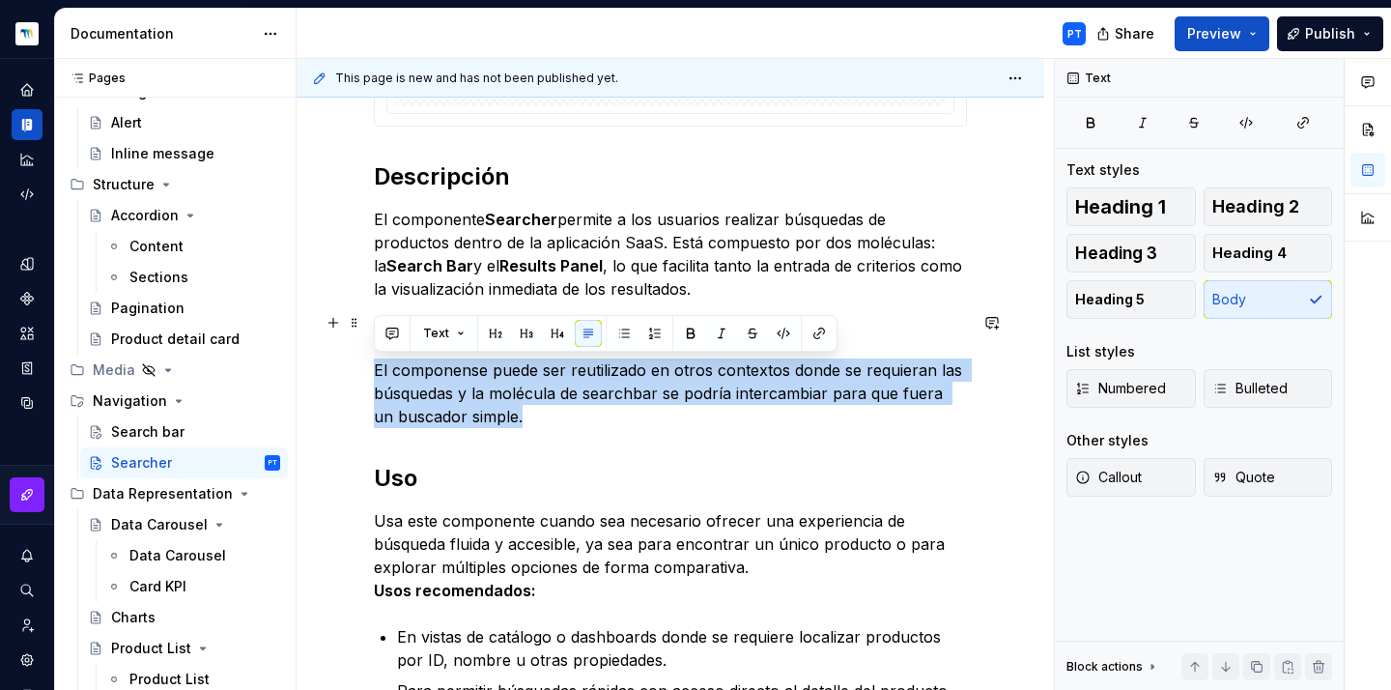
drag, startPoint x: 519, startPoint y: 417, endPoint x: 358, endPoint y: 371, distance: 166.9
copy p "El componense puede ser reutilizado en otros contextos donde se requieran las b…"
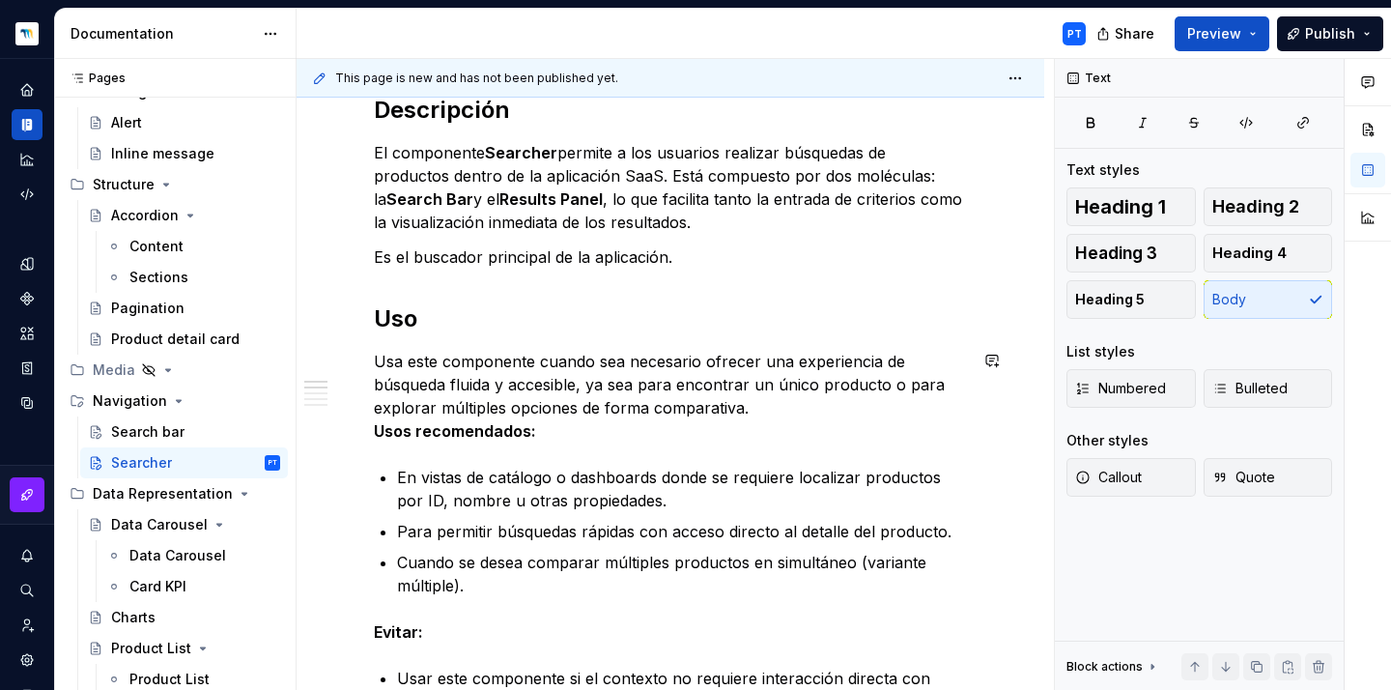
scroll to position [1061, 0]
click at [374, 431] on strong "Usos recomendados:" at bounding box center [455, 430] width 162 height 19
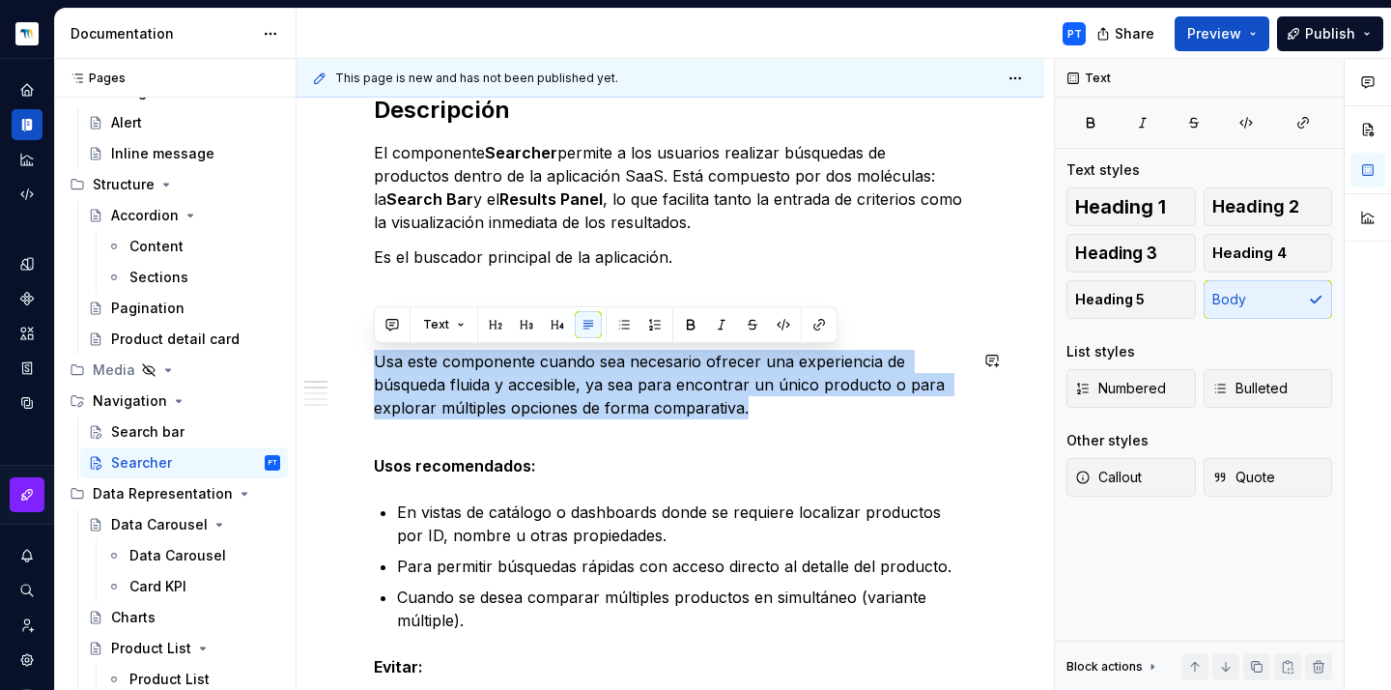
drag, startPoint x: 744, startPoint y: 413, endPoint x: 326, endPoint y: 338, distance: 424.0
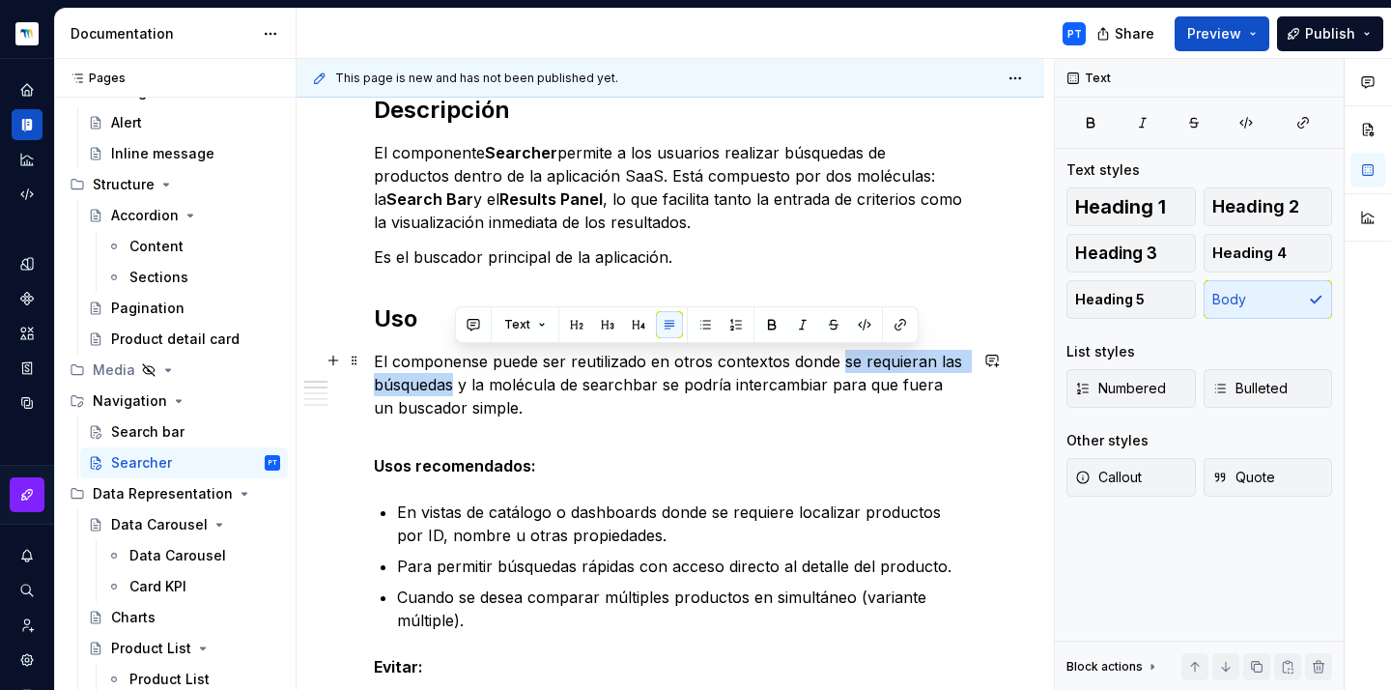
drag, startPoint x: 453, startPoint y: 381, endPoint x: 843, endPoint y: 361, distance: 390.7
click at [843, 361] on p "El componense puede ser reutilizado en otros contextos donde se requieran las b…" at bounding box center [670, 396] width 593 height 93
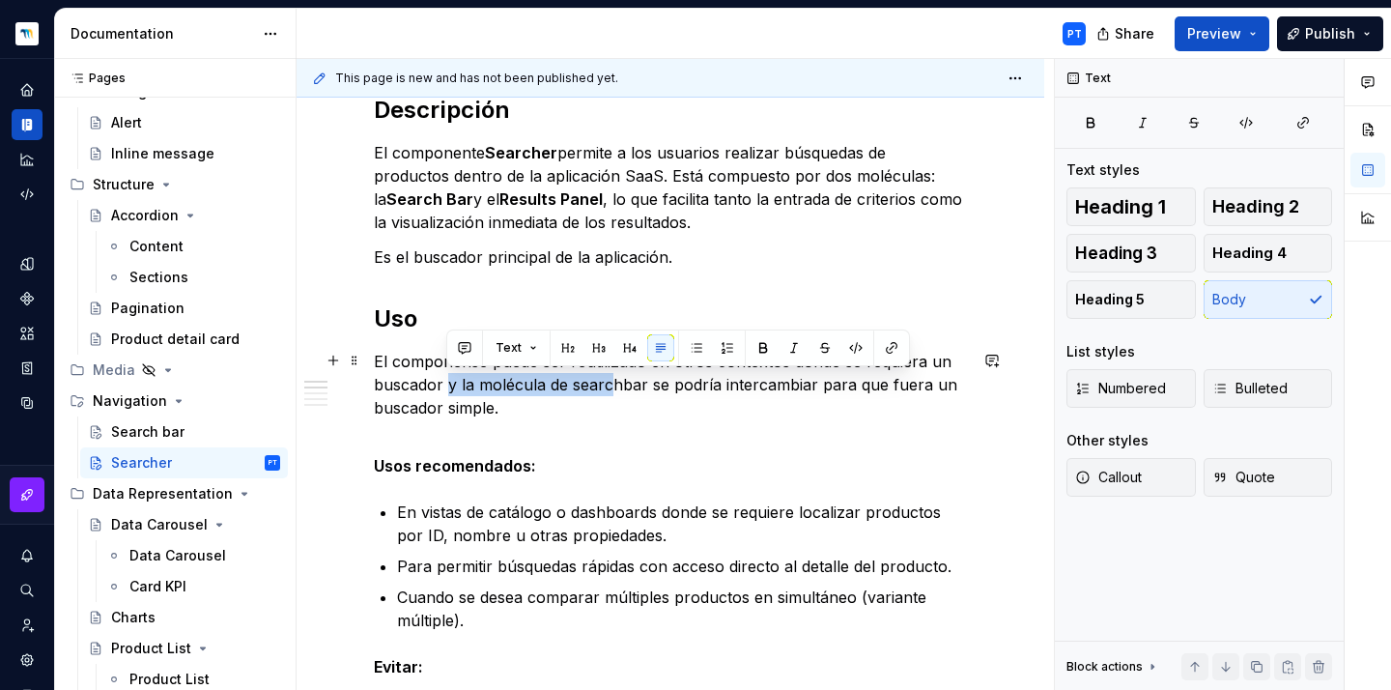
drag, startPoint x: 447, startPoint y: 382, endPoint x: 609, endPoint y: 391, distance: 162.5
click at [609, 391] on p "El componense puede ser reutilizado en otros contextos donde se requiera un bus…" at bounding box center [670, 396] width 593 height 93
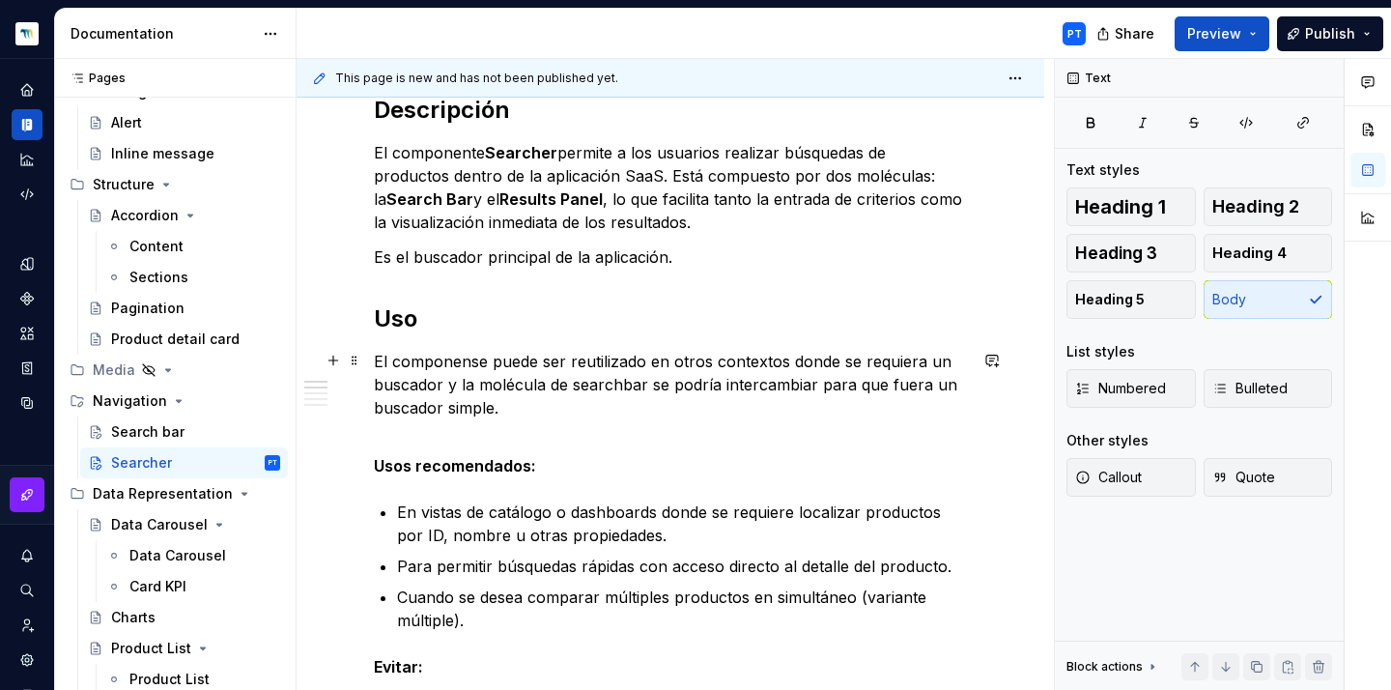
click at [454, 385] on p "El componense puede ser reutilizado en otros contextos donde se requiera un bus…" at bounding box center [670, 396] width 593 height 93
click at [774, 382] on p "El componense puede ser reutilizado en otros contextos donde se requiera un bus…" at bounding box center [670, 396] width 593 height 93
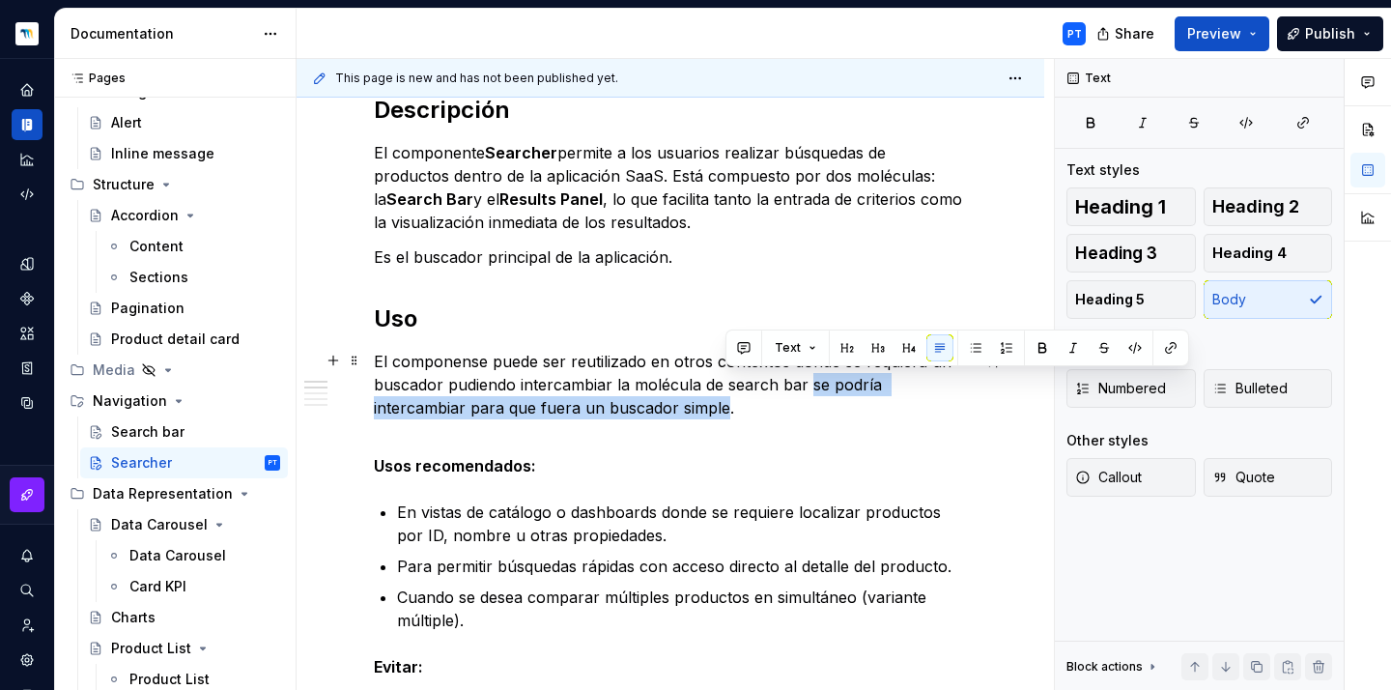
drag, startPoint x: 722, startPoint y: 409, endPoint x: 810, endPoint y: 381, distance: 92.2
click at [810, 381] on p "El componense puede ser reutilizado en otros contextos donde se requiera un bus…" at bounding box center [670, 396] width 593 height 93
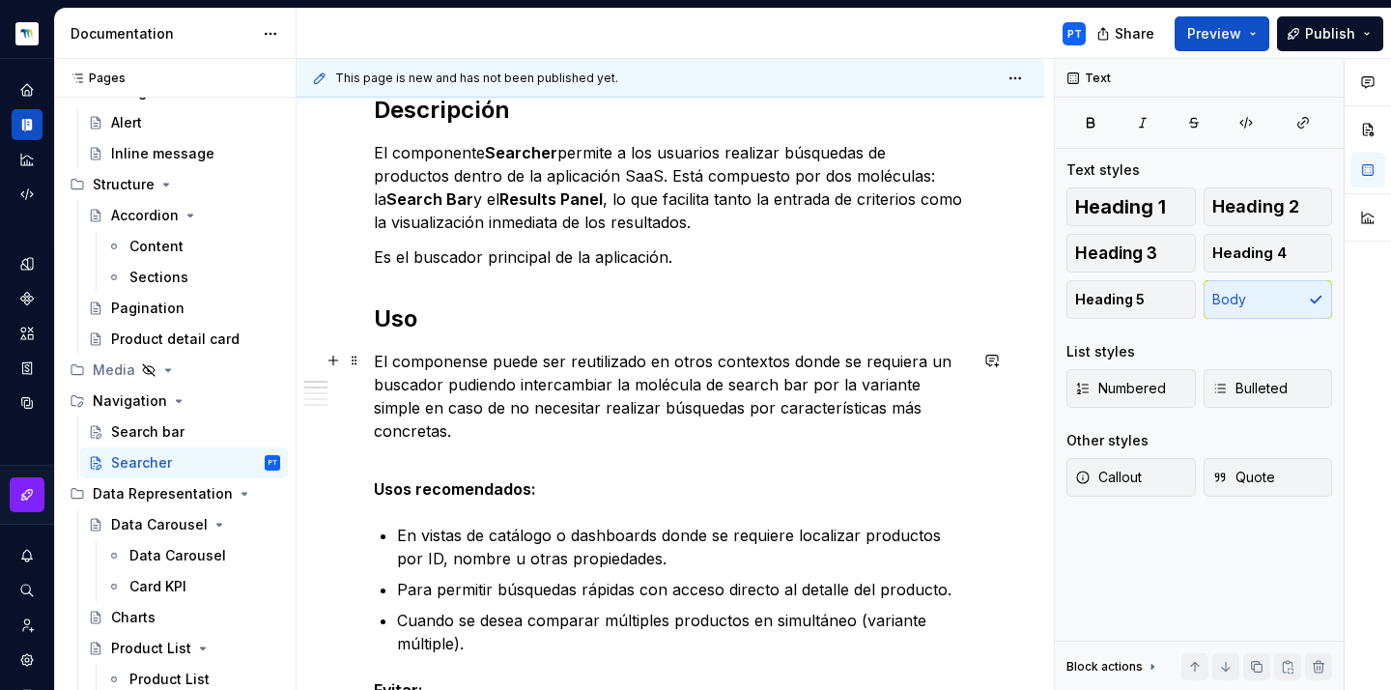
click at [395, 457] on p "El componense puede ser reutilizado en otros contextos donde se requiera un bus…" at bounding box center [670, 408] width 593 height 116
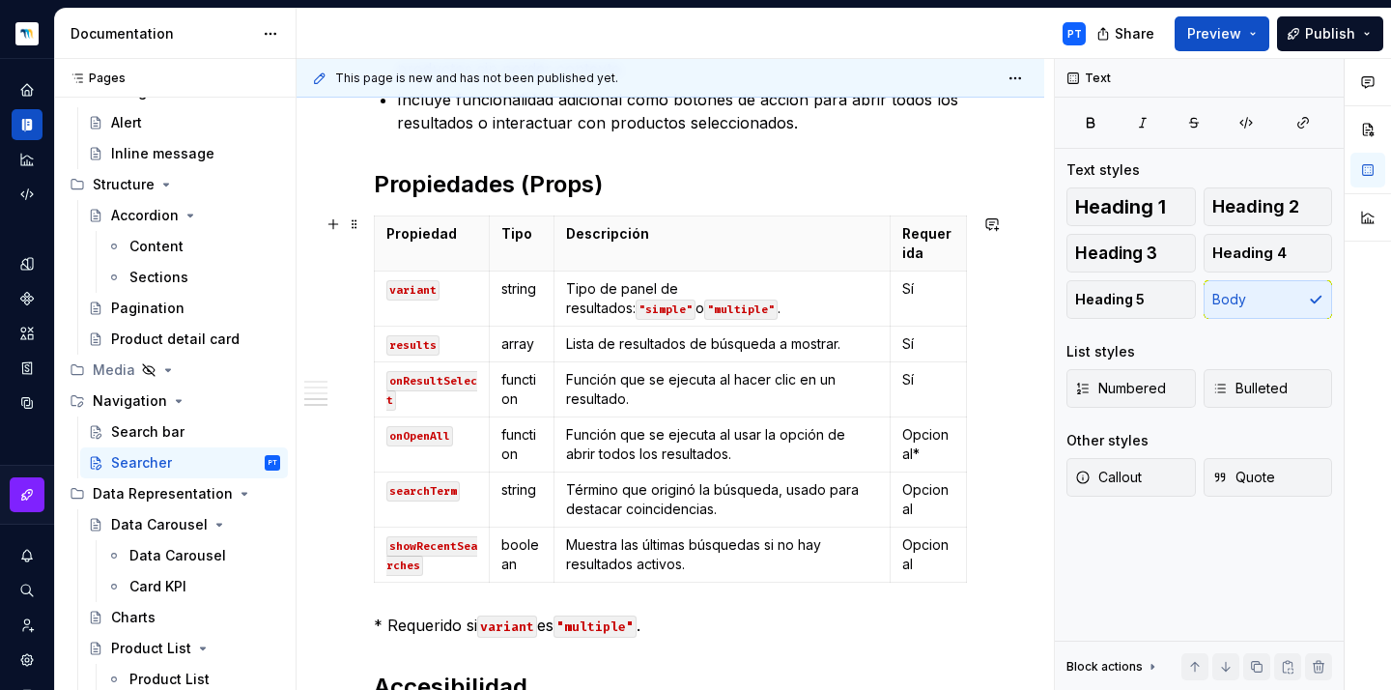
scroll to position [2167, 0]
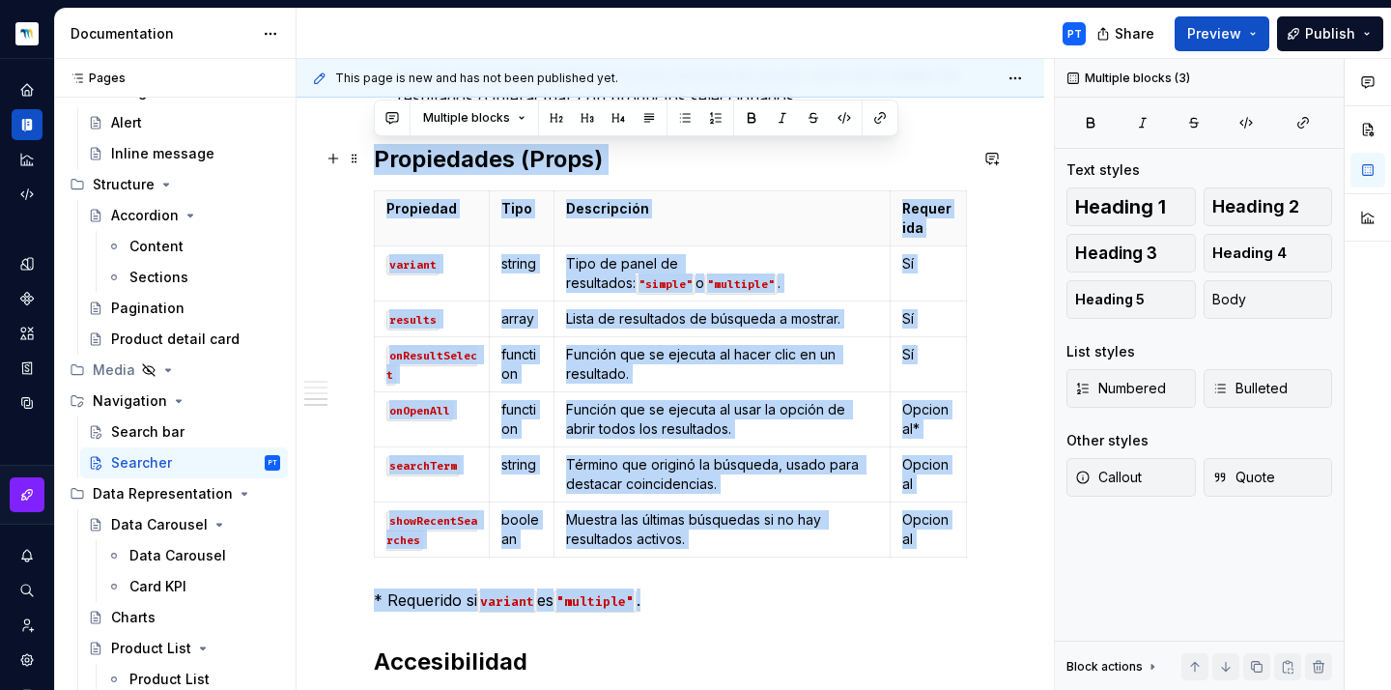
drag, startPoint x: 687, startPoint y: 598, endPoint x: 365, endPoint y: 158, distance: 544.6
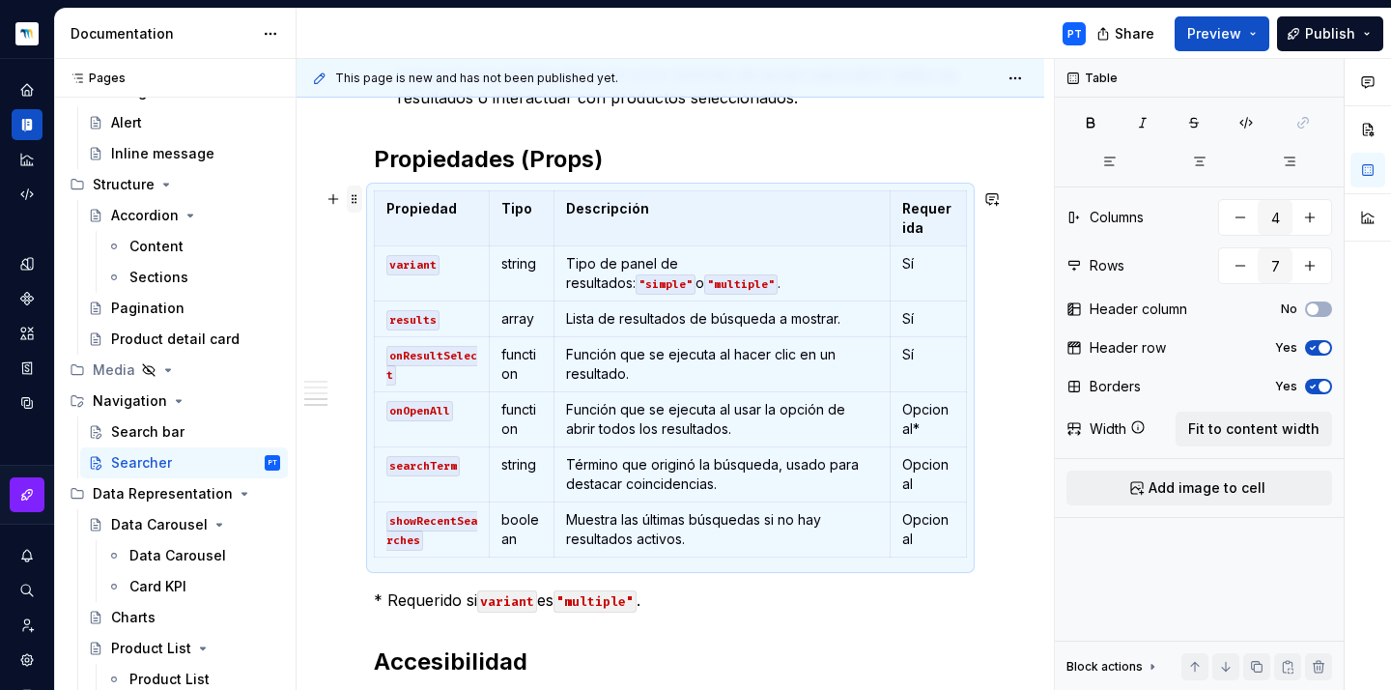
click at [354, 196] on span at bounding box center [354, 198] width 15 height 27
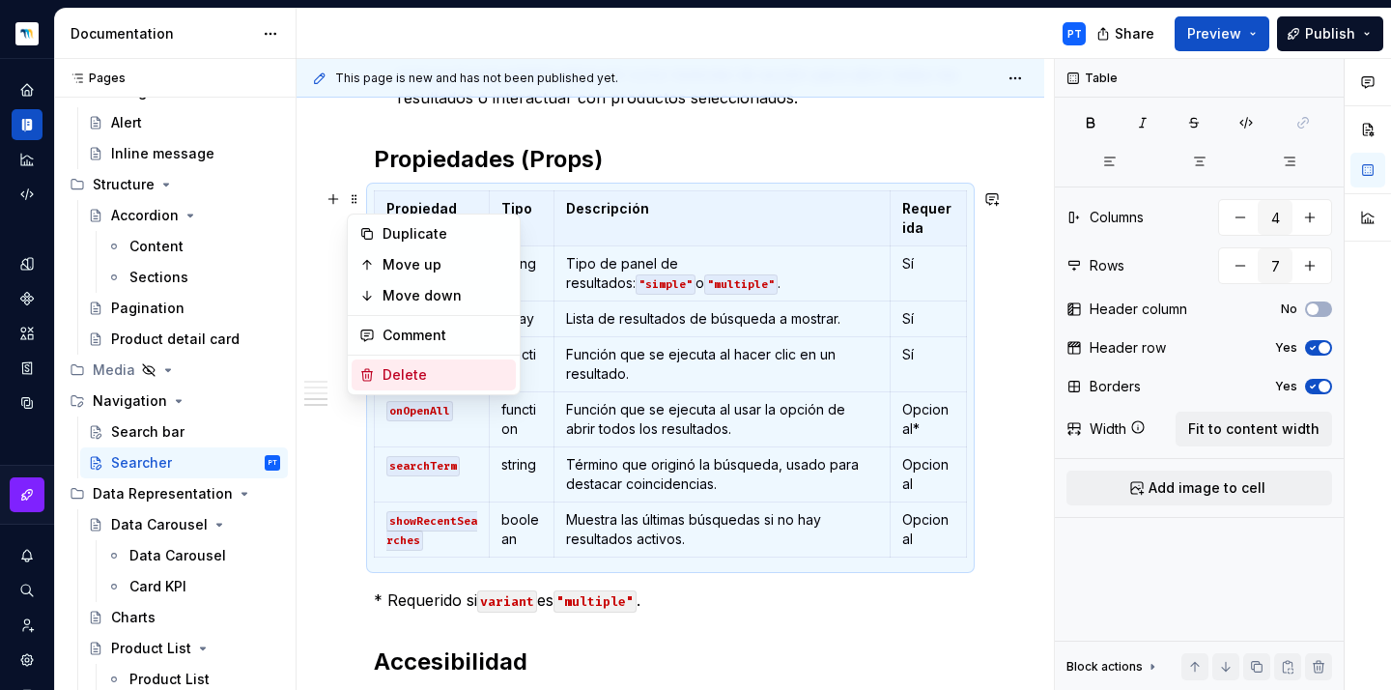
click at [390, 381] on div "Delete" at bounding box center [445, 374] width 126 height 19
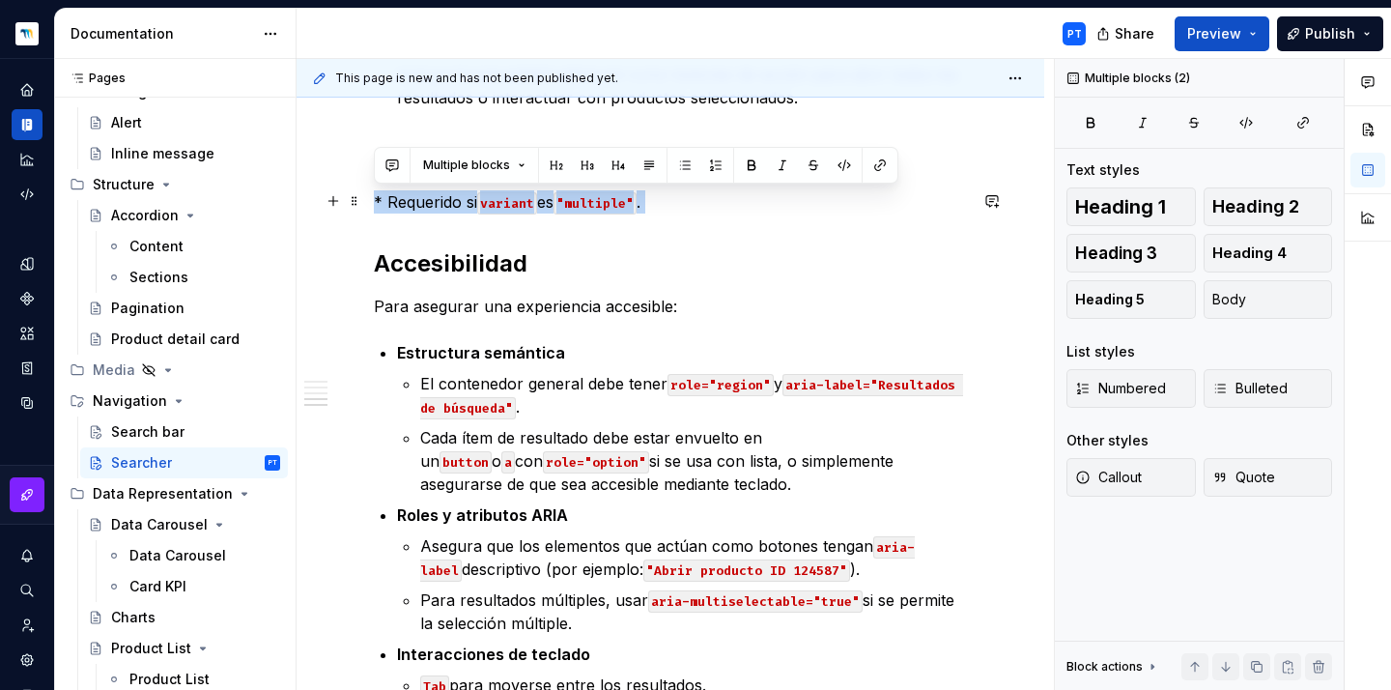
drag, startPoint x: 680, startPoint y: 217, endPoint x: 313, endPoint y: 191, distance: 367.9
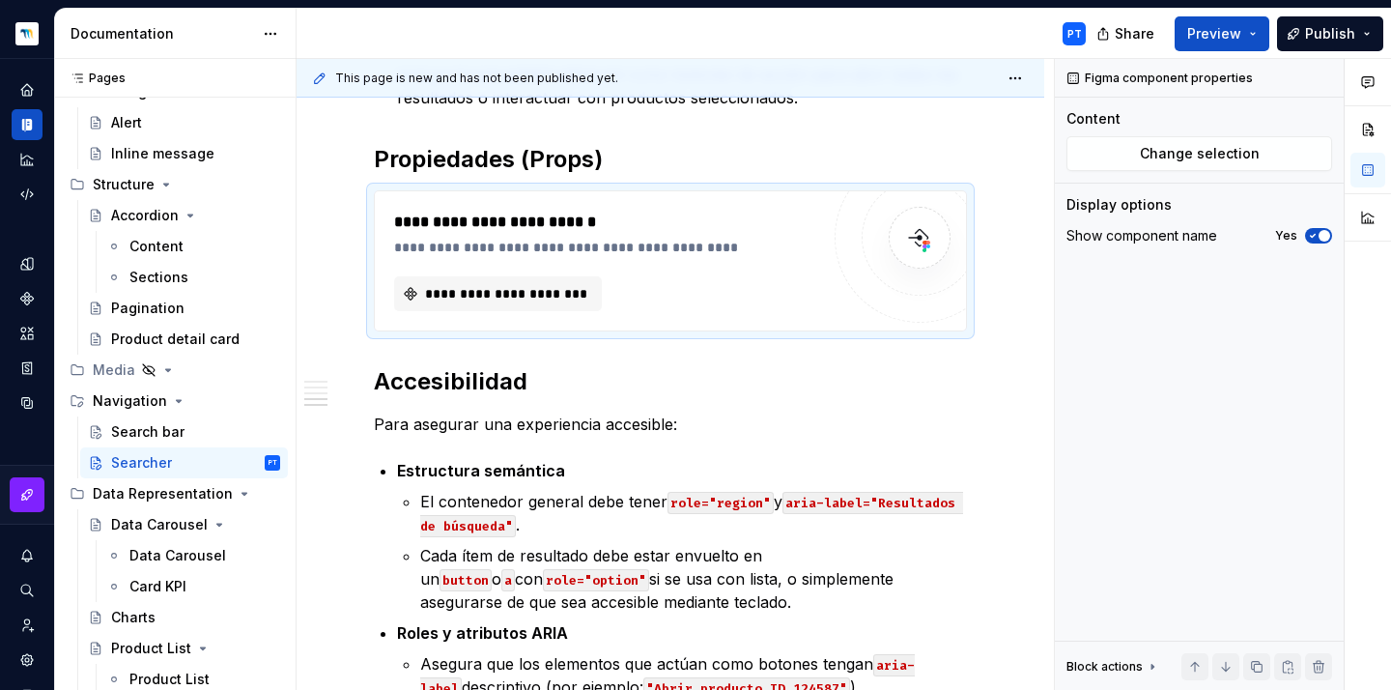
type textarea "*"
click at [455, 293] on span "**********" at bounding box center [505, 293] width 167 height 19
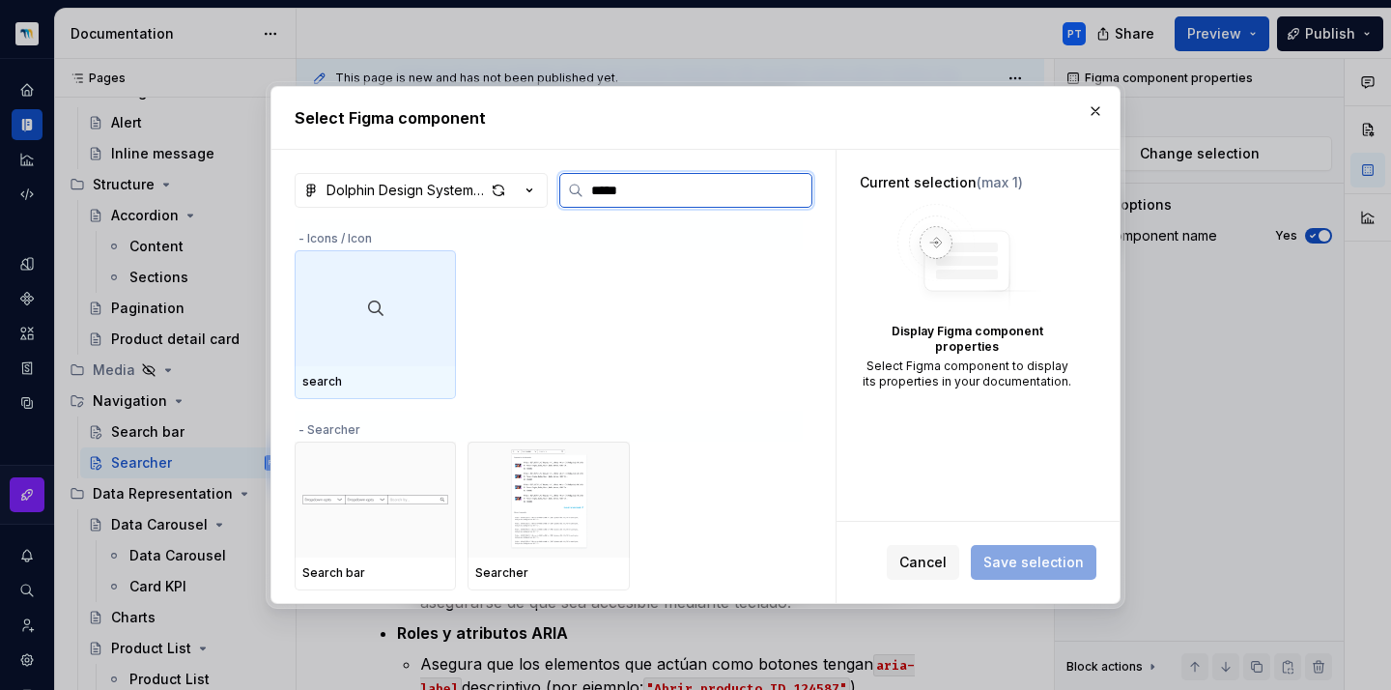
type input "******"
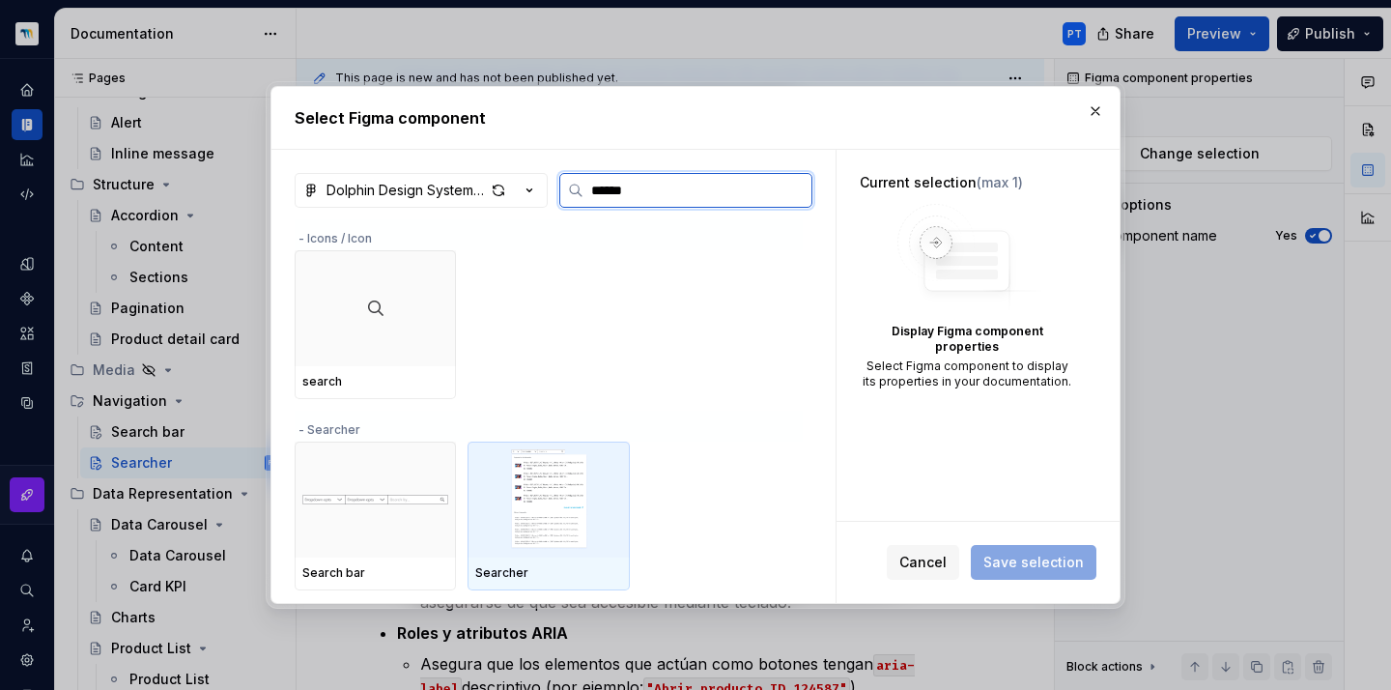
click at [494, 551] on div at bounding box center [547, 499] width 161 height 116
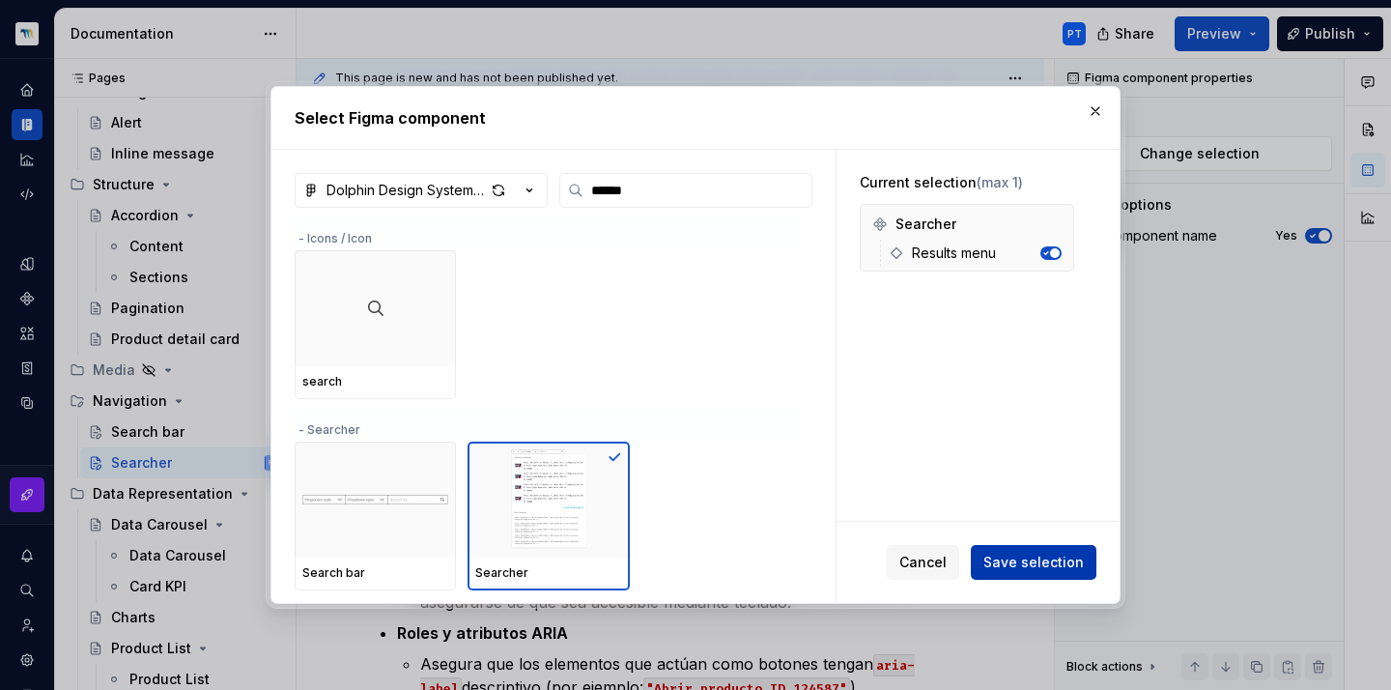
click at [1018, 559] on span "Save selection" at bounding box center [1033, 561] width 100 height 19
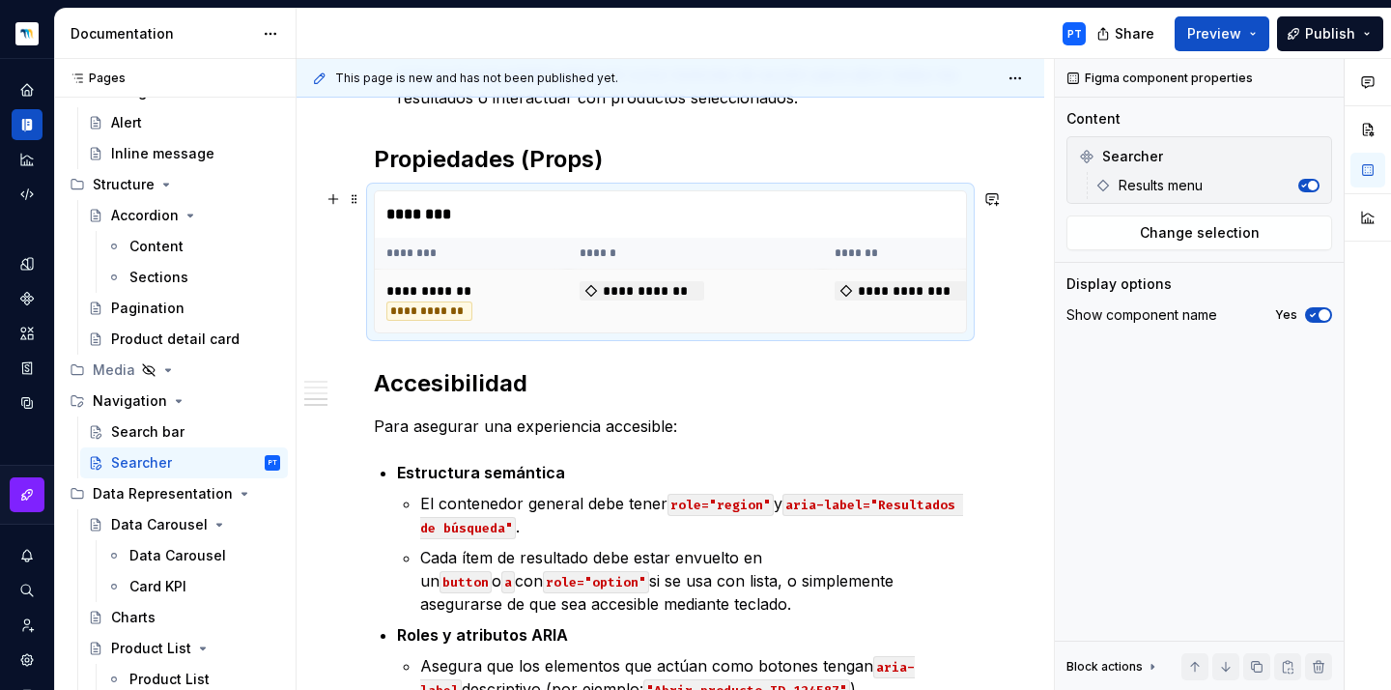
click at [918, 289] on span "**********" at bounding box center [900, 290] width 132 height 19
click at [843, 288] on icon at bounding box center [846, 291] width 11 height 11
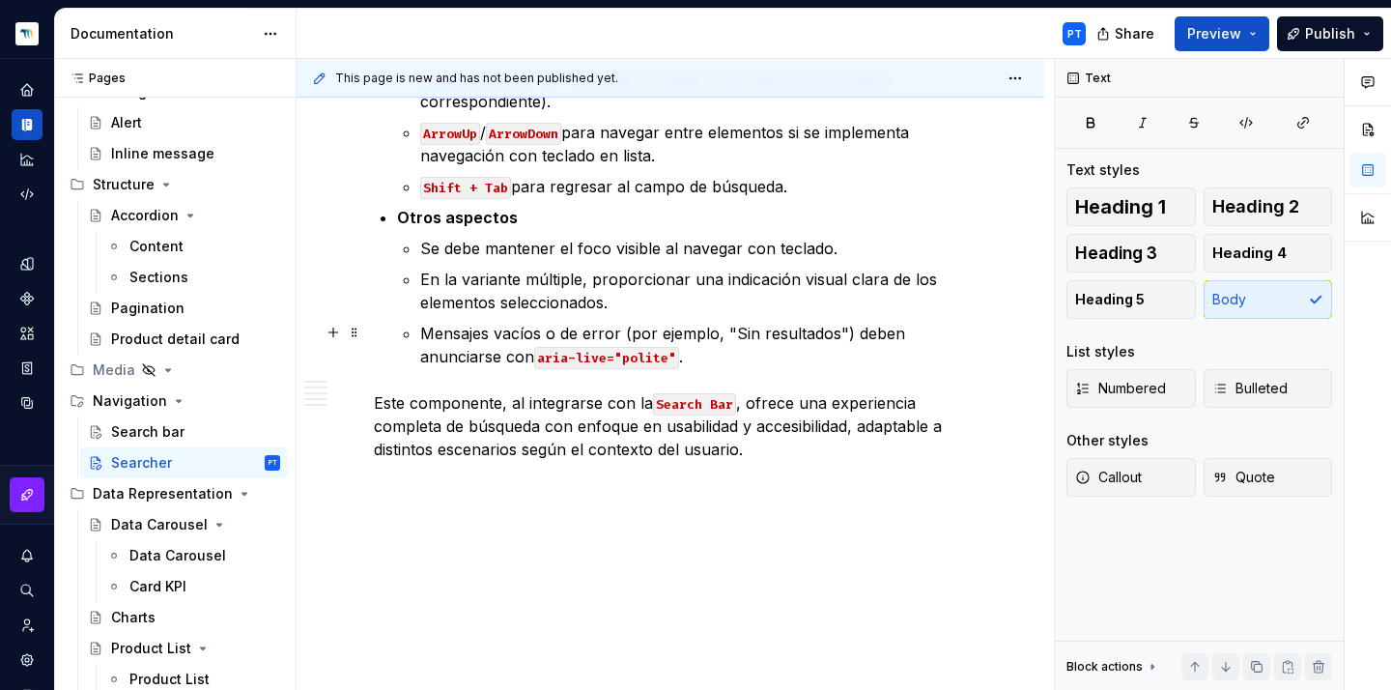
scroll to position [2923, 0]
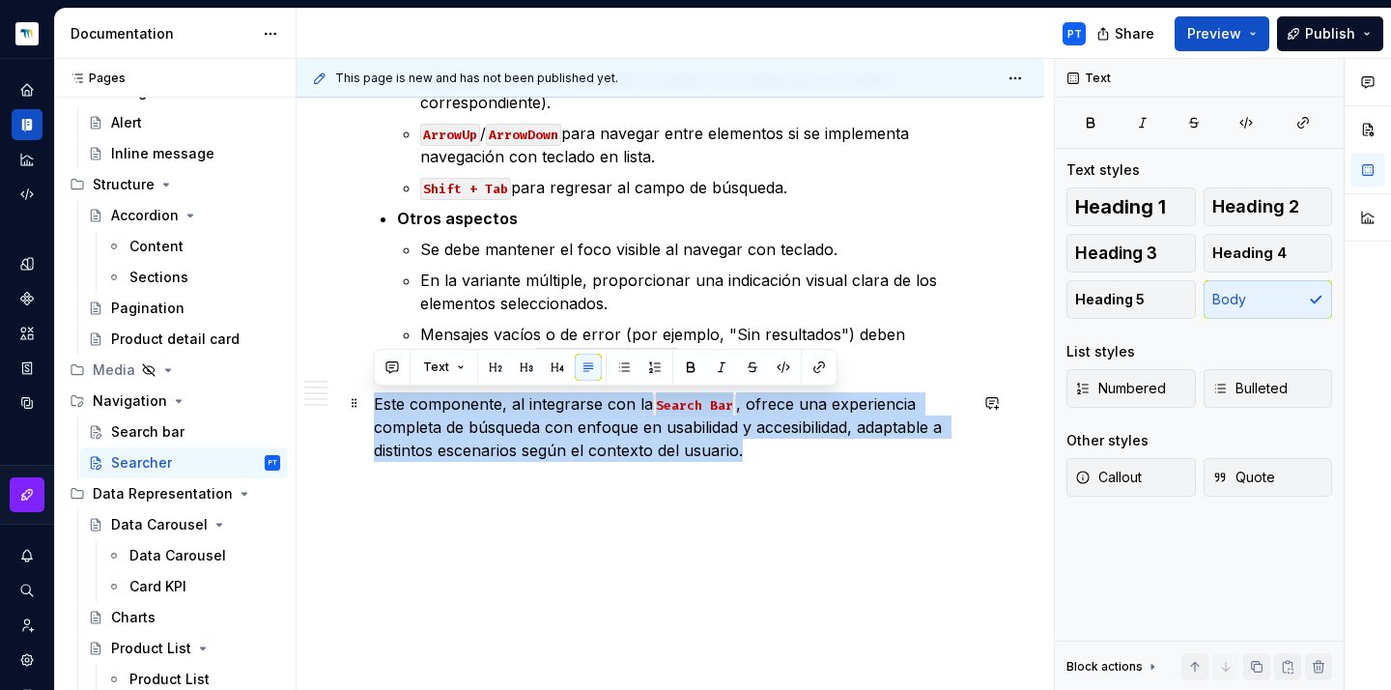
drag, startPoint x: 763, startPoint y: 460, endPoint x: 363, endPoint y: 390, distance: 405.8
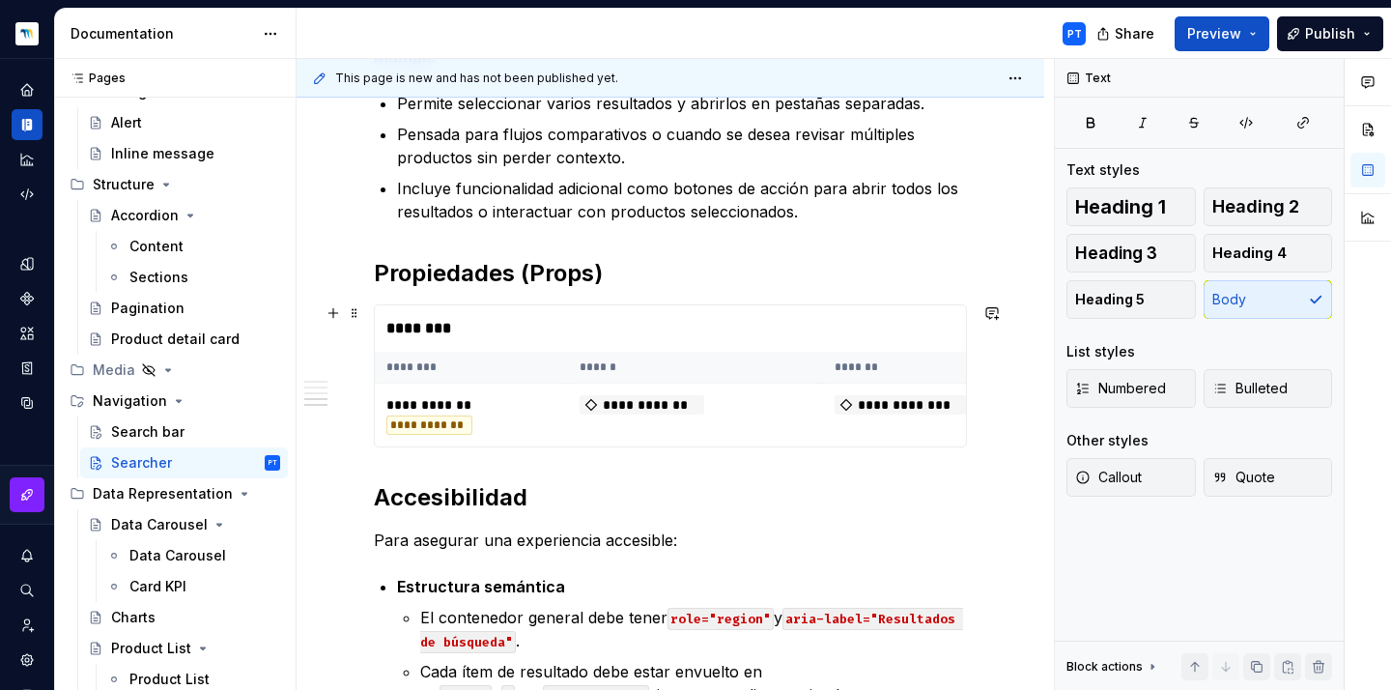
scroll to position [2049, 0]
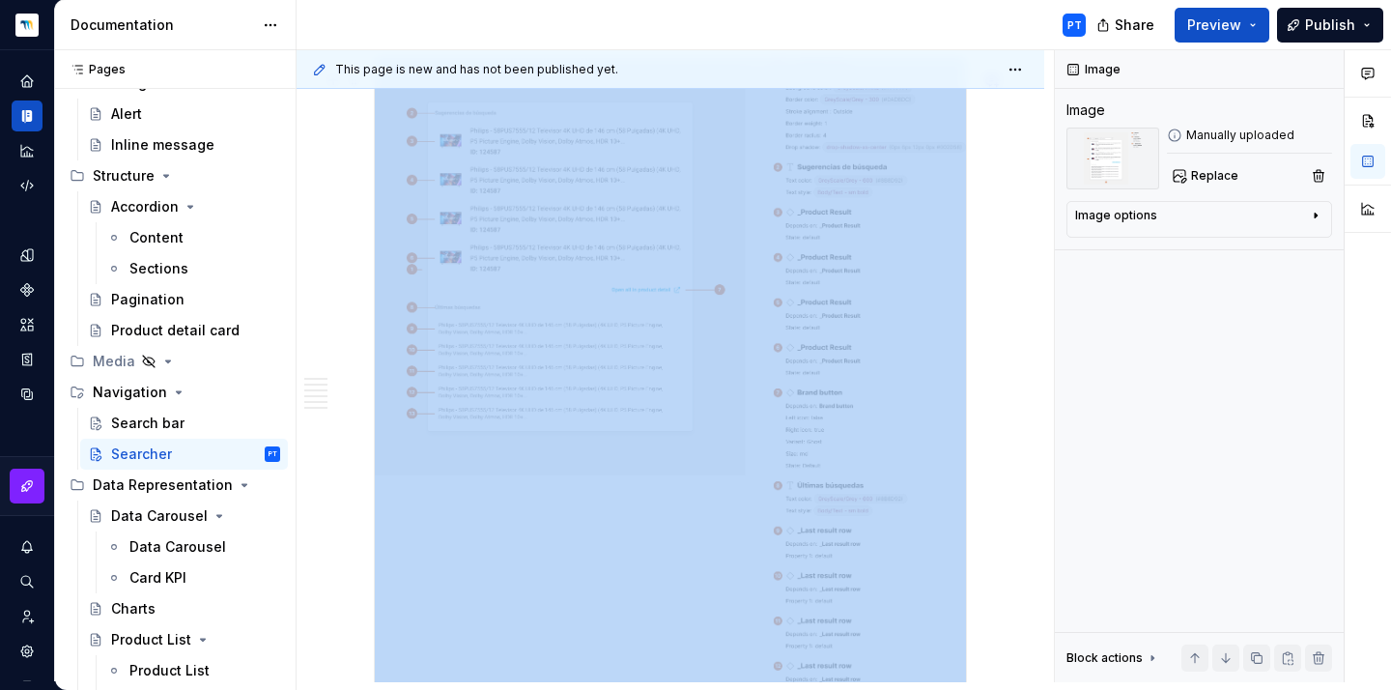
scroll to position [2513, 0]
click at [541, 216] on img at bounding box center [670, 402] width 591 height 682
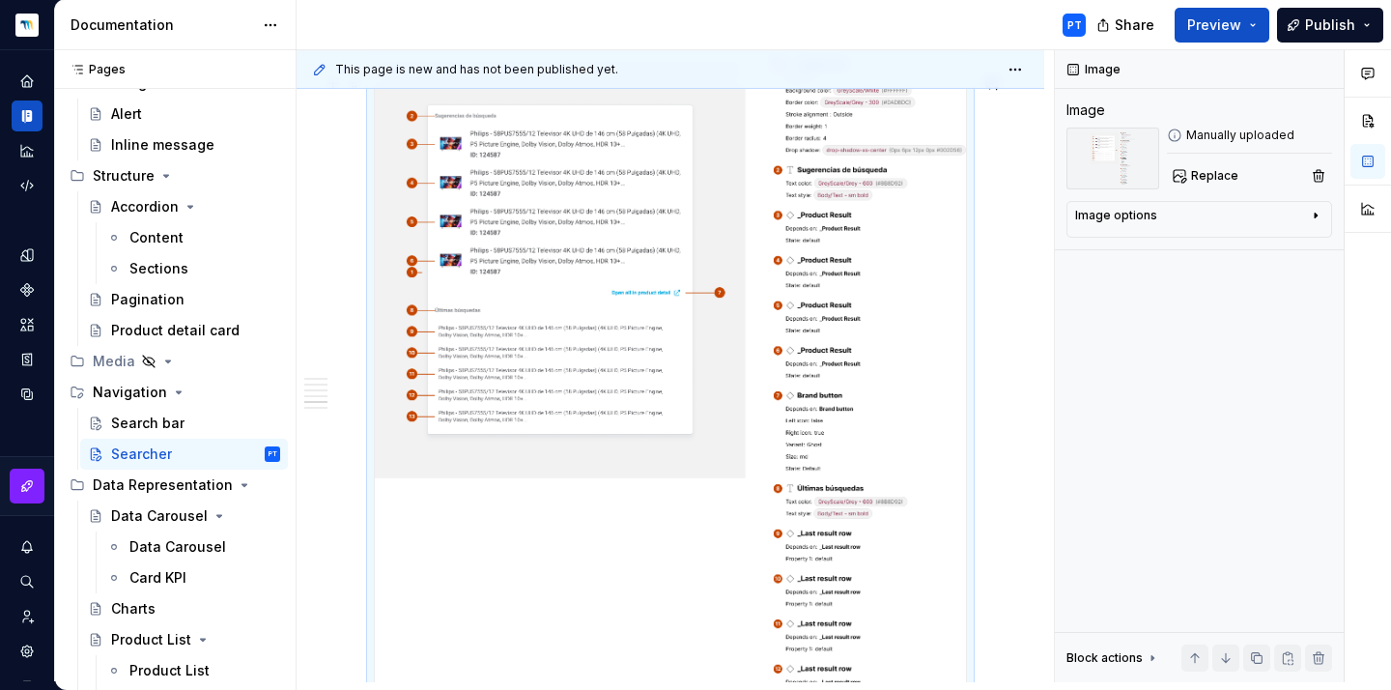
type textarea "*"
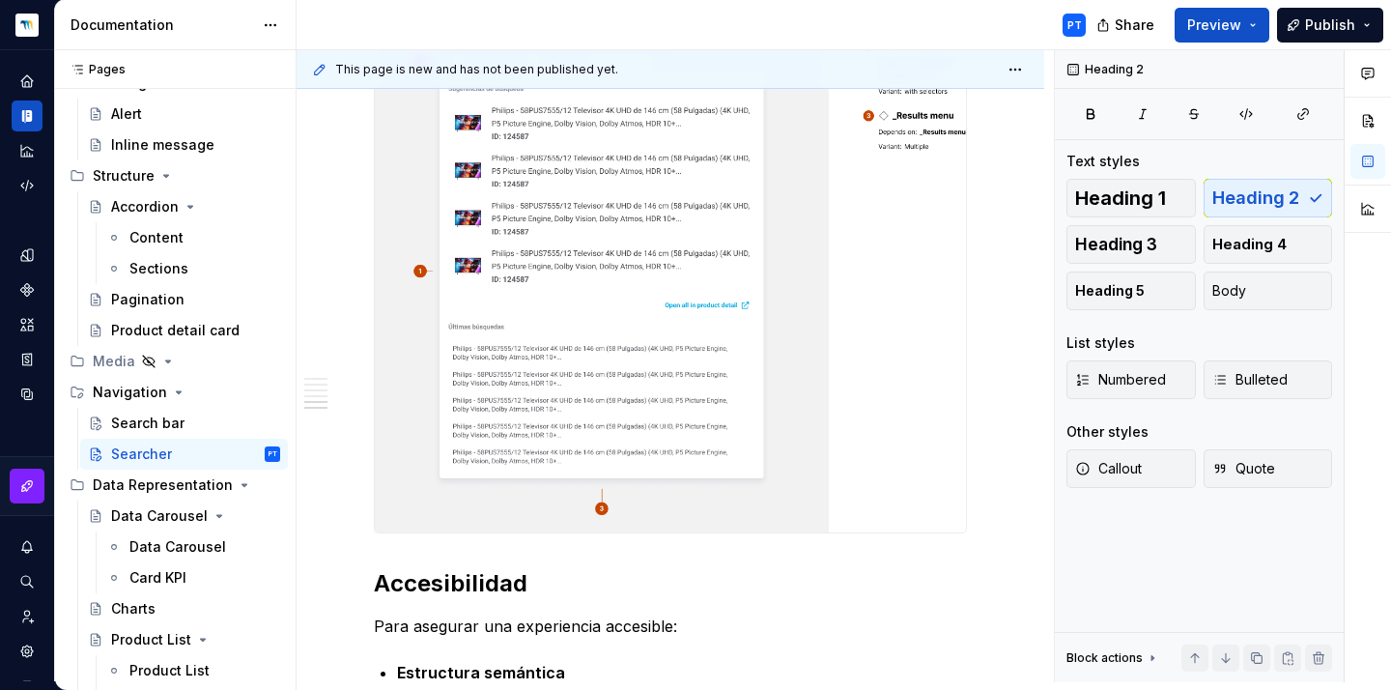
scroll to position [2600, 0]
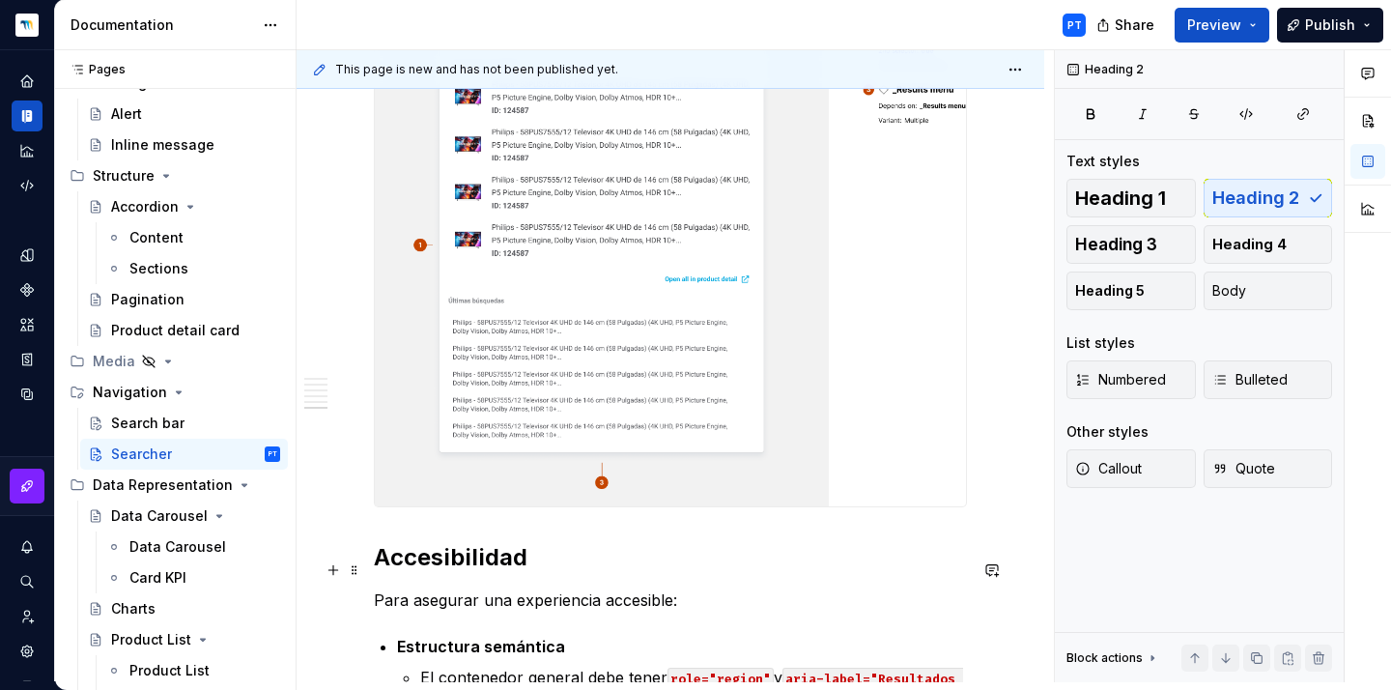
click at [379, 569] on h2 "Accesibilidad" at bounding box center [670, 557] width 593 height 31
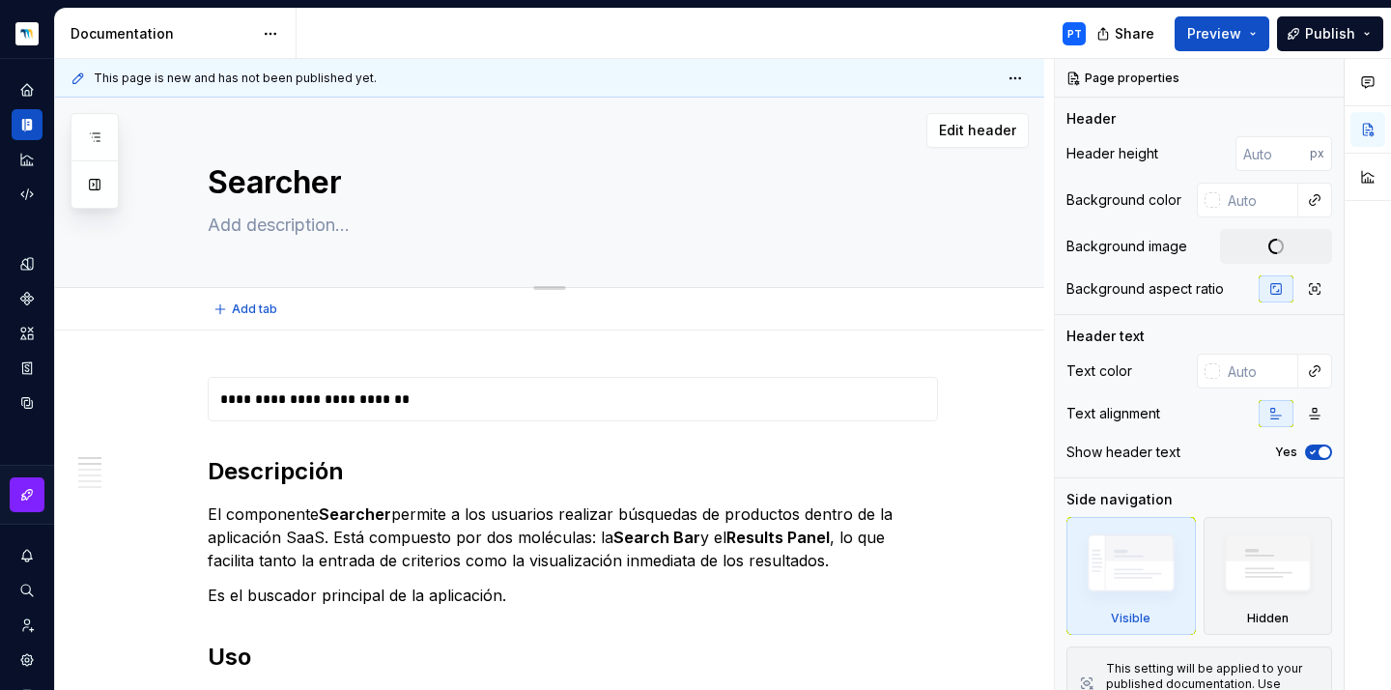
scroll to position [180, 0]
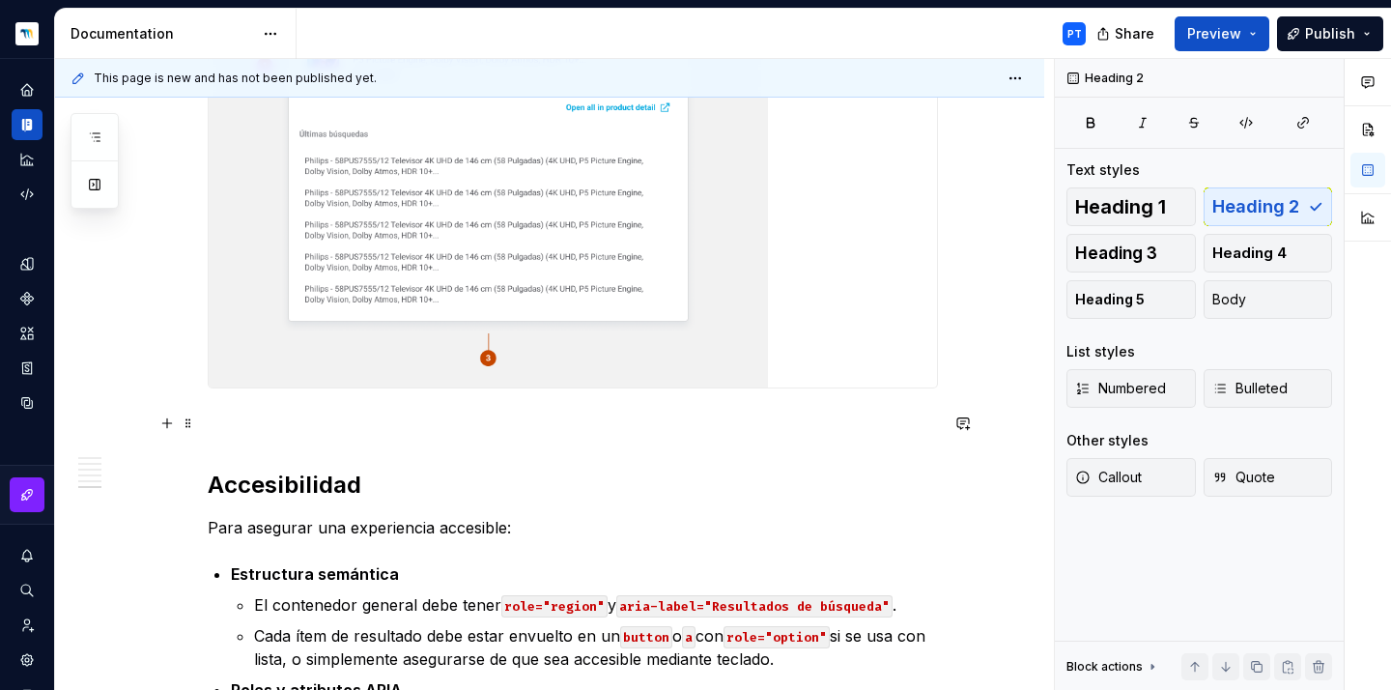
click at [238, 419] on p at bounding box center [573, 422] width 730 height 23
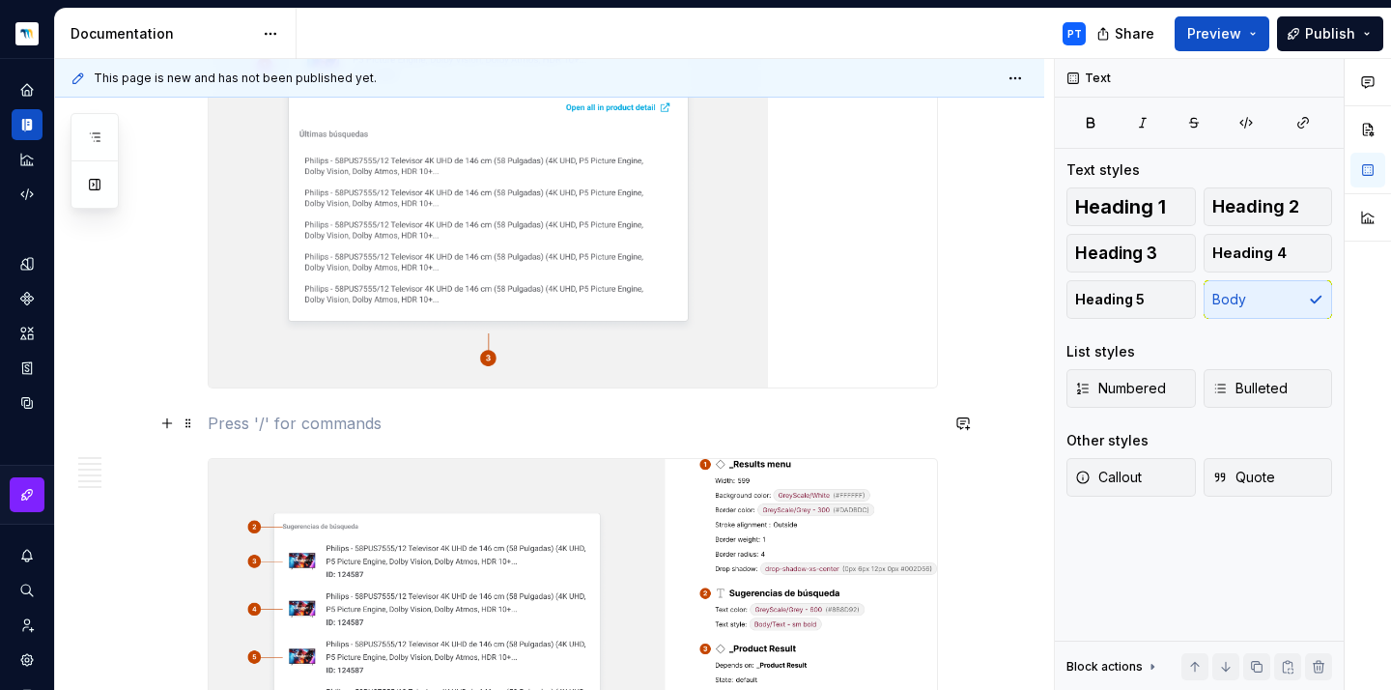
click at [221, 425] on p at bounding box center [573, 422] width 730 height 23
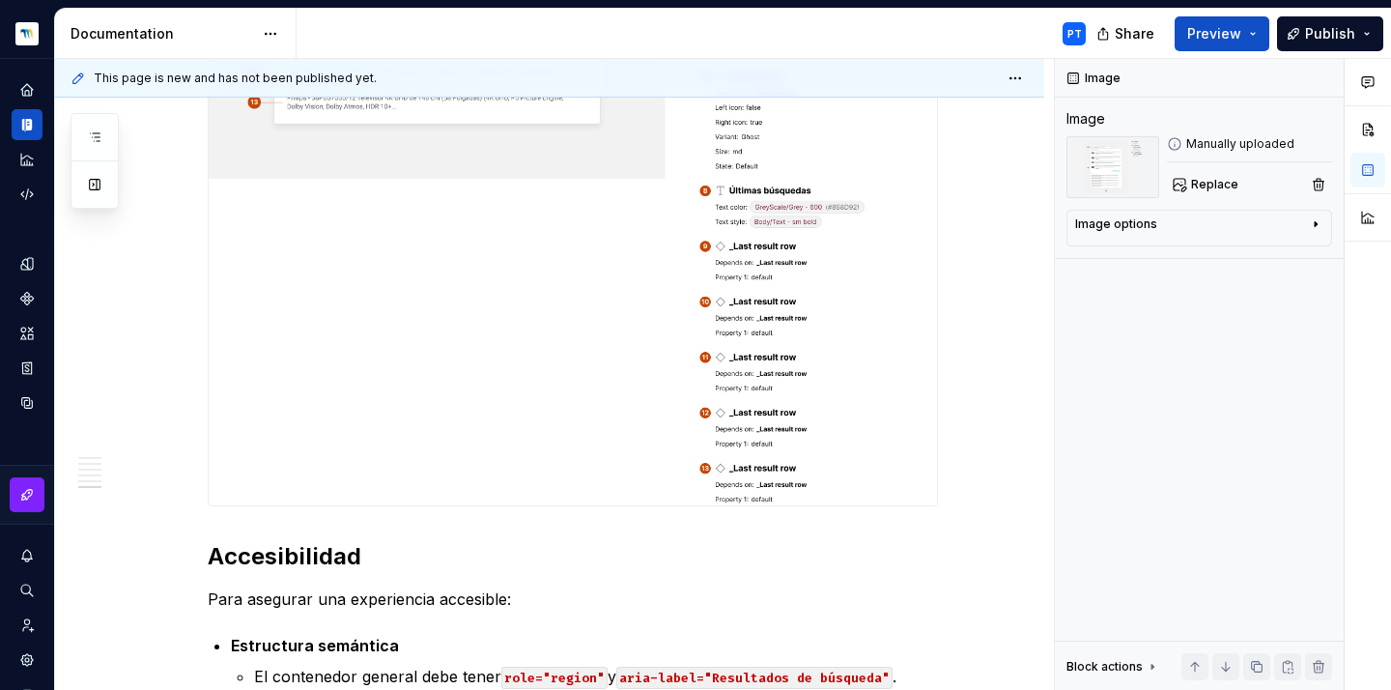
scroll to position [3587, 0]
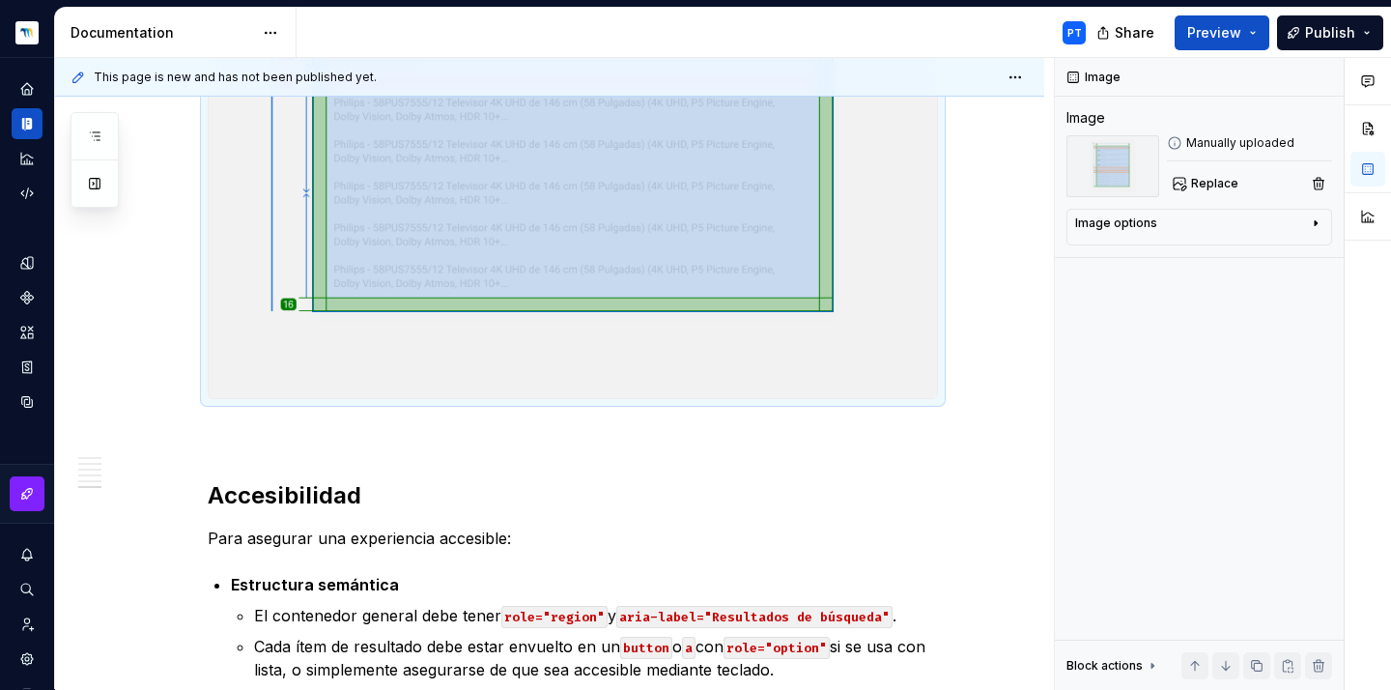
scroll to position [5969, 0]
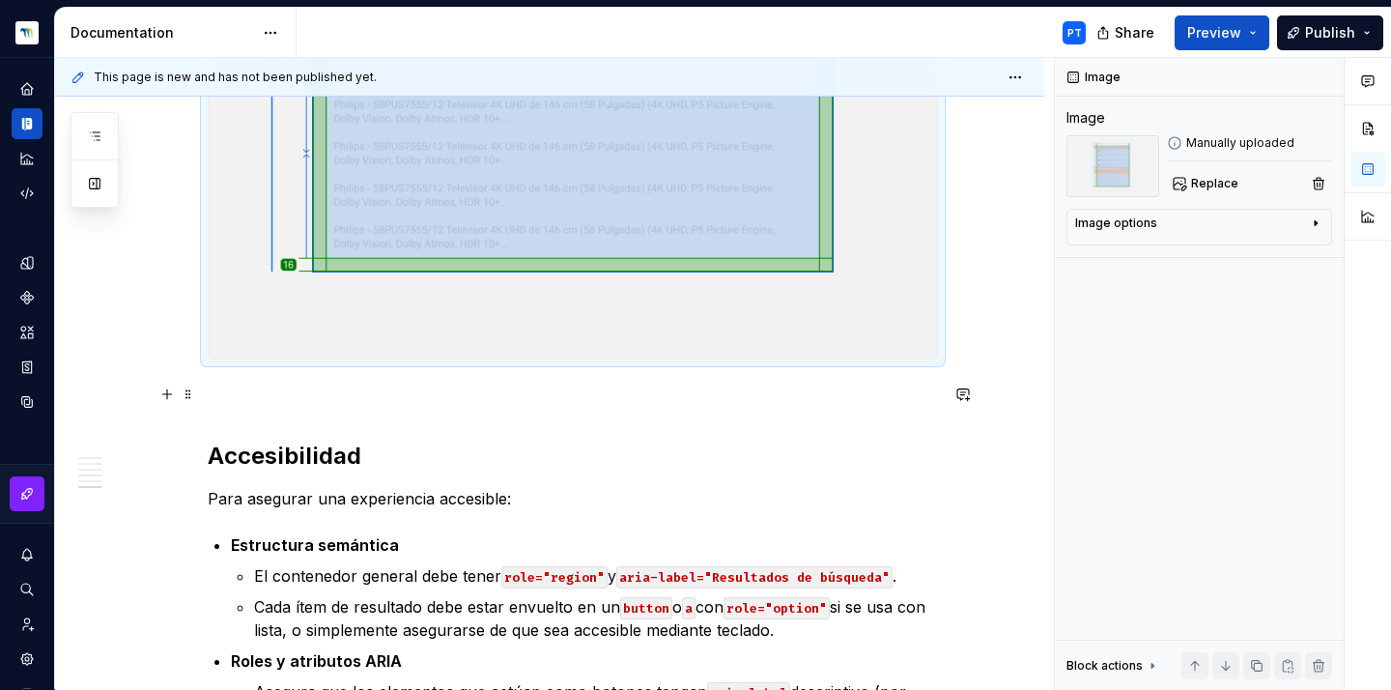
click at [355, 405] on p at bounding box center [573, 393] width 730 height 23
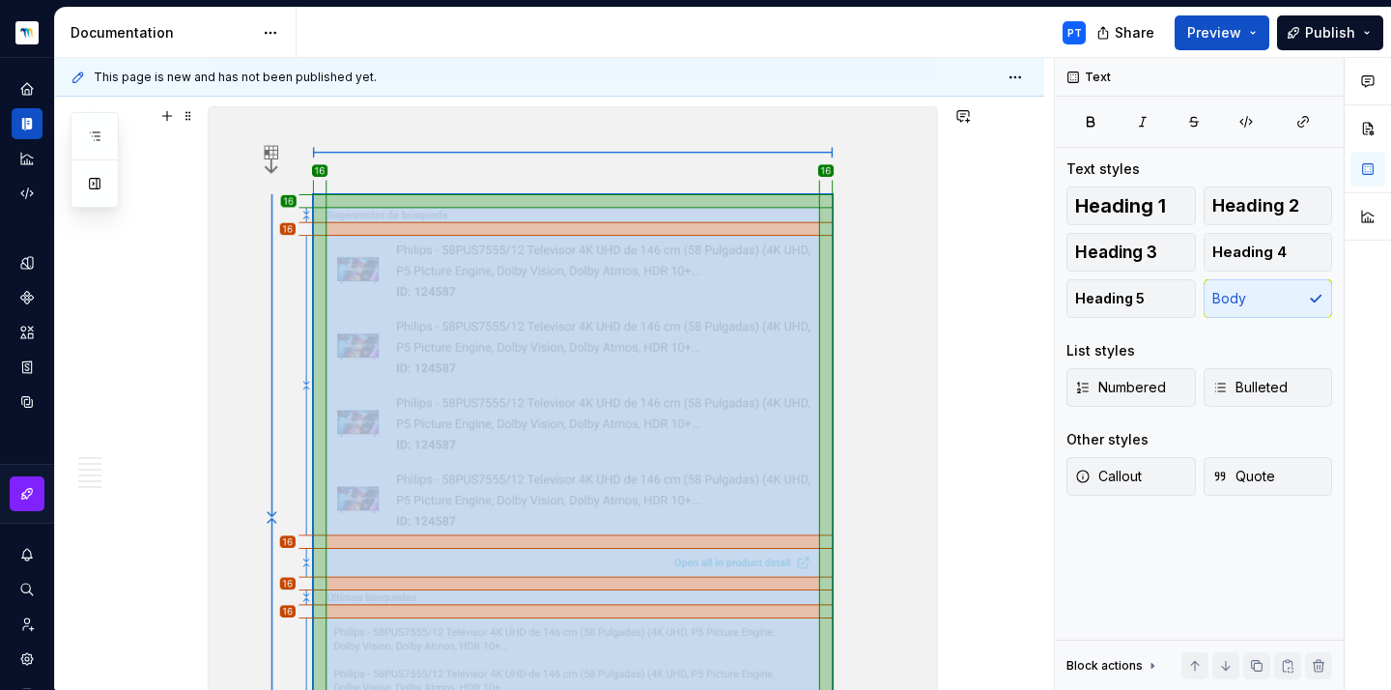
scroll to position [5398, 0]
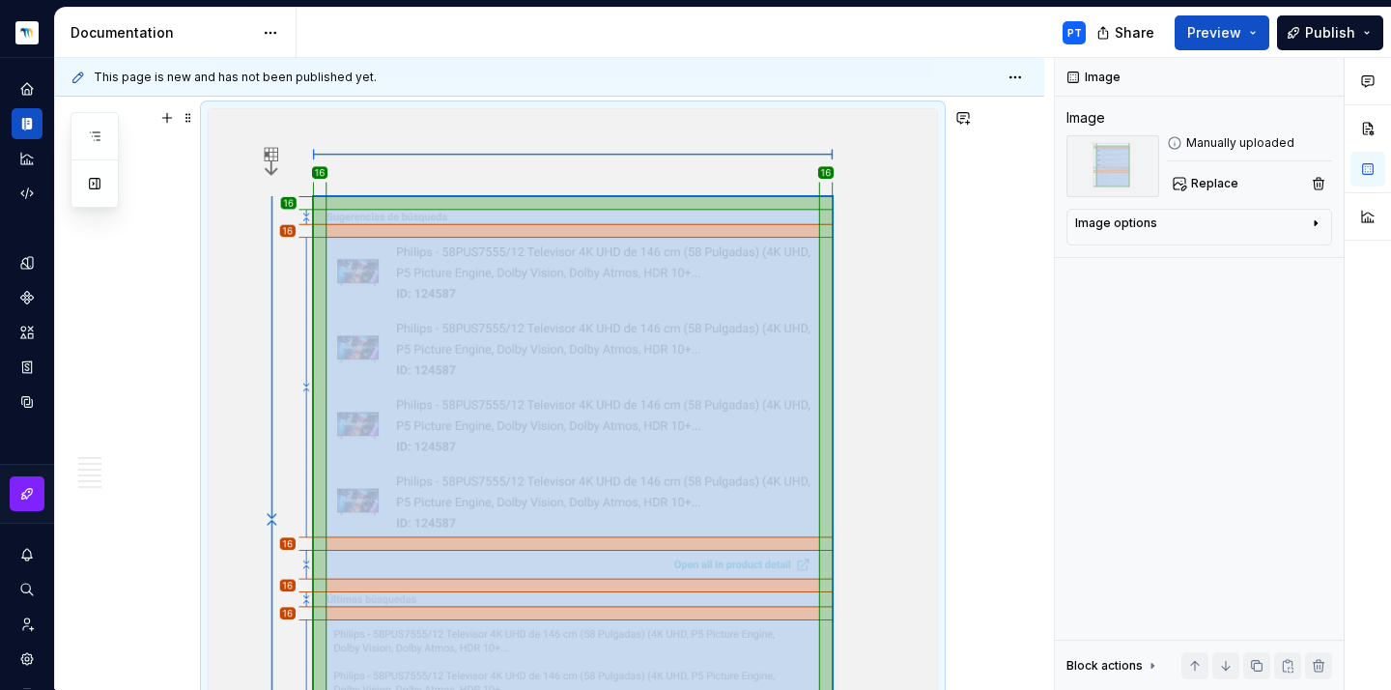
click at [456, 319] on img at bounding box center [573, 518] width 728 height 819
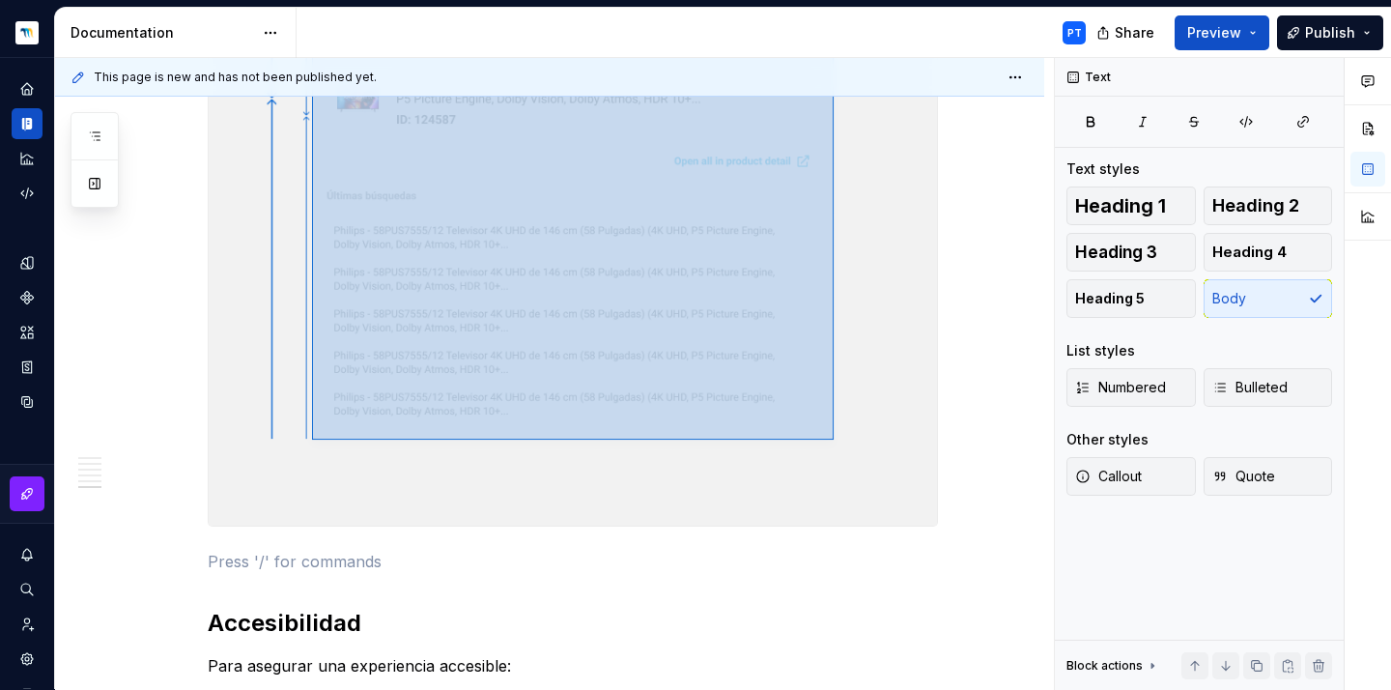
scroll to position [4923, 0]
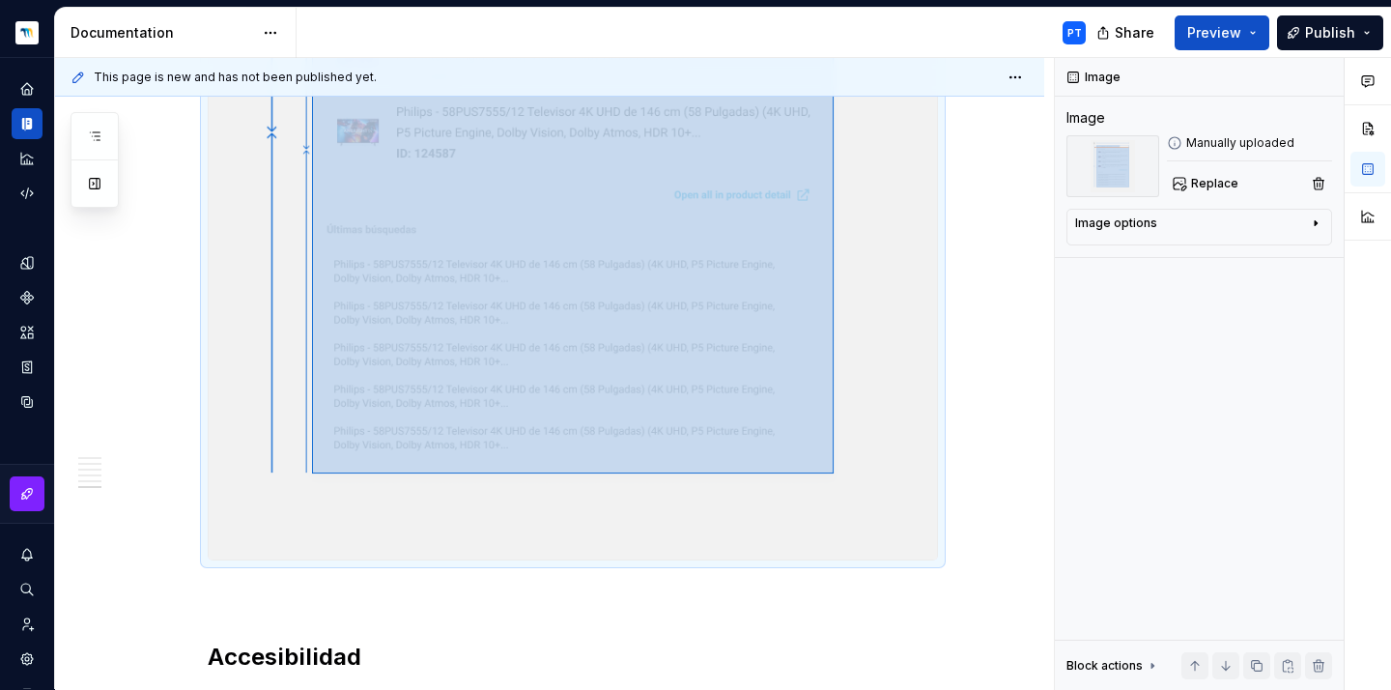
click at [544, 161] on img at bounding box center [573, 132] width 728 height 854
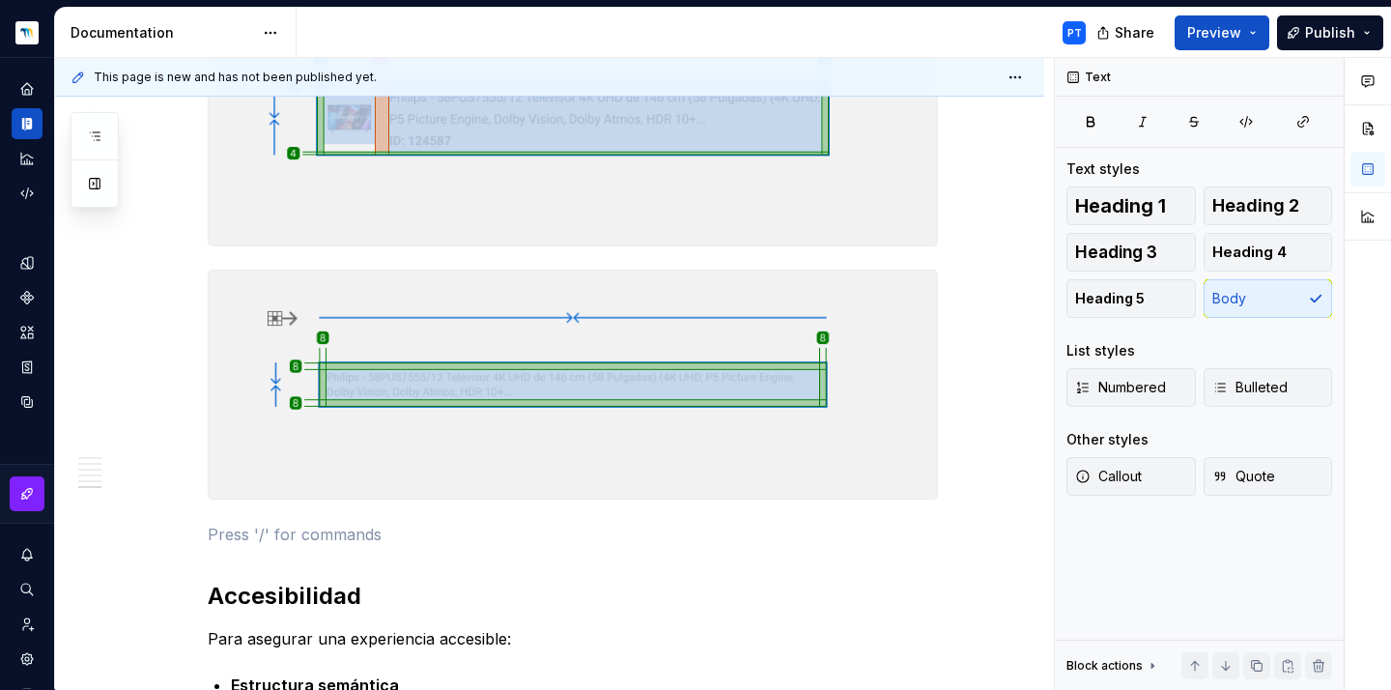
scroll to position [4070, 0]
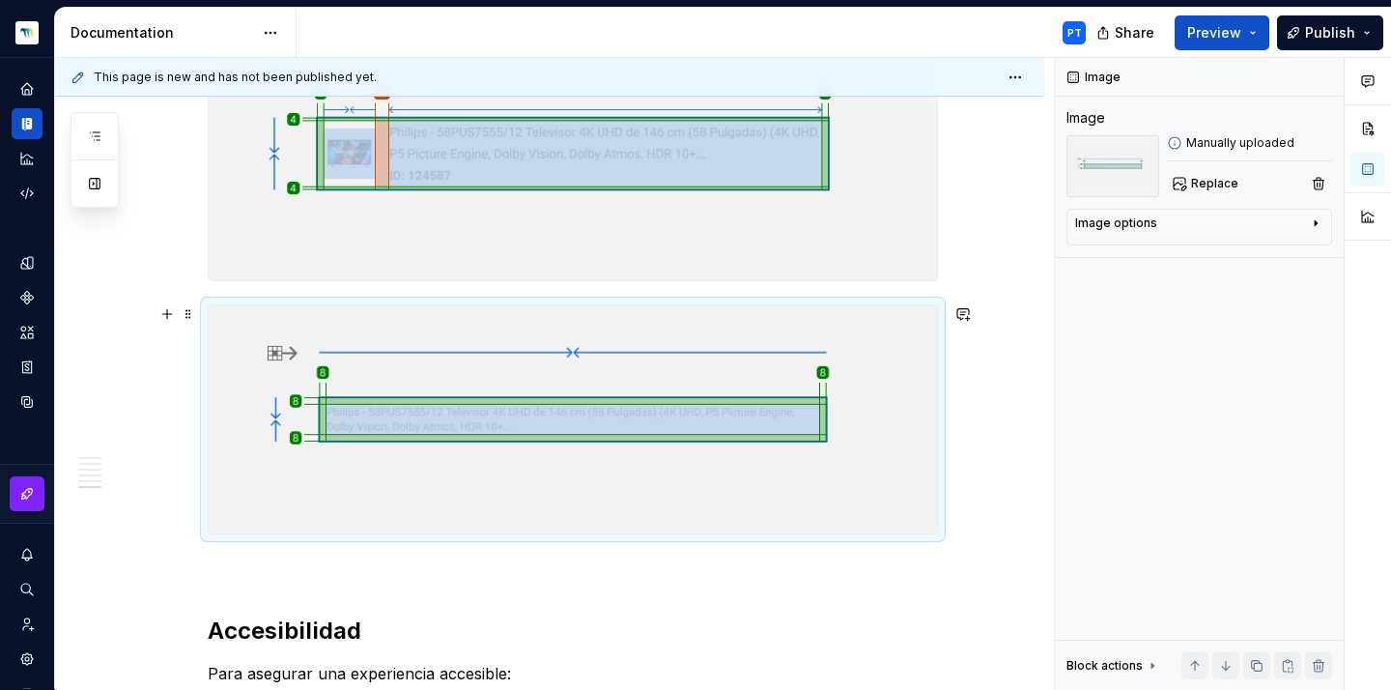
click at [441, 430] on img at bounding box center [573, 419] width 728 height 228
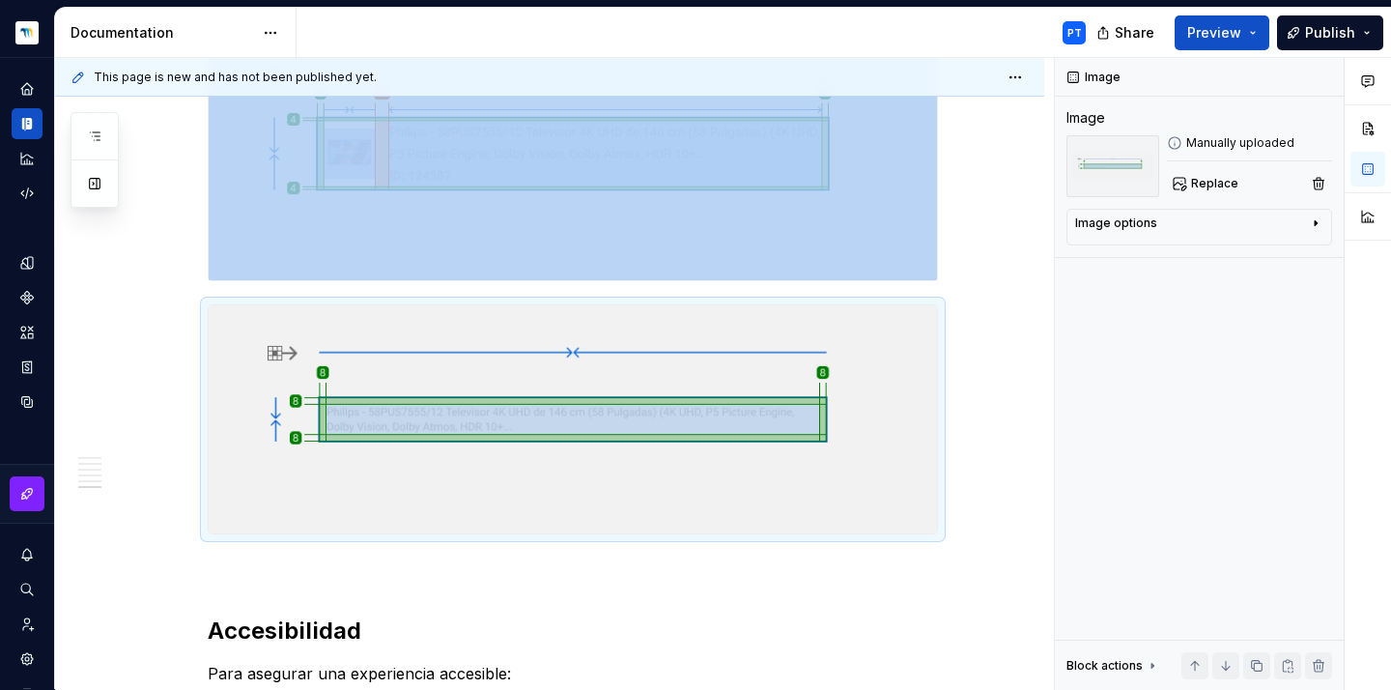
click at [518, 237] on img at bounding box center [573, 153] width 728 height 253
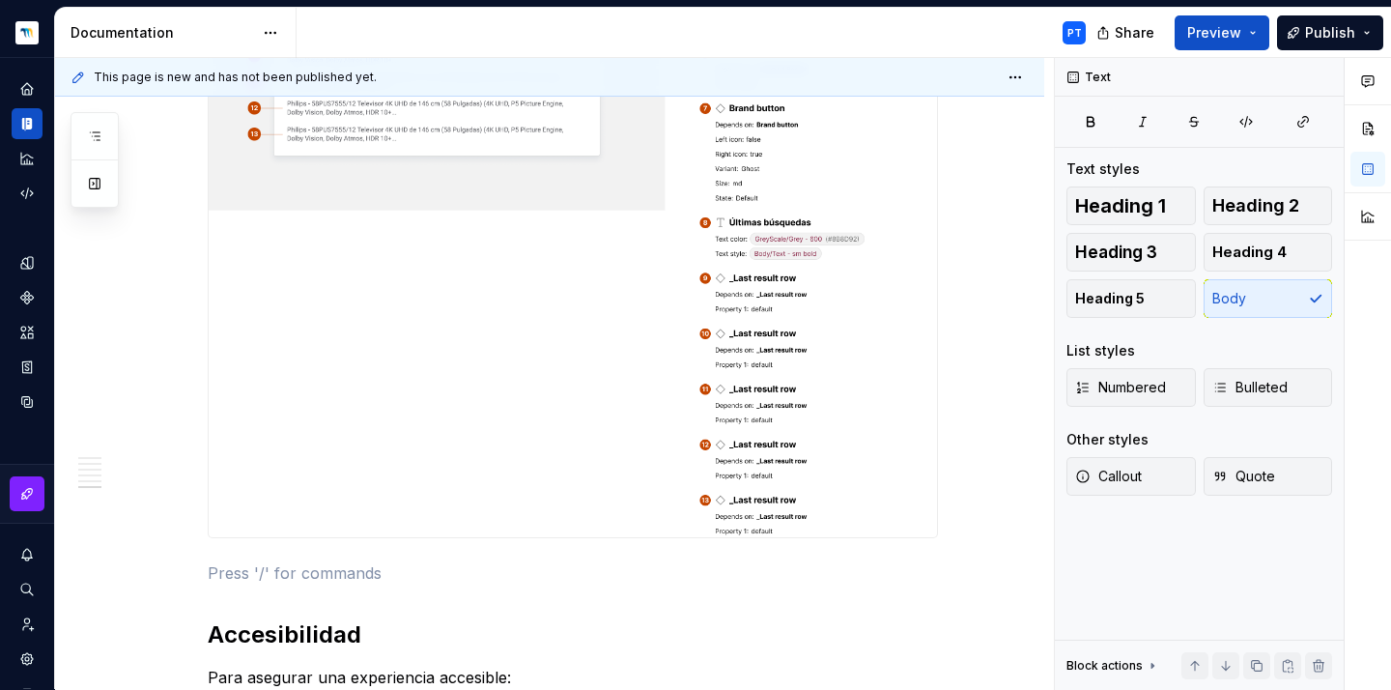
scroll to position [3494, 0]
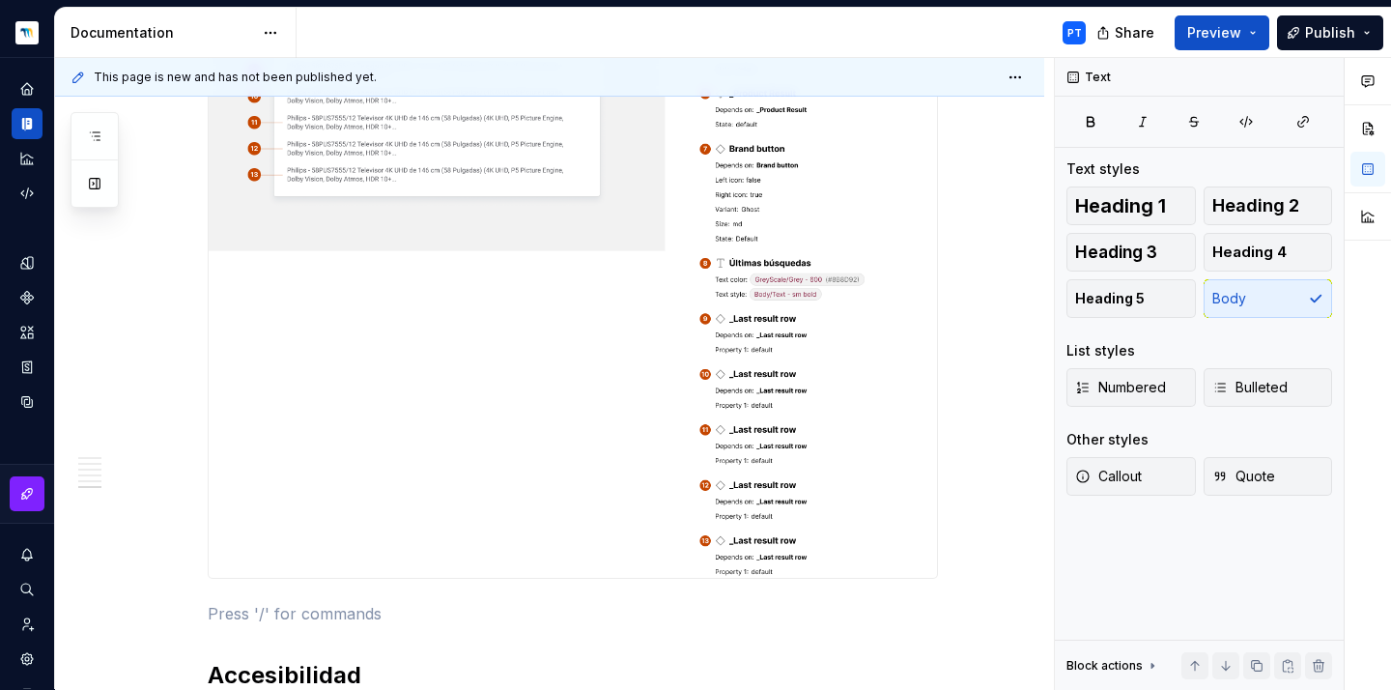
type textarea "*"
click at [656, 220] on img at bounding box center [573, 157] width 728 height 840
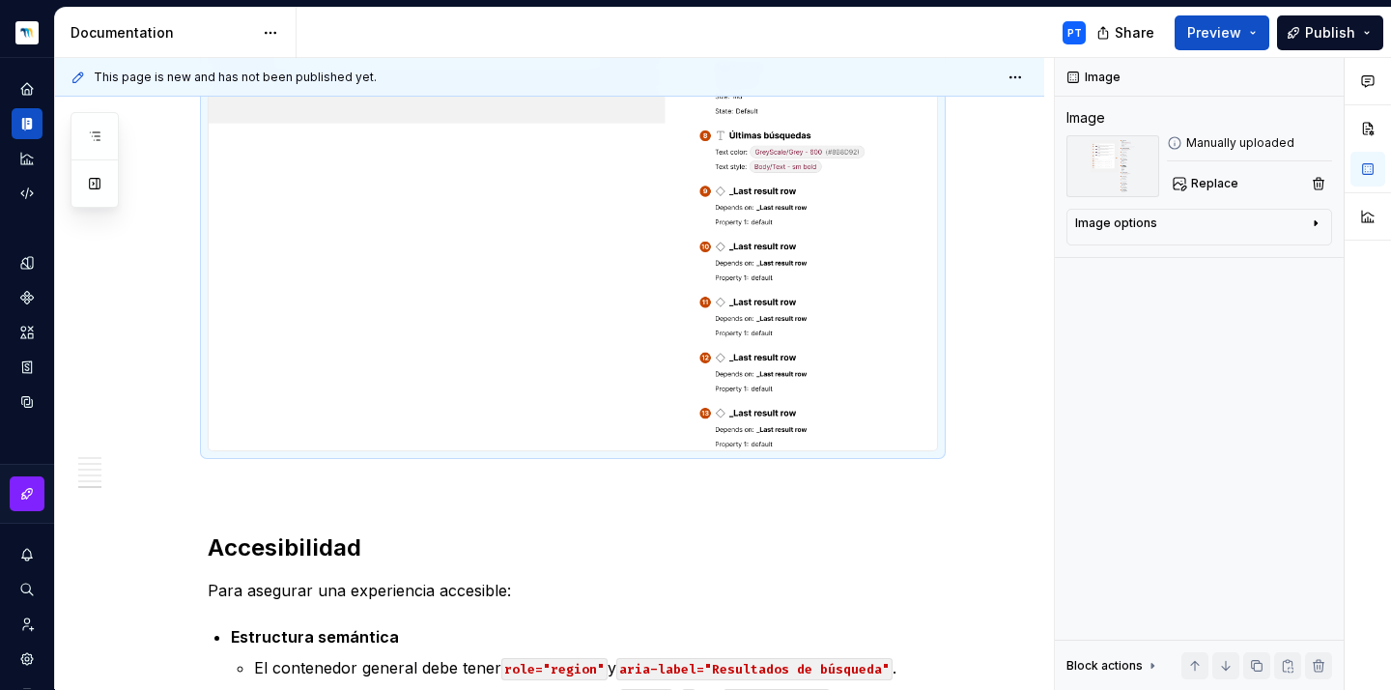
scroll to position [3624, 0]
click at [286, 494] on p at bounding box center [573, 483] width 730 height 23
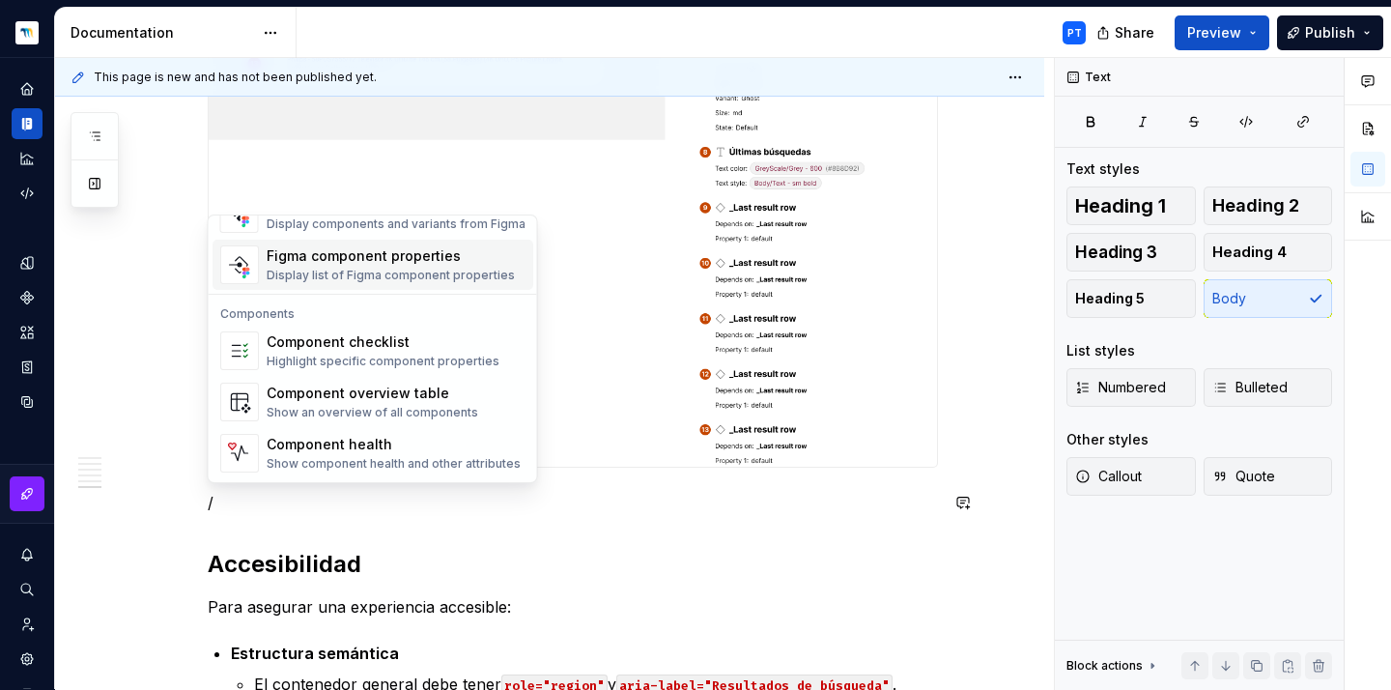
scroll to position [1923, 0]
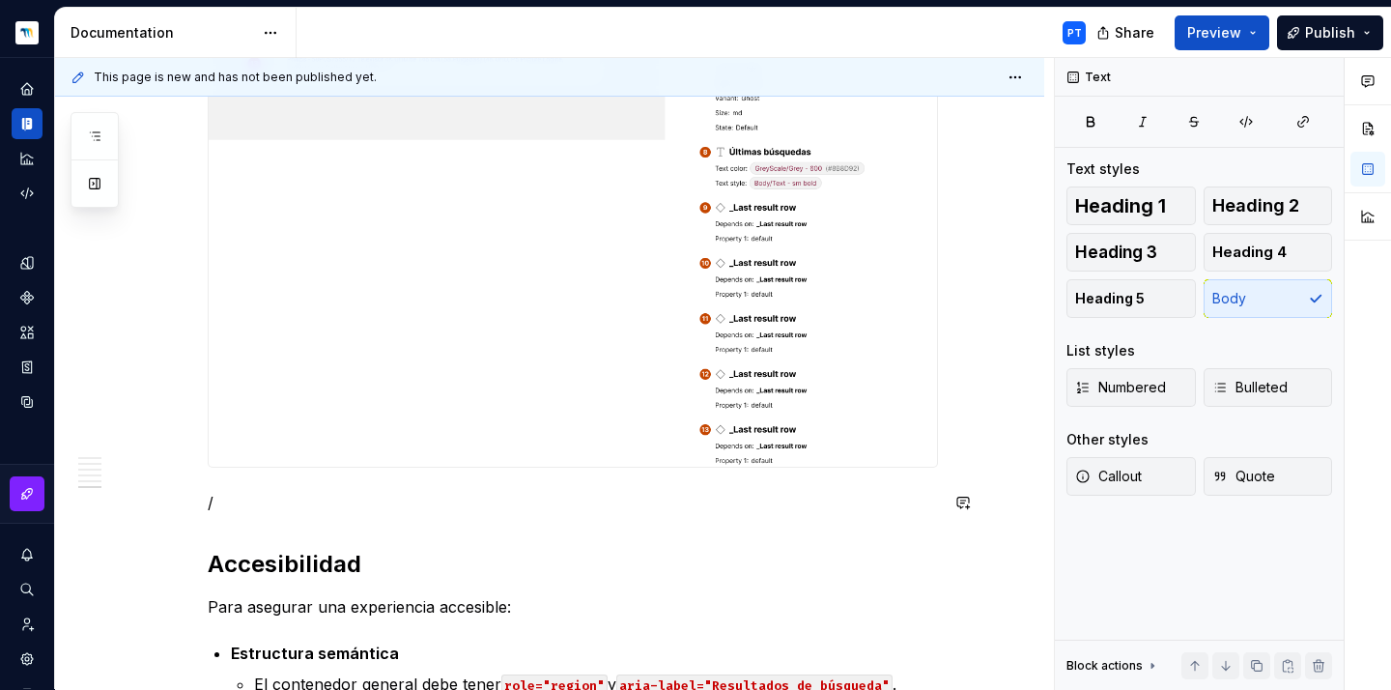
click at [281, 505] on p "/" at bounding box center [573, 502] width 730 height 23
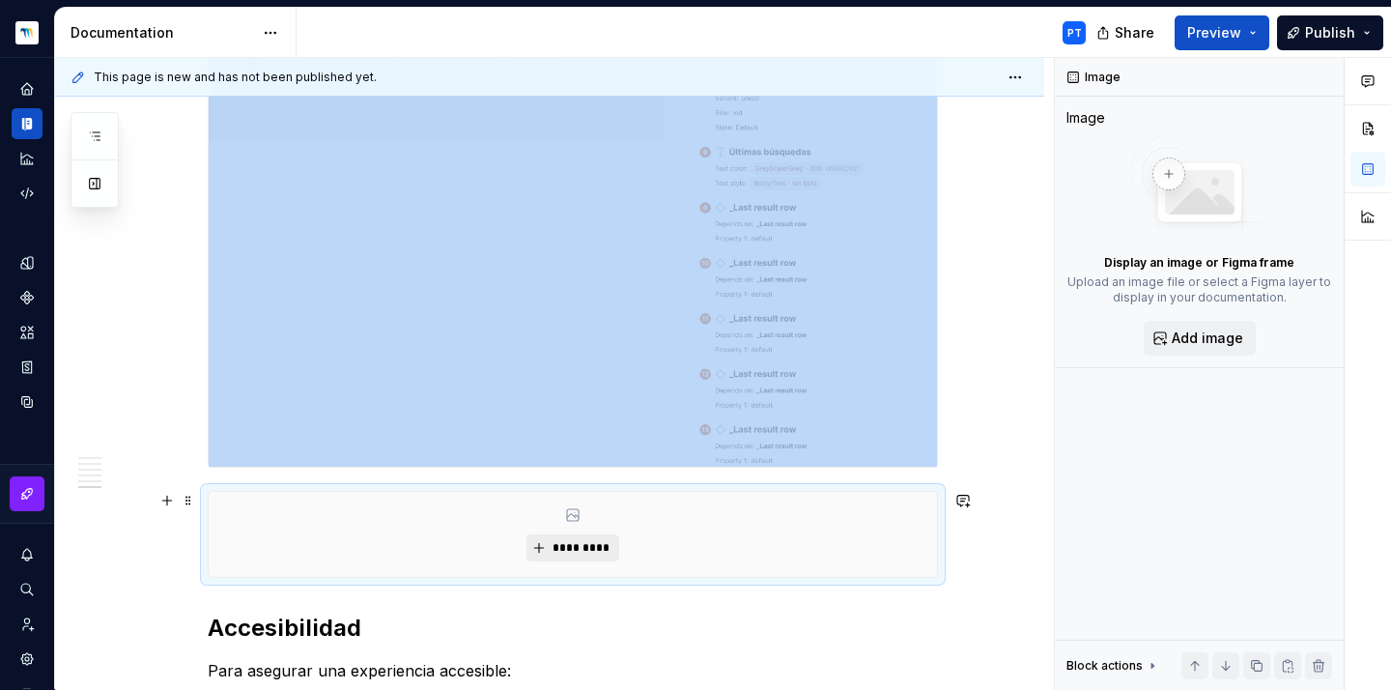
click at [532, 550] on button "*********" at bounding box center [572, 547] width 92 height 27
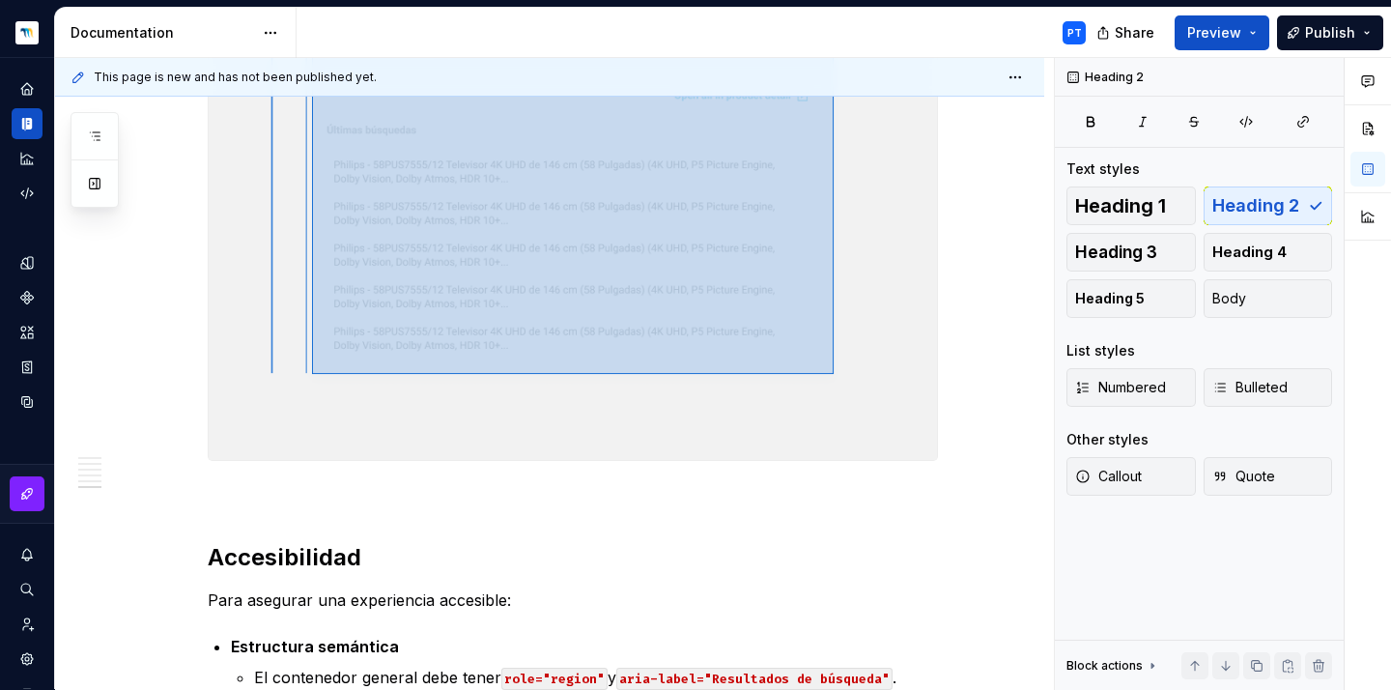
scroll to position [5024, 0]
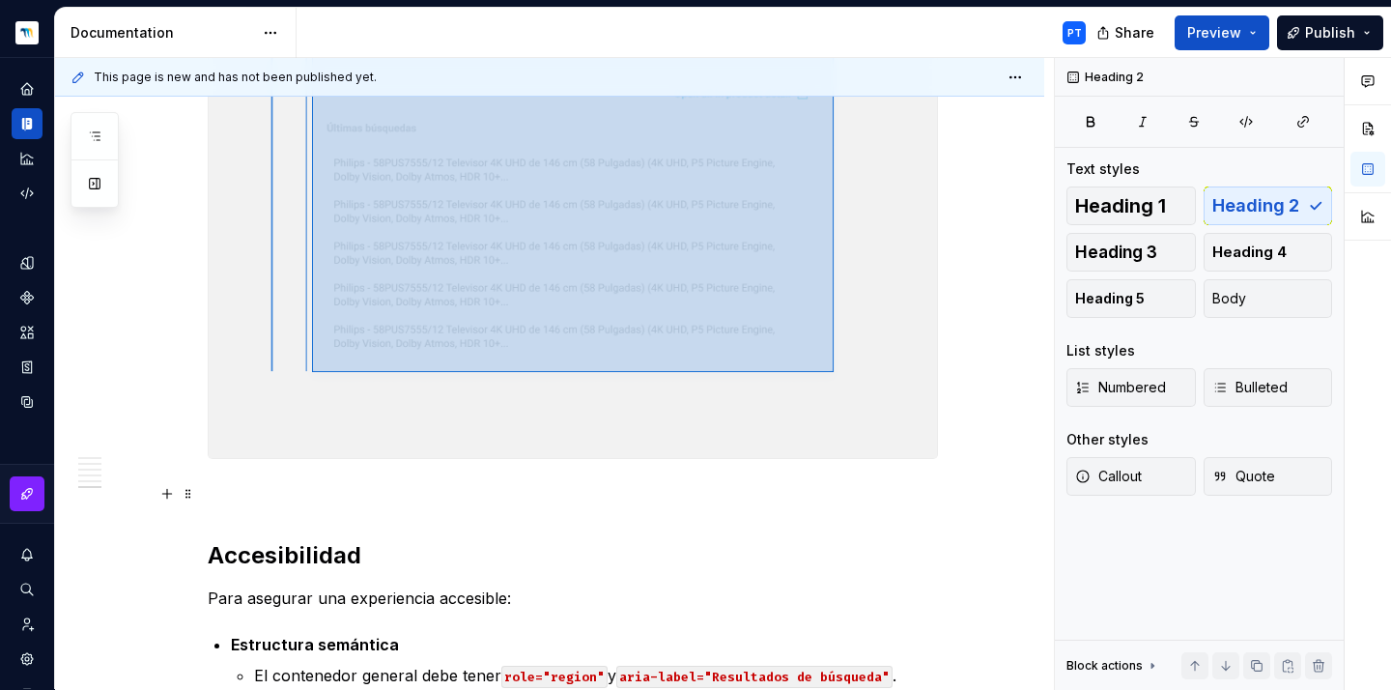
click at [563, 357] on img at bounding box center [573, 31] width 728 height 854
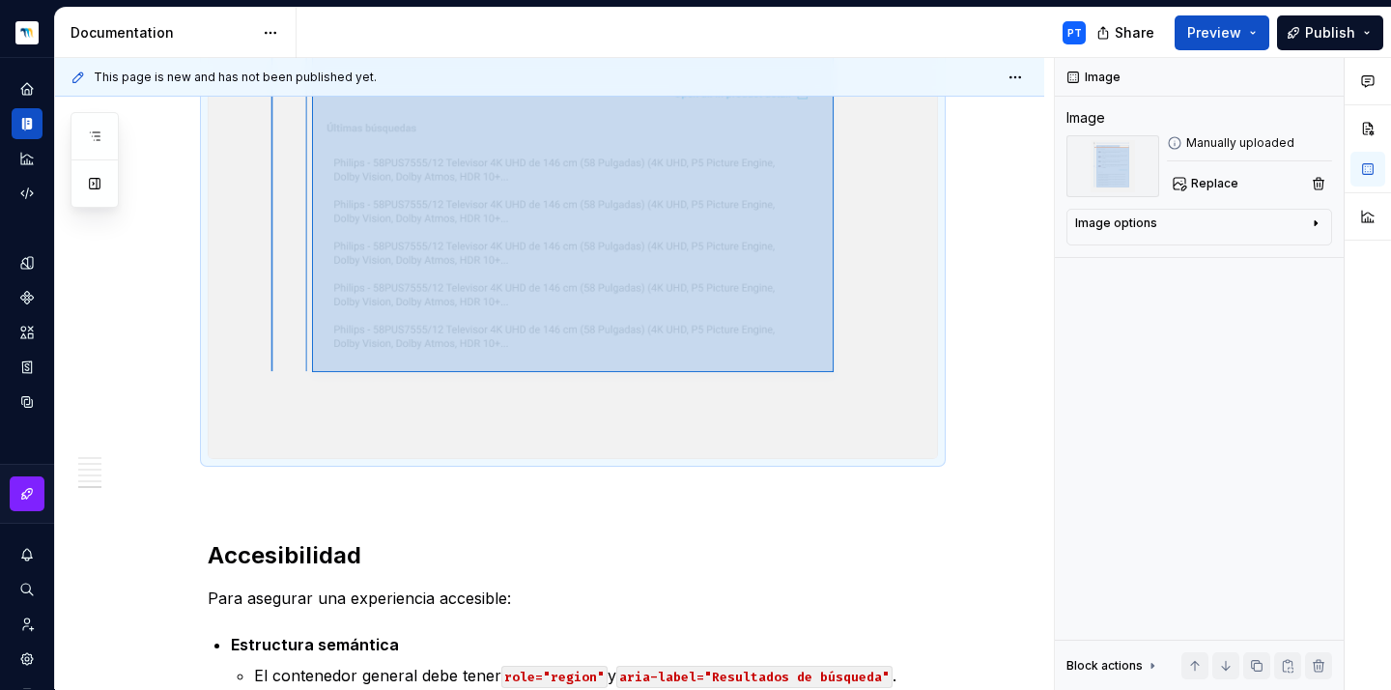
drag, startPoint x: 939, startPoint y: 458, endPoint x: 887, endPoint y: 399, distance: 78.7
click at [887, 399] on div at bounding box center [573, 31] width 730 height 856
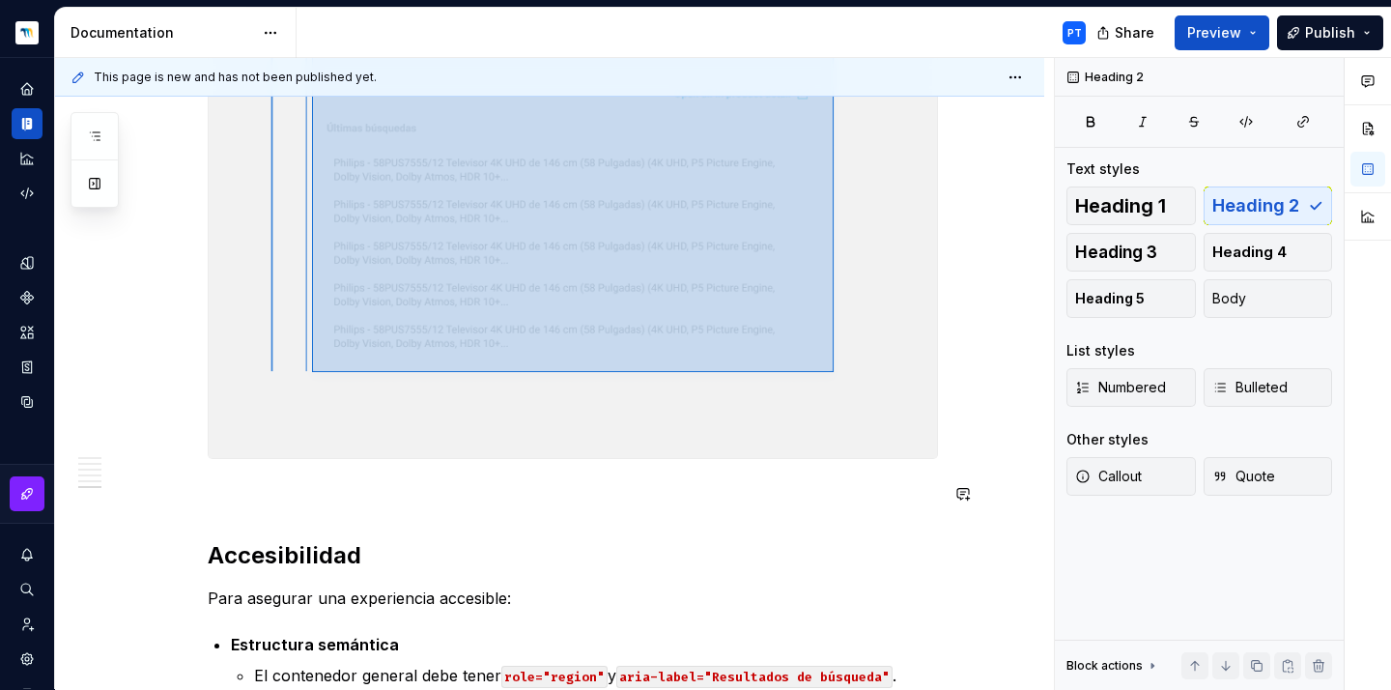
click at [349, 486] on p at bounding box center [573, 493] width 730 height 23
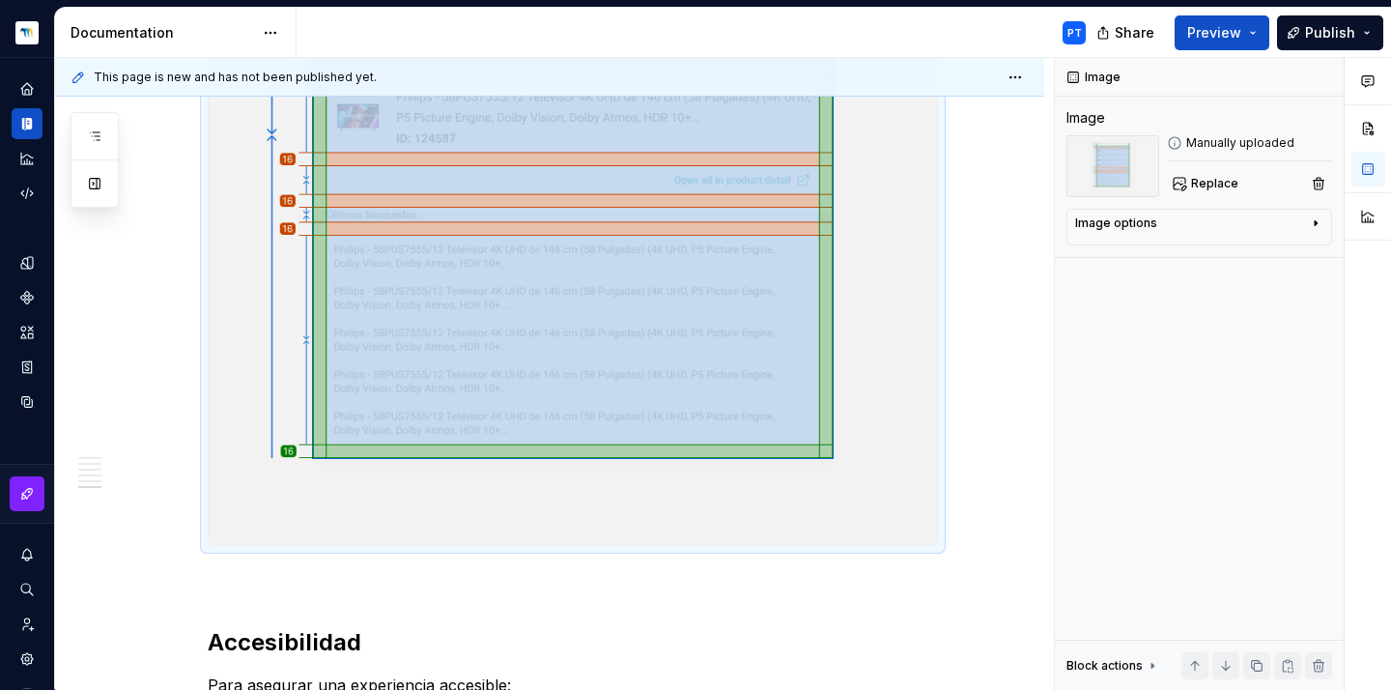
scroll to position [5811, 0]
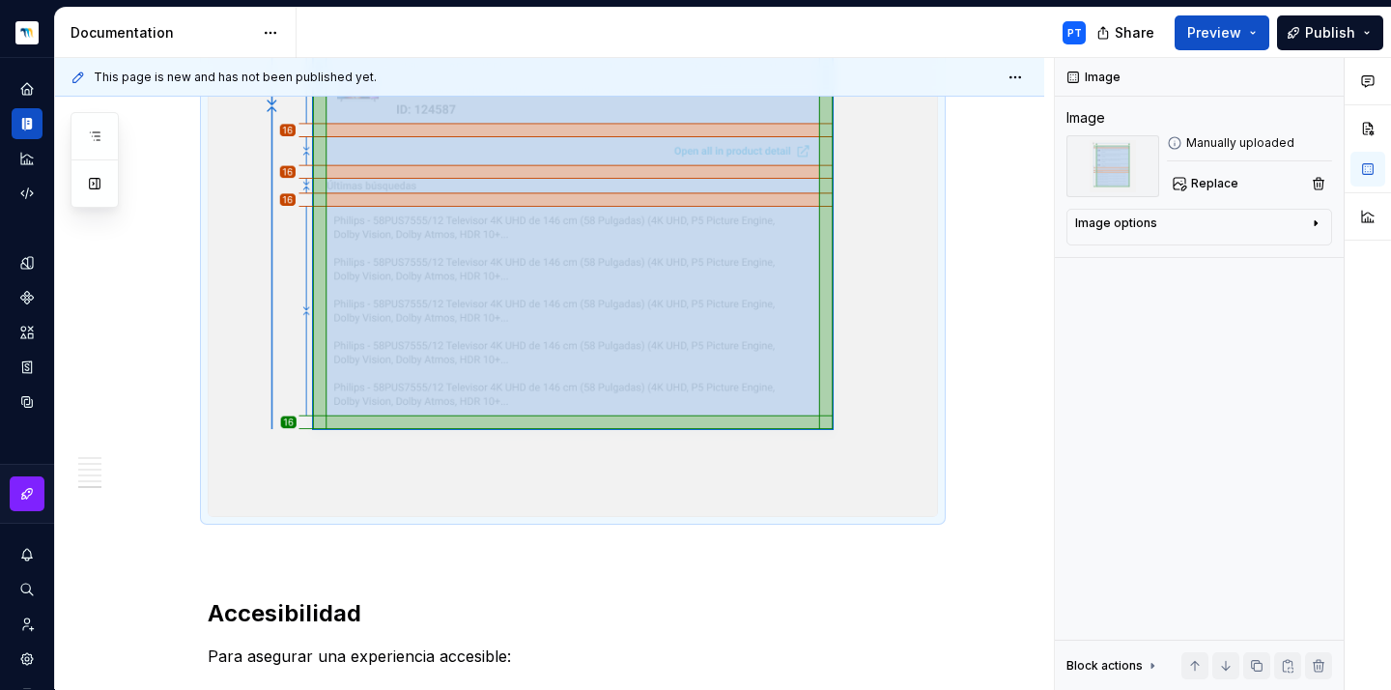
drag, startPoint x: 257, startPoint y: 687, endPoint x: 276, endPoint y: 556, distance: 131.8
click at [276, 556] on p at bounding box center [573, 551] width 730 height 23
click at [241, 558] on p at bounding box center [573, 551] width 730 height 23
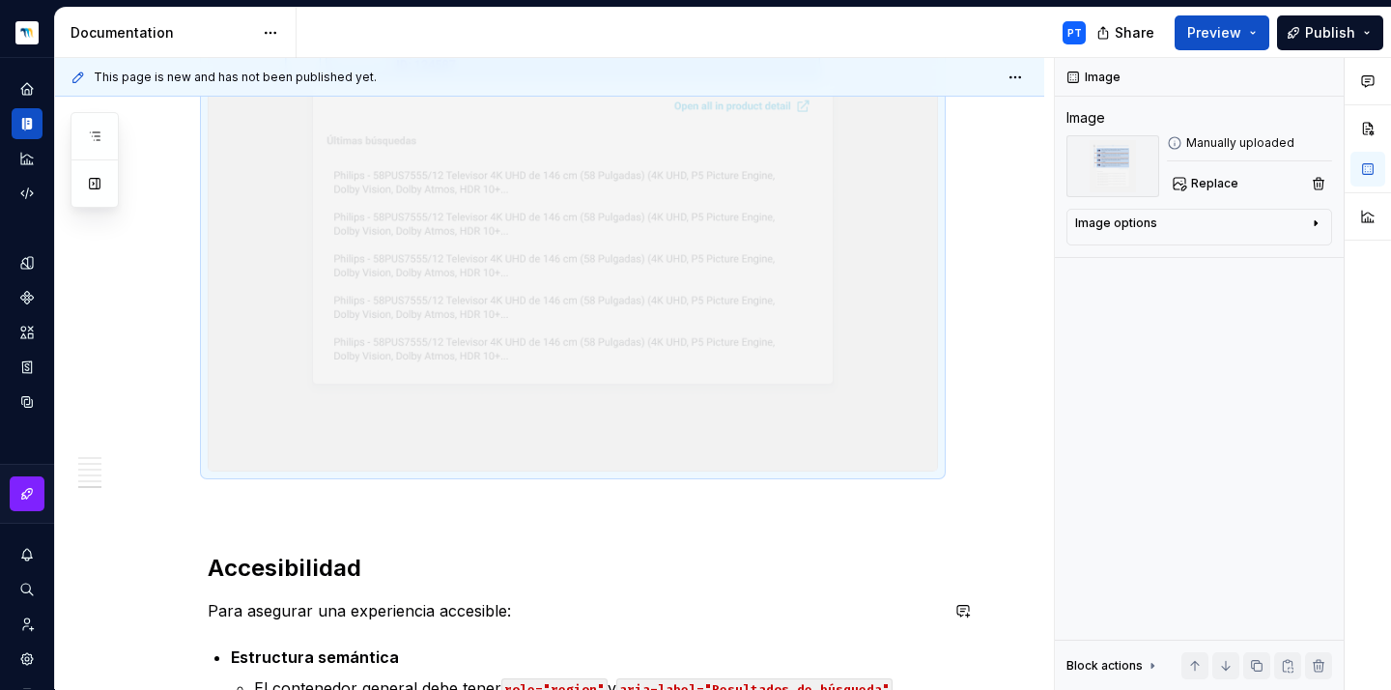
scroll to position [6585, 0]
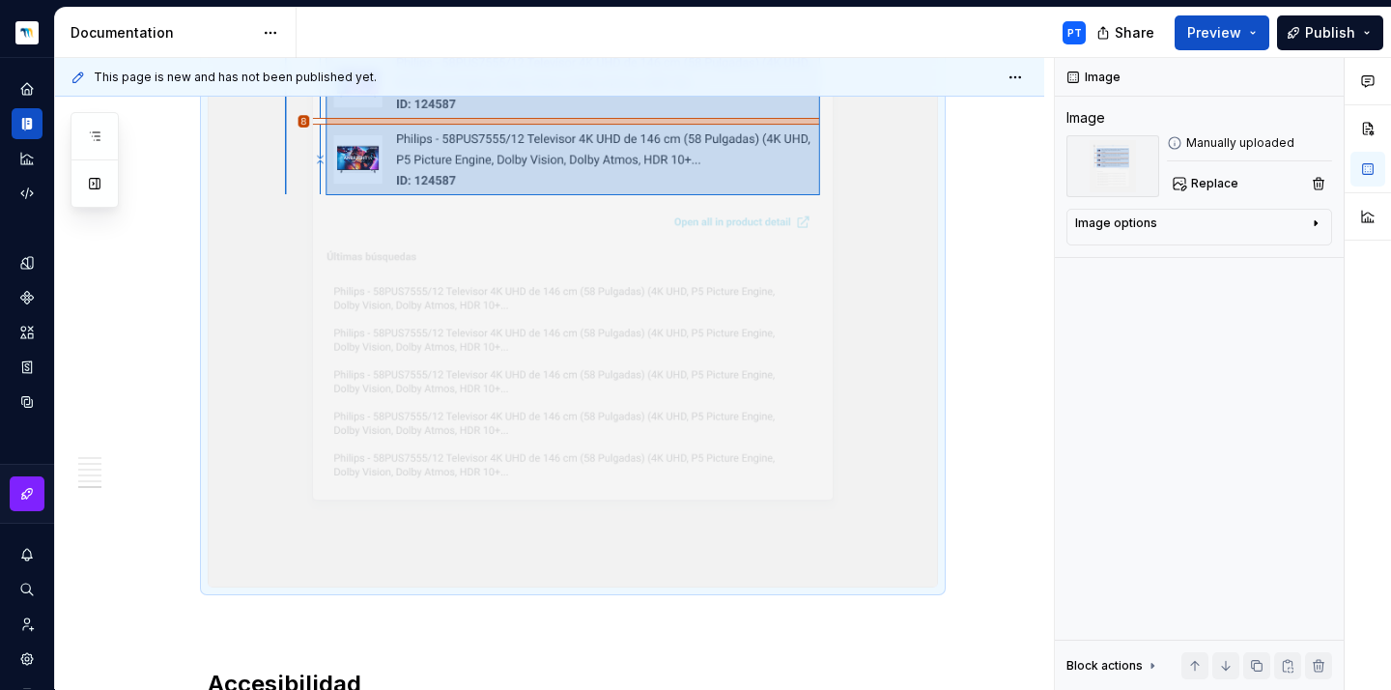
click at [257, 617] on p at bounding box center [573, 621] width 730 height 23
click at [226, 626] on p at bounding box center [573, 621] width 730 height 23
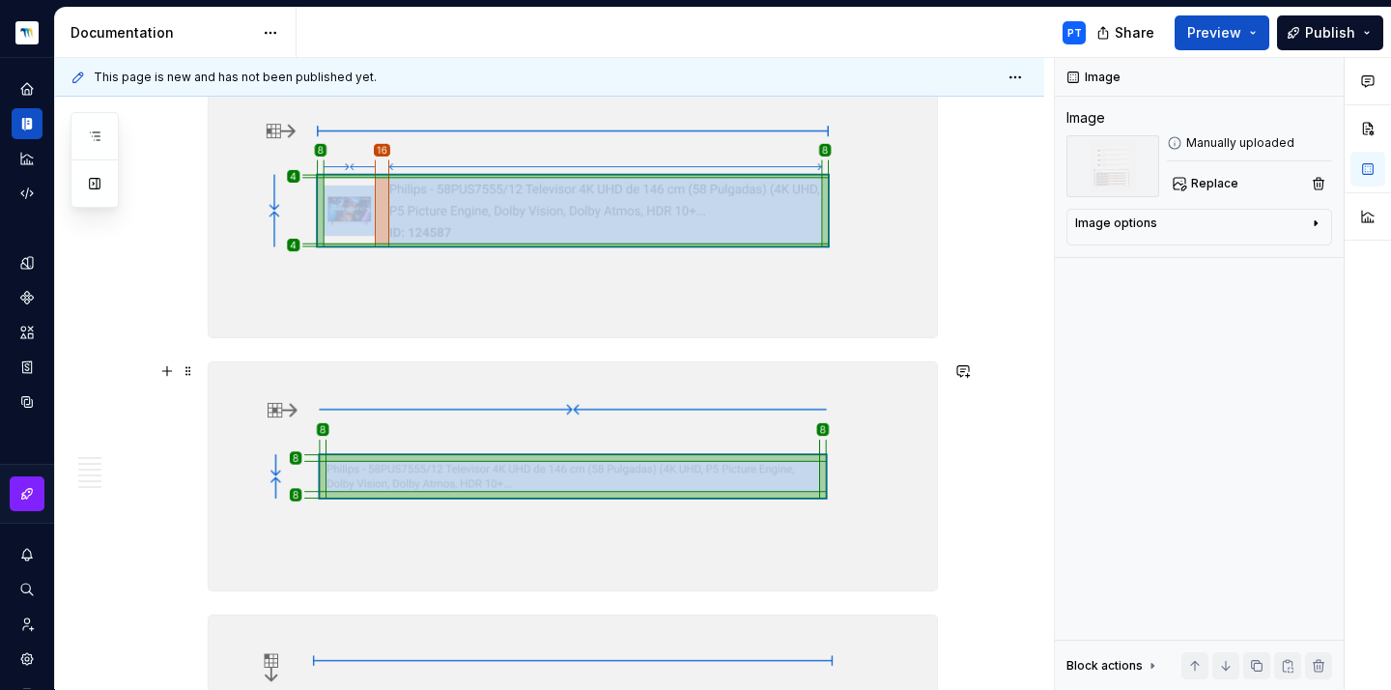
scroll to position [4011, 0]
click at [832, 225] on img at bounding box center [573, 212] width 728 height 253
click at [752, 473] on img at bounding box center [573, 478] width 728 height 228
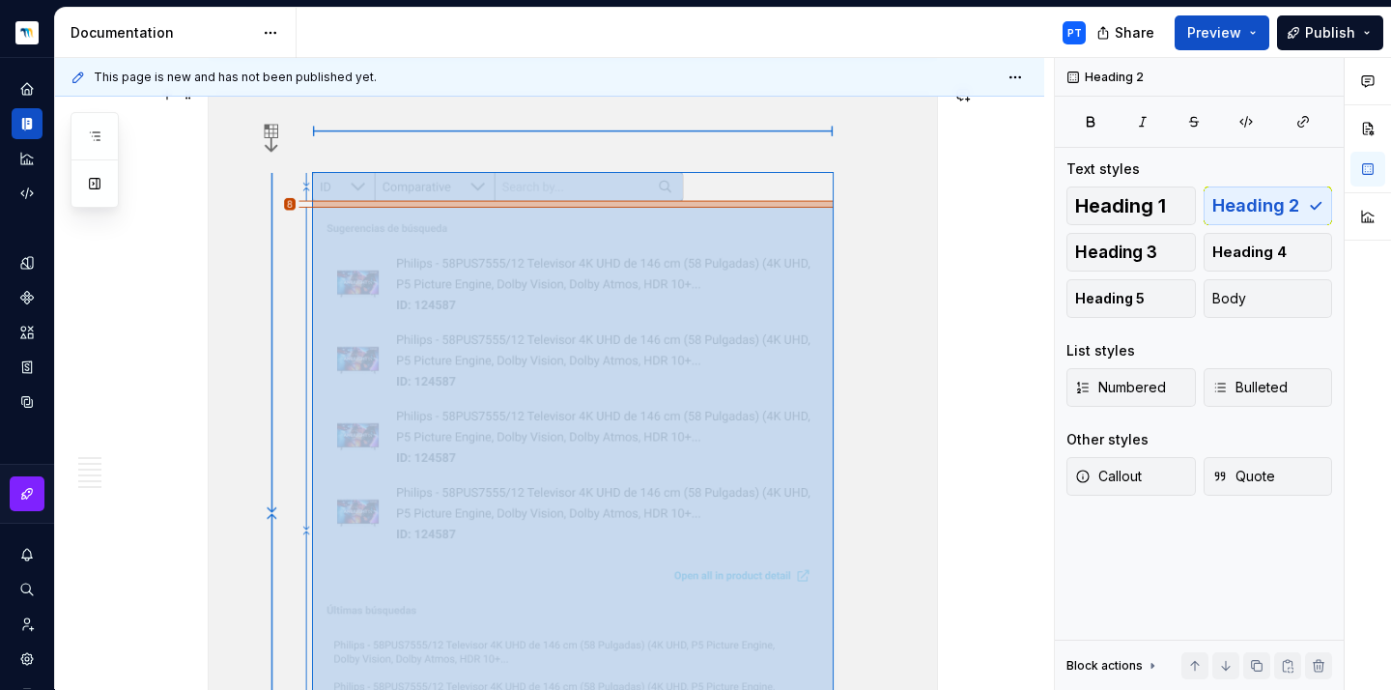
click at [648, 328] on img at bounding box center [573, 513] width 728 height 854
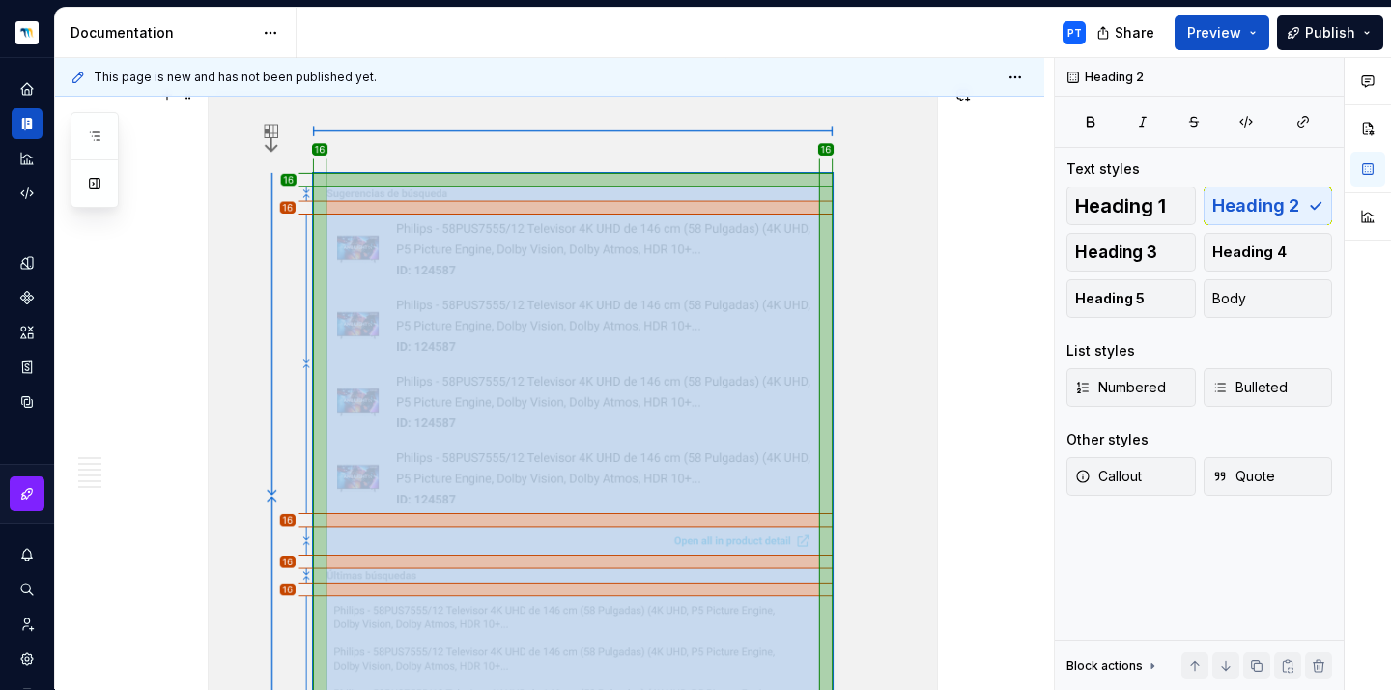
click at [622, 281] on img at bounding box center [573, 495] width 728 height 819
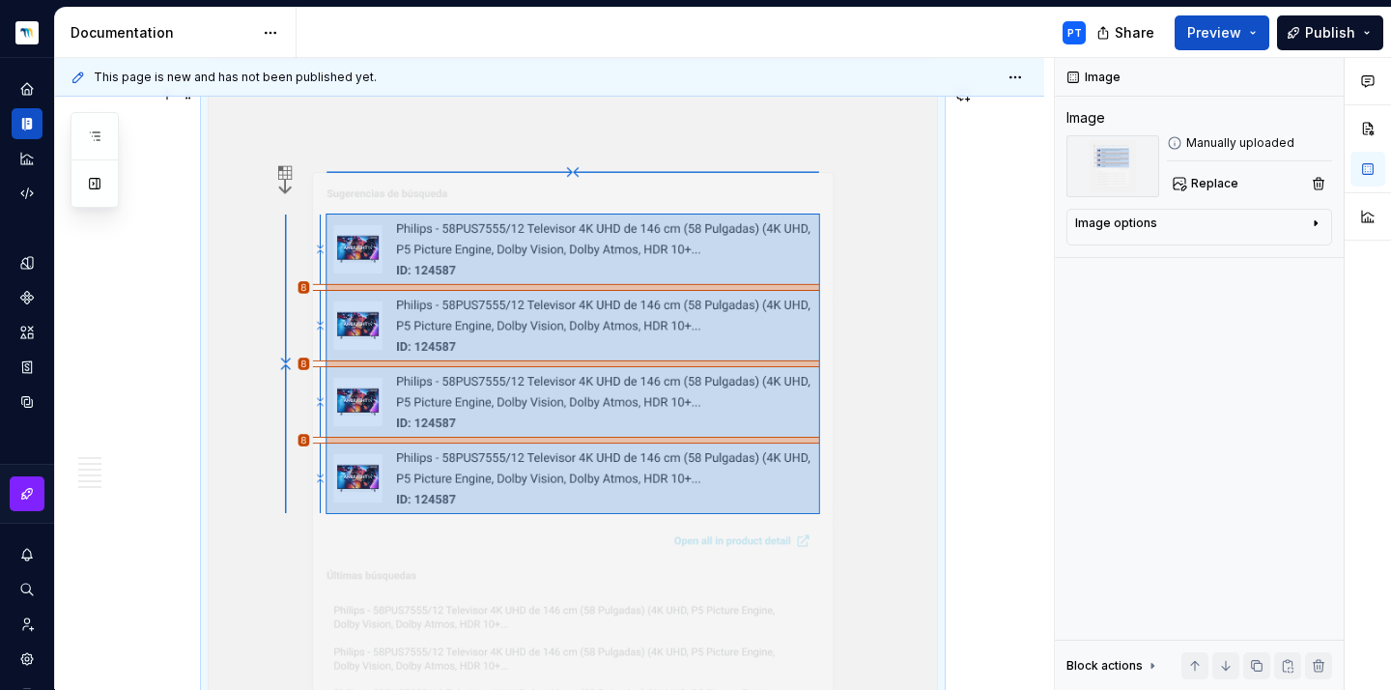
click at [663, 291] on img at bounding box center [573, 495] width 728 height 819
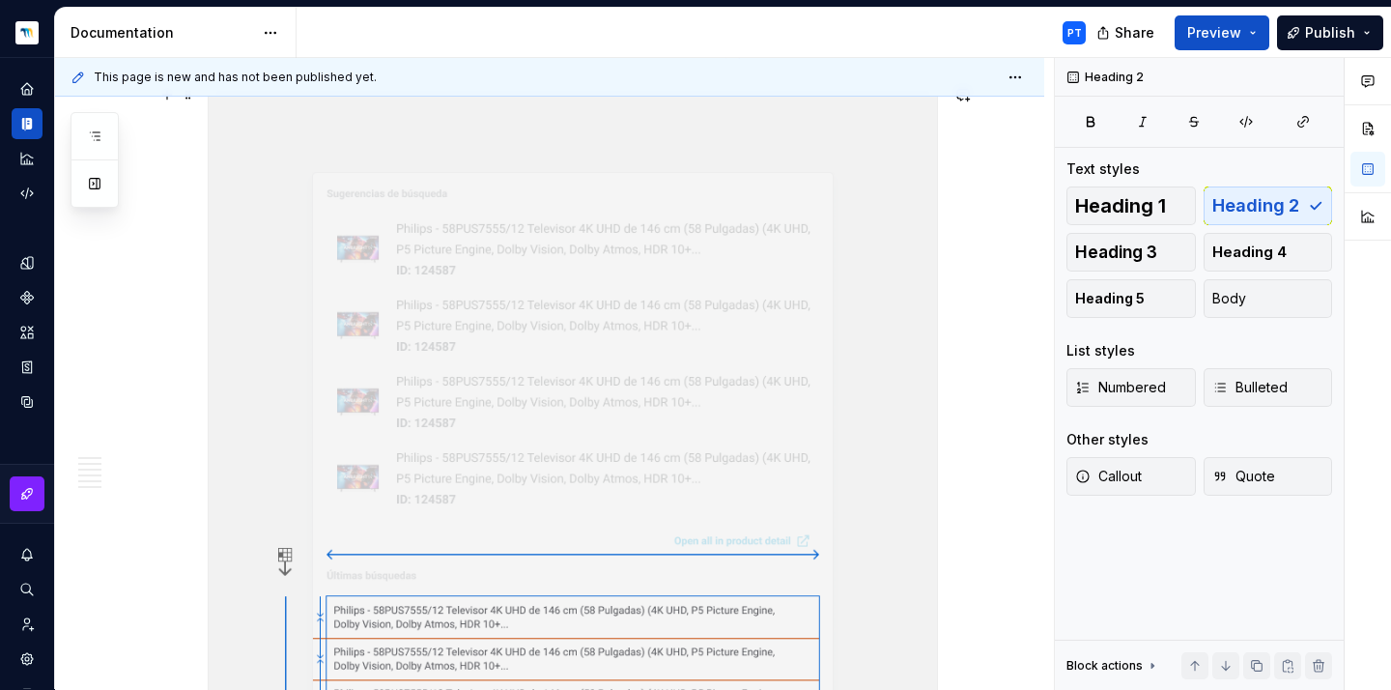
click at [636, 381] on img at bounding box center [573, 495] width 728 height 819
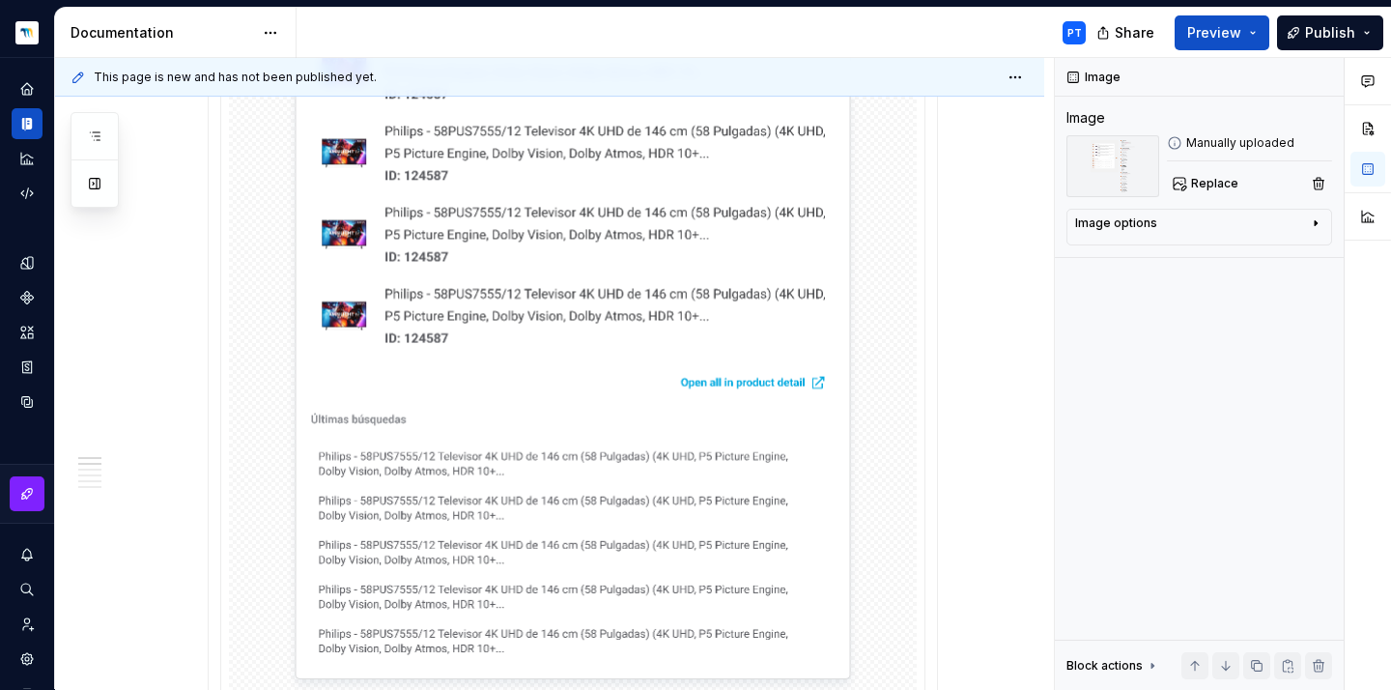
scroll to position [0, 0]
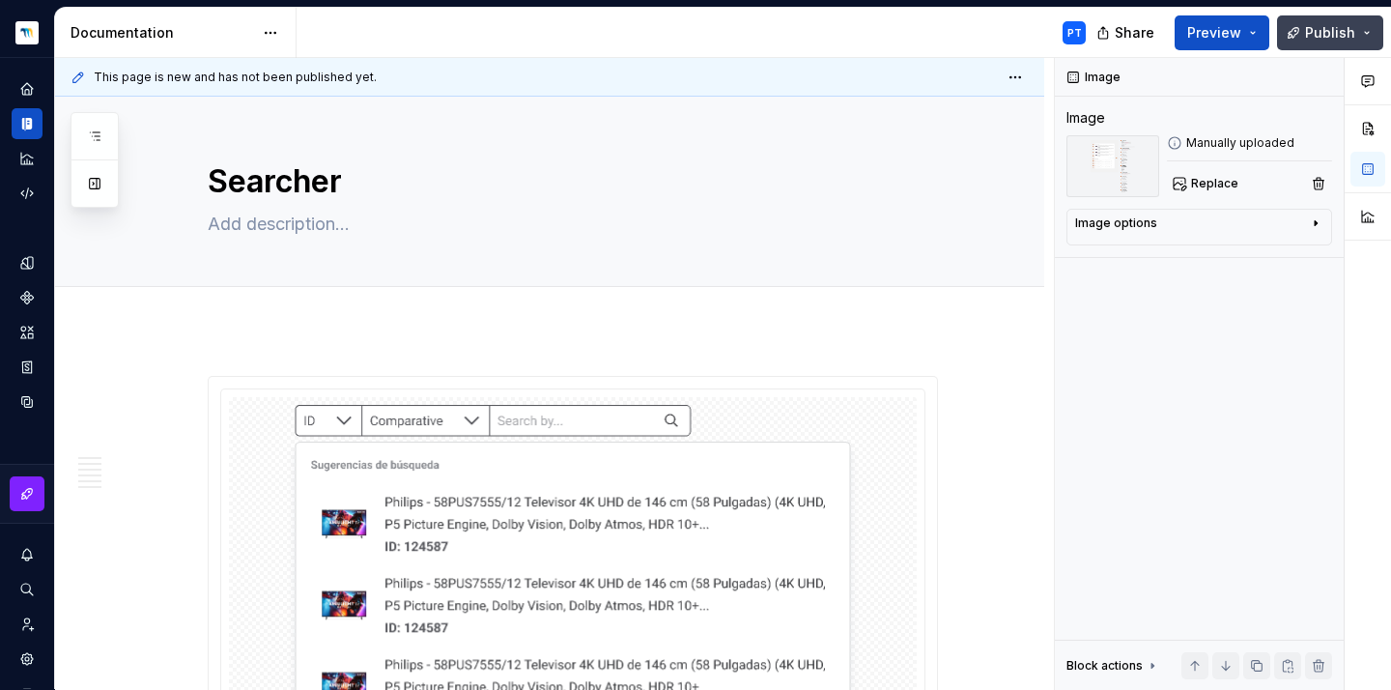
click at [1322, 31] on span "Publish" at bounding box center [1330, 32] width 50 height 19
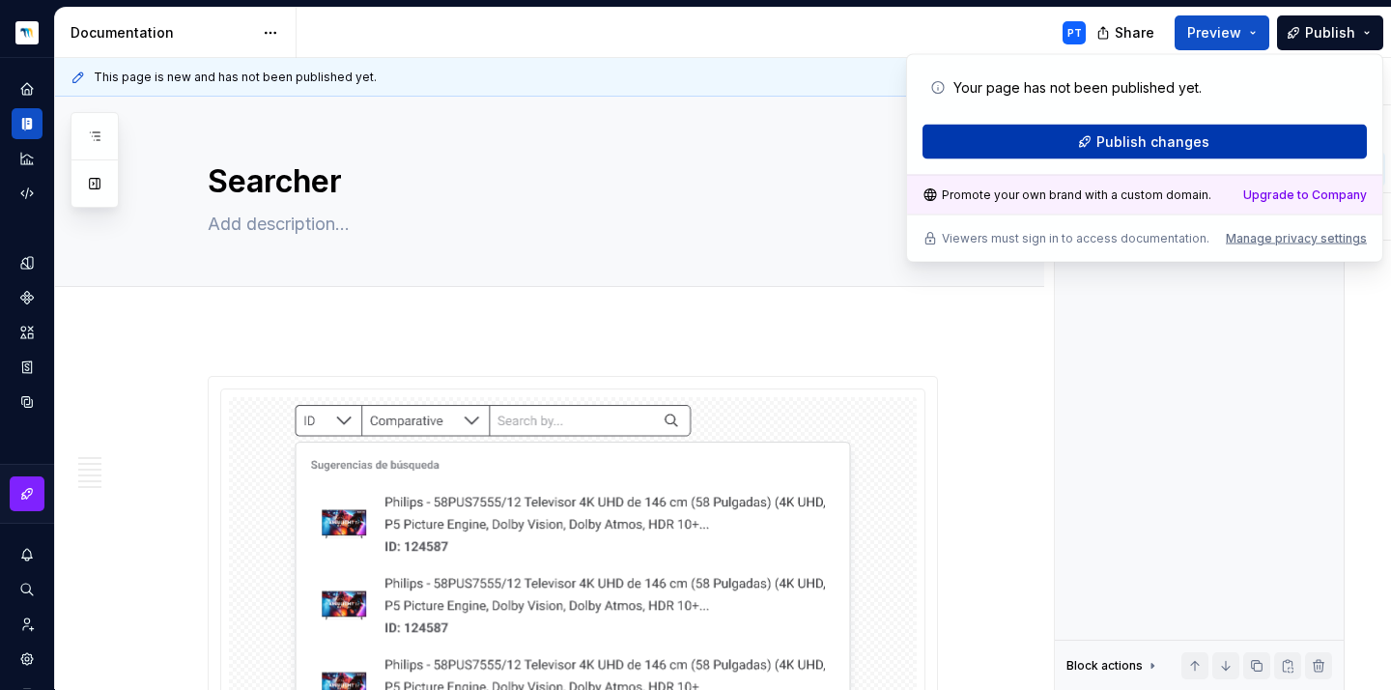
click at [1139, 134] on span "Publish changes" at bounding box center [1152, 141] width 113 height 19
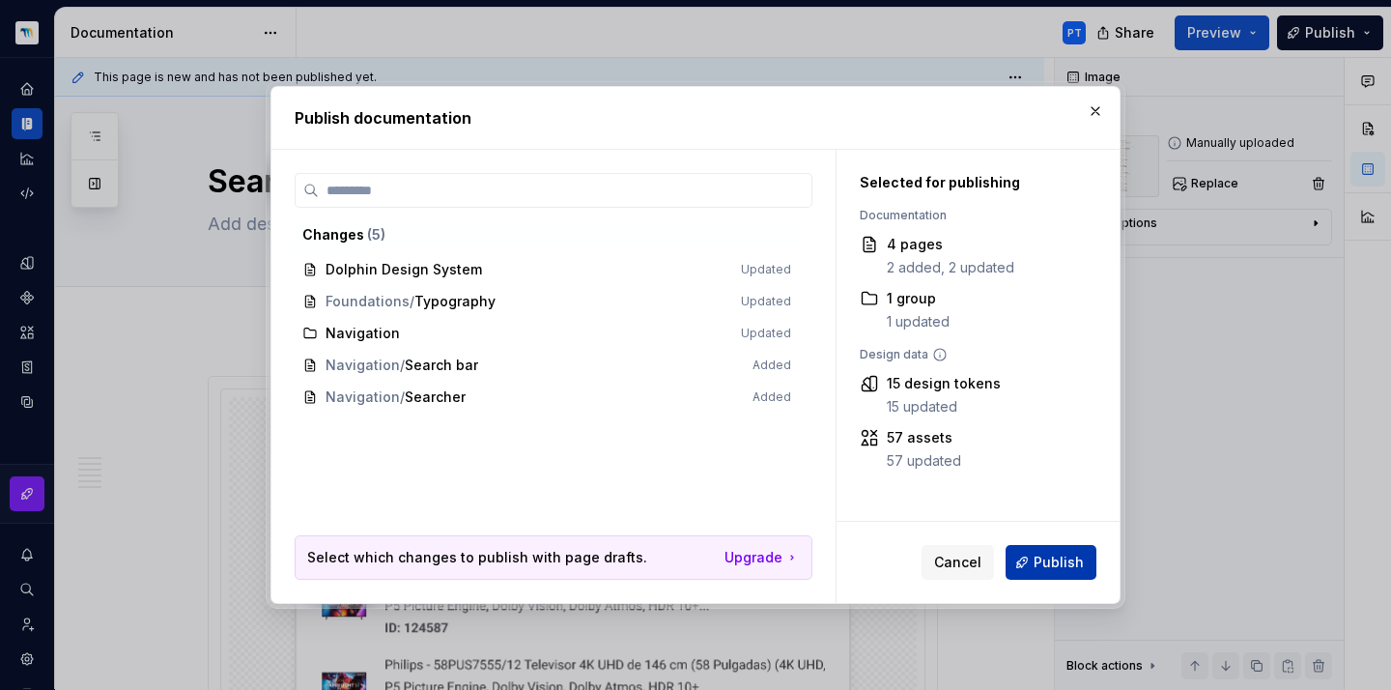
click at [1062, 566] on span "Publish" at bounding box center [1058, 561] width 50 height 19
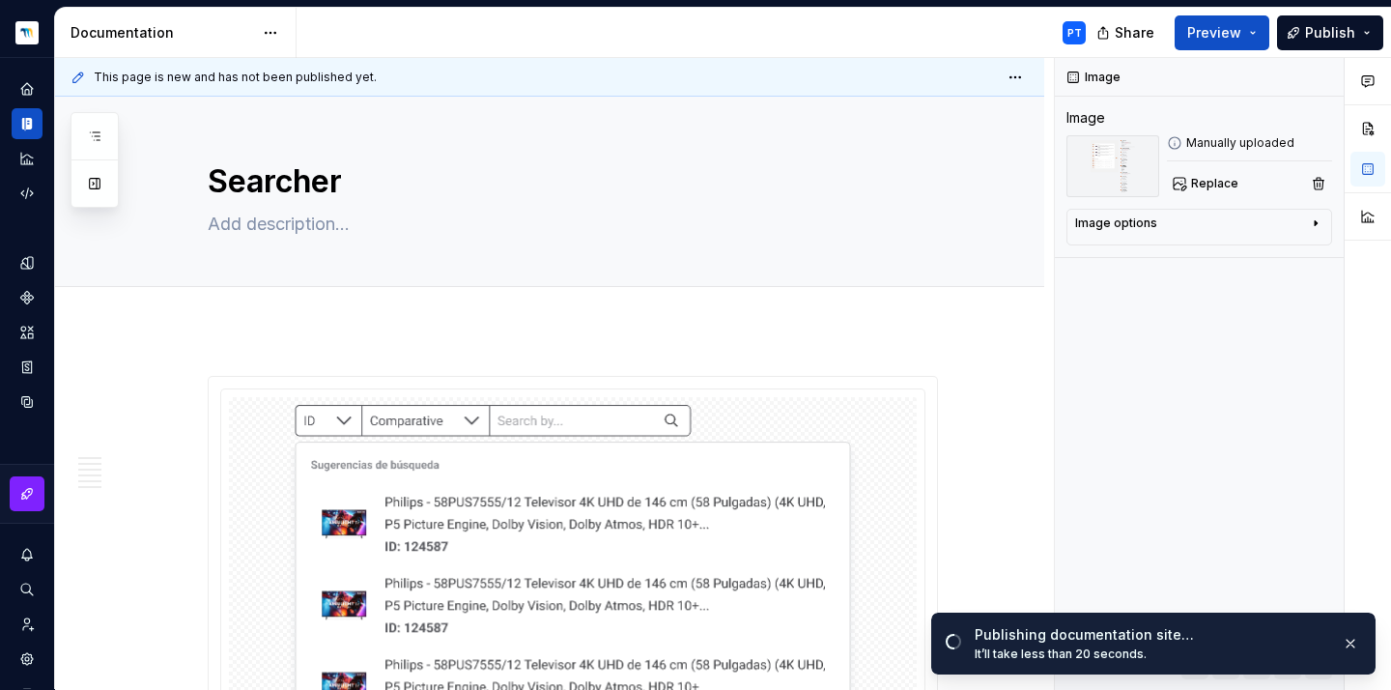
type textarea "*"
